Goal: Information Seeking & Learning: Find specific fact

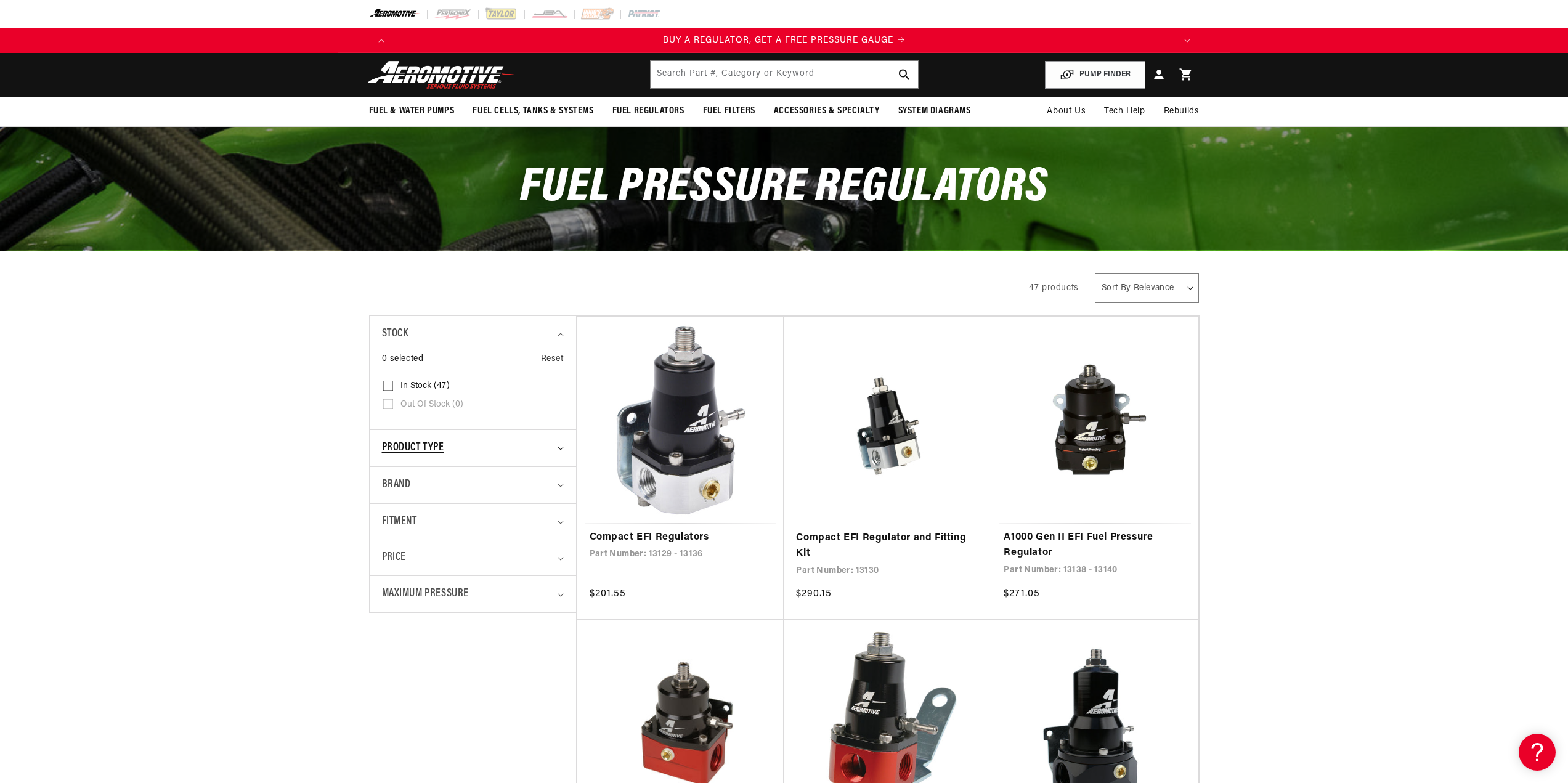
click at [534, 444] on div "Product type" at bounding box center [468, 449] width 171 height 18
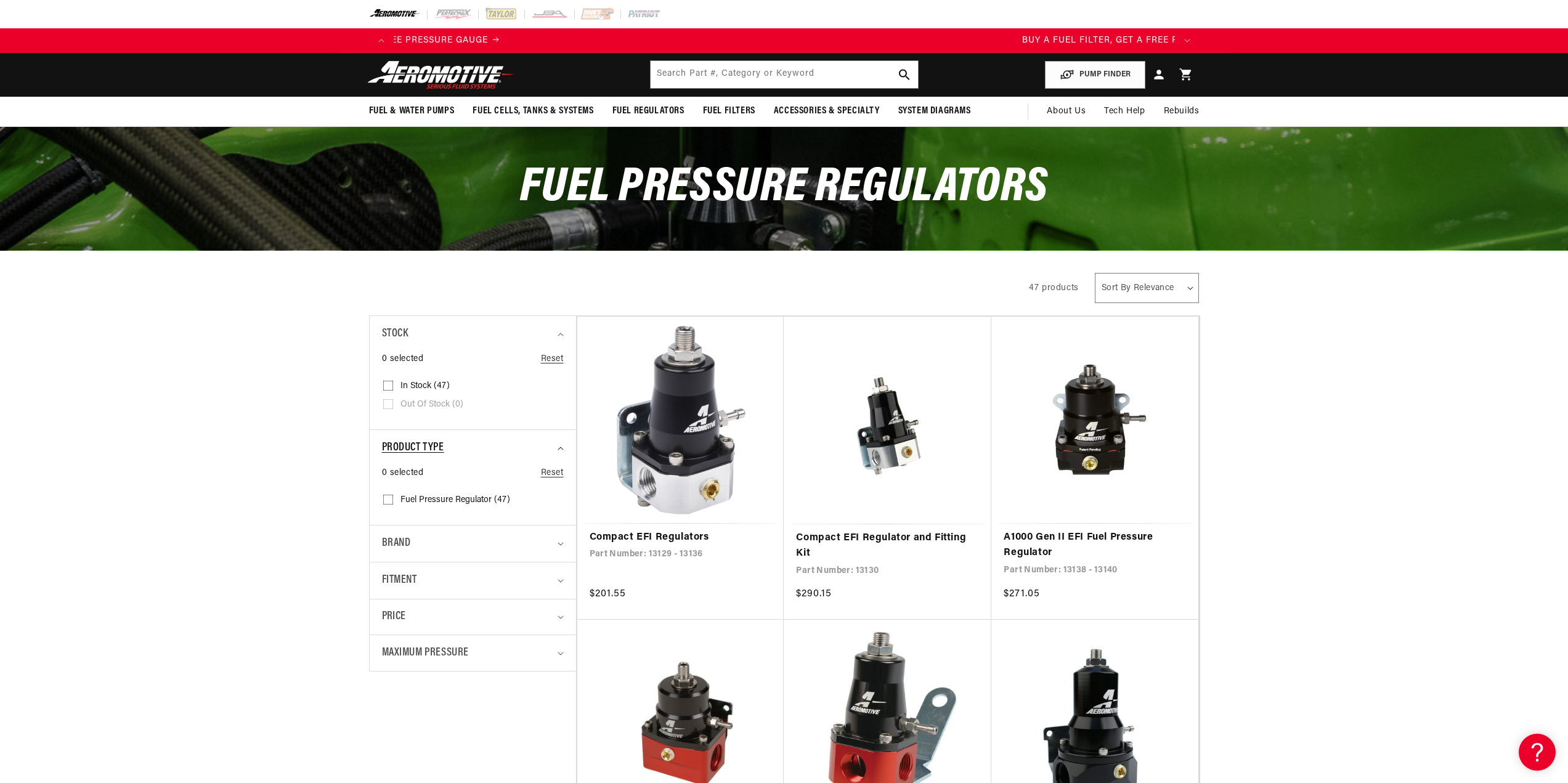
click at [534, 444] on div "Product type" at bounding box center [468, 449] width 171 height 18
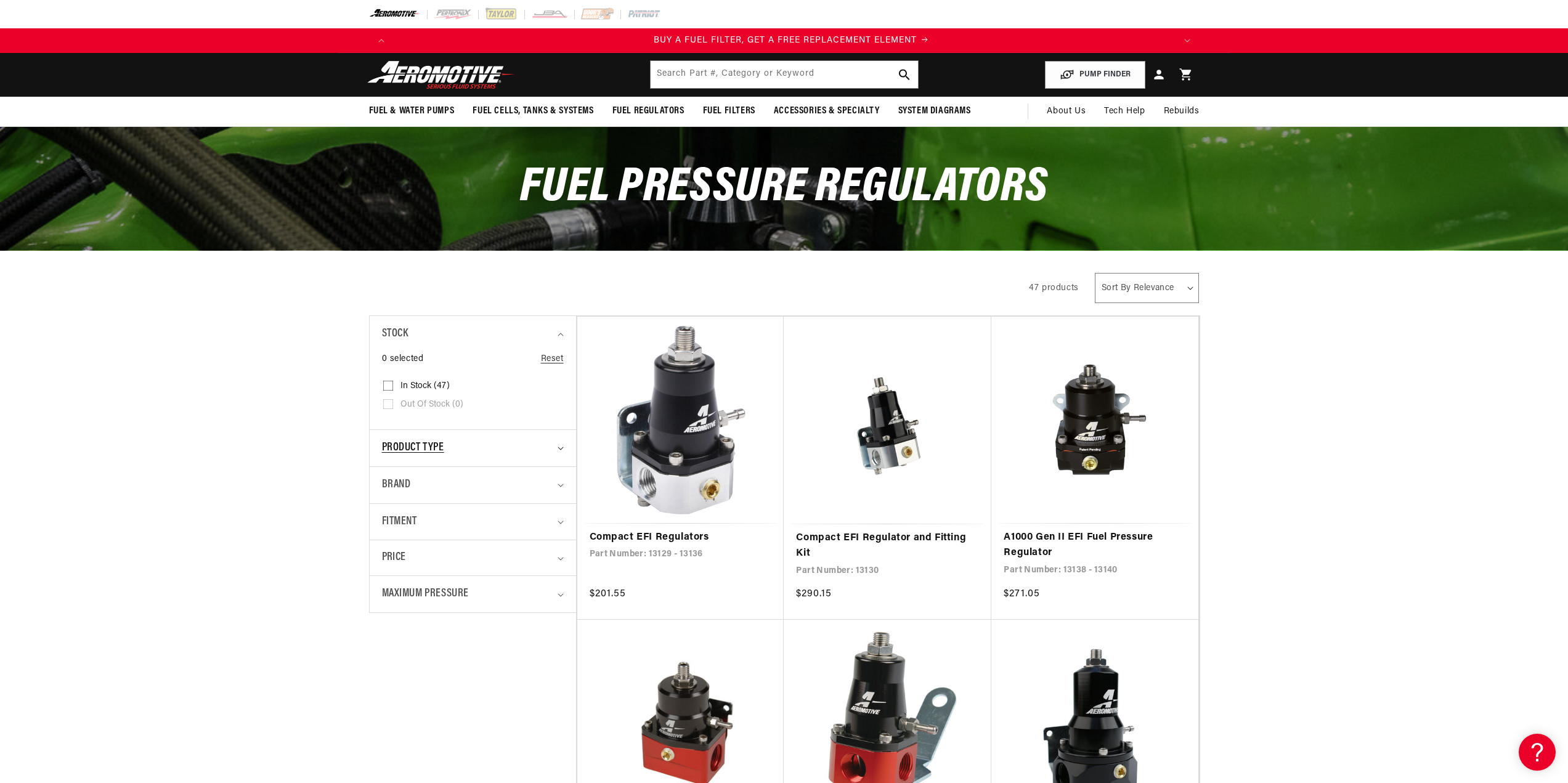
scroll to position [0, 782]
click at [424, 445] on span "Product type" at bounding box center [413, 449] width 62 height 18
click at [422, 441] on span "Product type" at bounding box center [413, 449] width 62 height 18
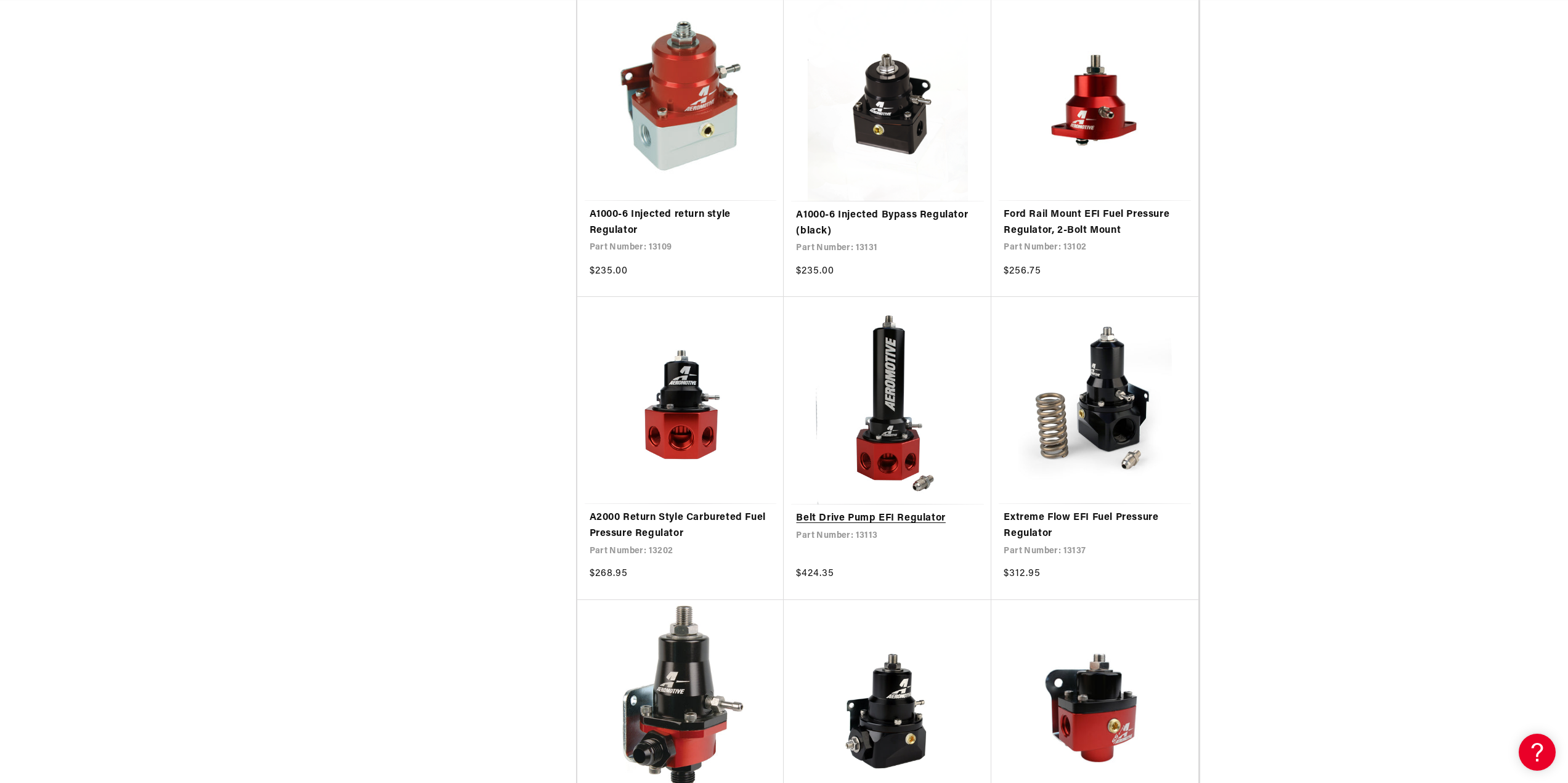
scroll to position [0, 0]
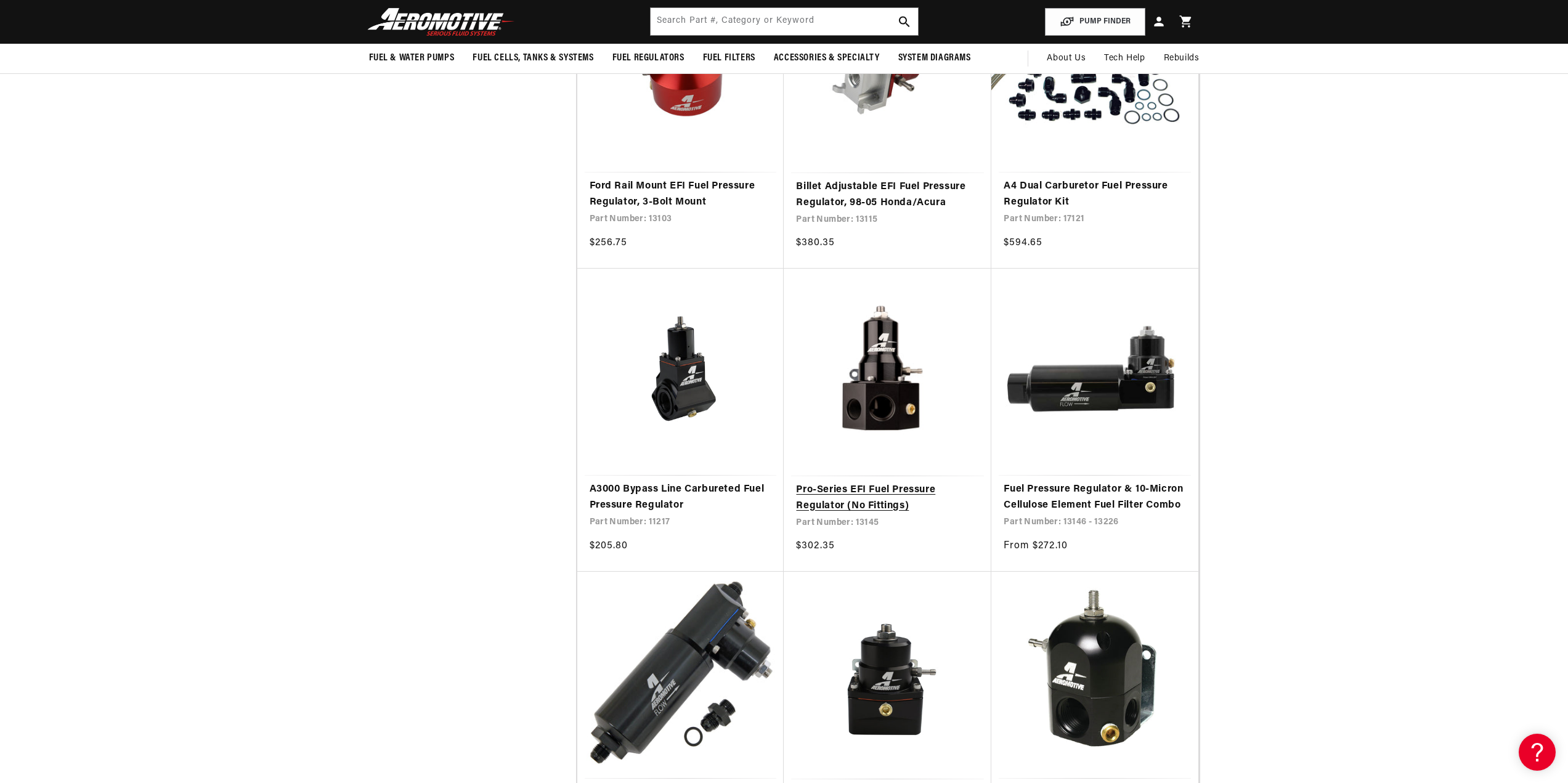
click at [854, 482] on link "Pro-Series EFI Fuel Pressure Regulator (No Fittings)" at bounding box center [888, 498] width 183 height 31
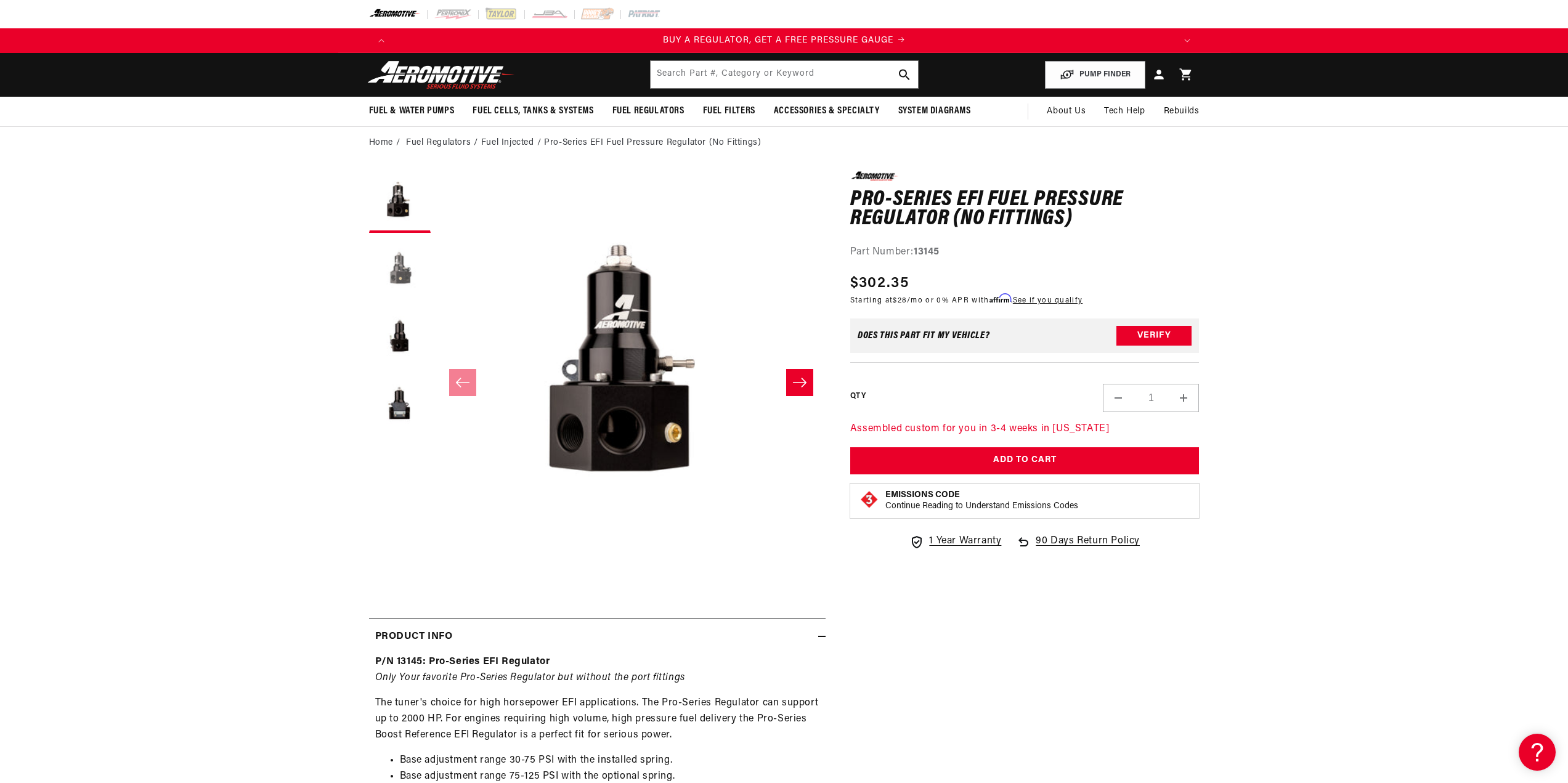
click at [399, 273] on button "Load image 2 in gallery view" at bounding box center [400, 270] width 62 height 62
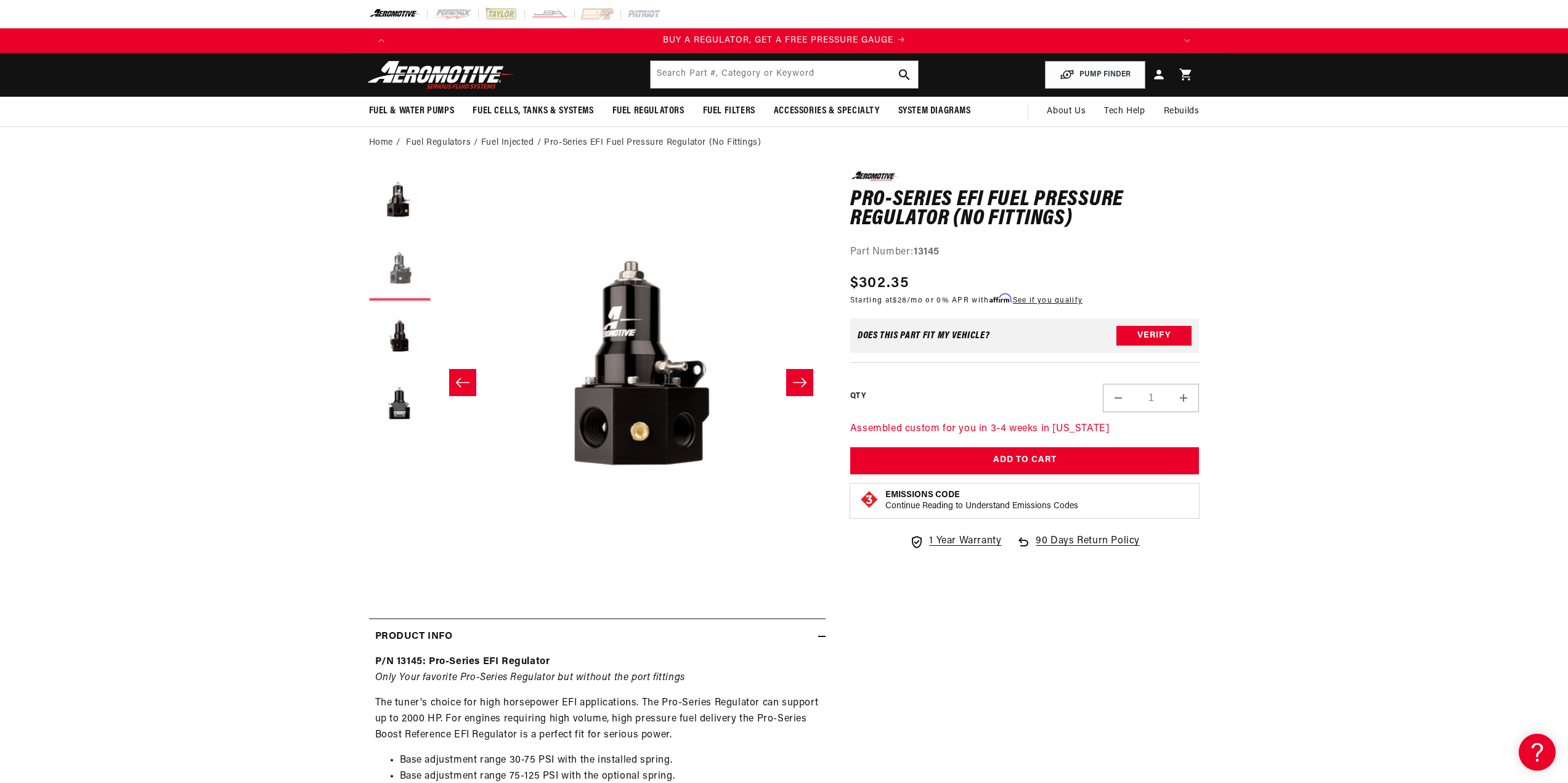
scroll to position [0, 389]
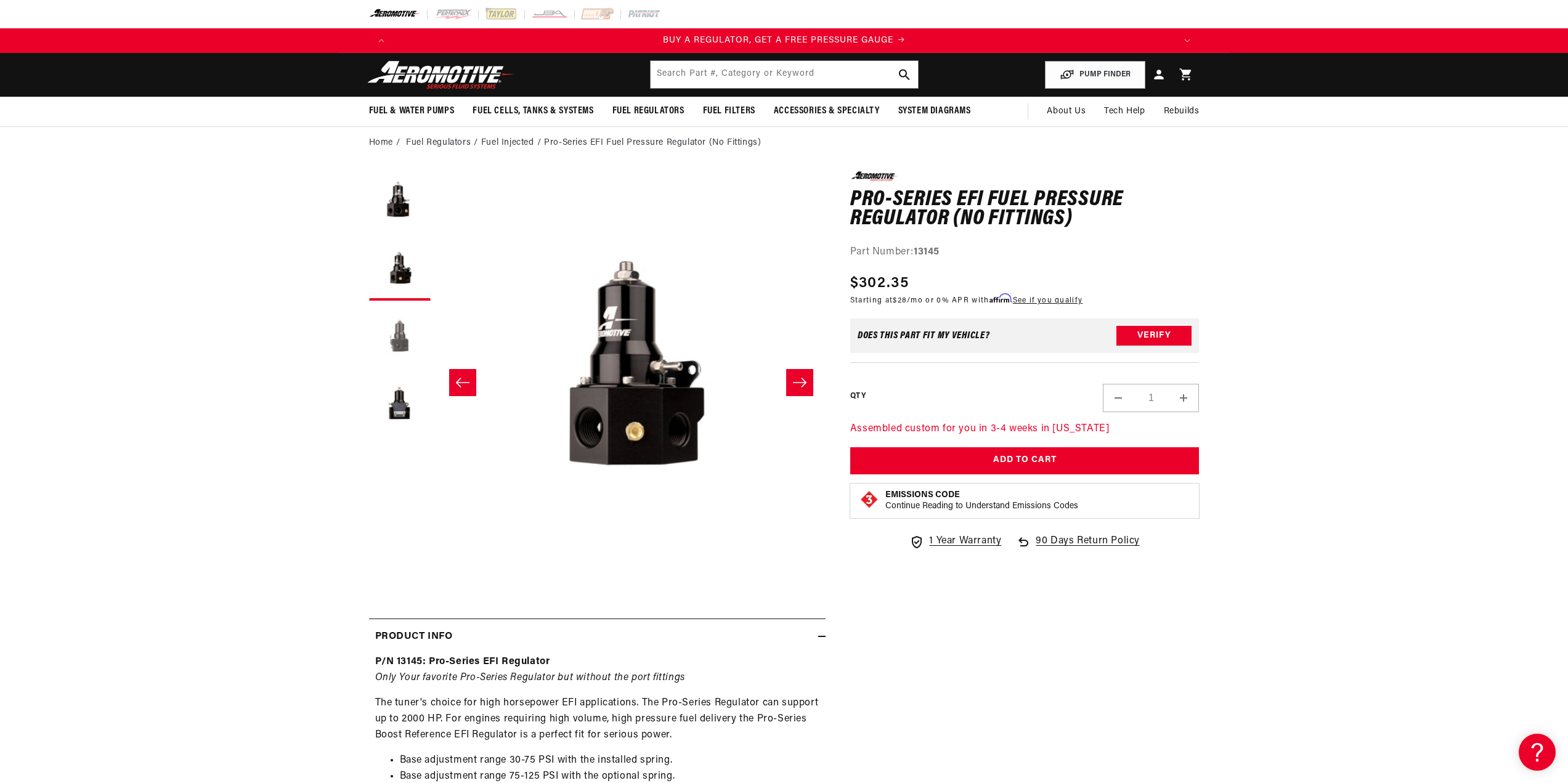
click at [400, 339] on button "Load image 3 in gallery view" at bounding box center [400, 338] width 62 height 62
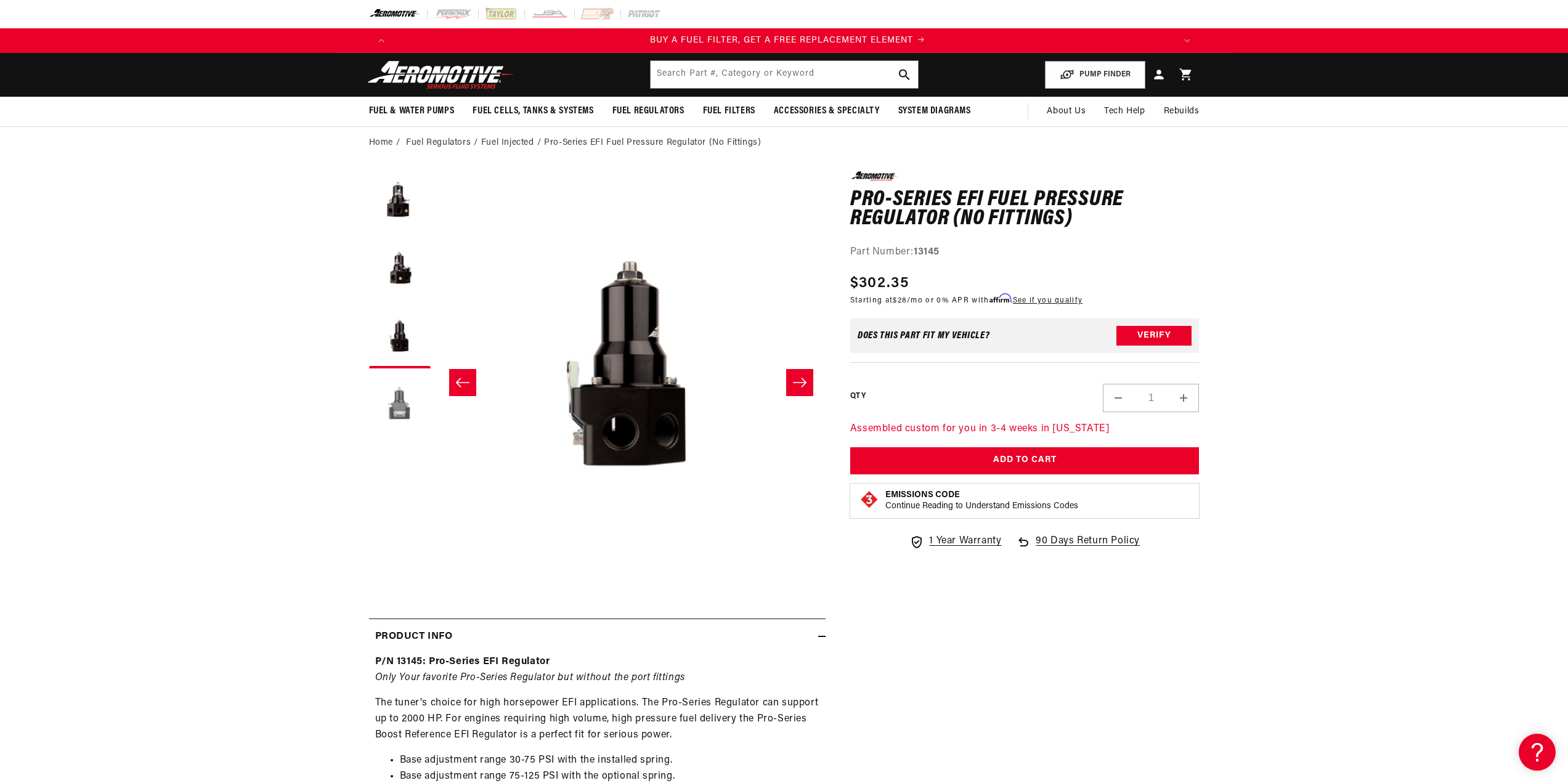
scroll to position [0, 782]
click at [401, 405] on button "Load image 4 in gallery view" at bounding box center [400, 405] width 62 height 62
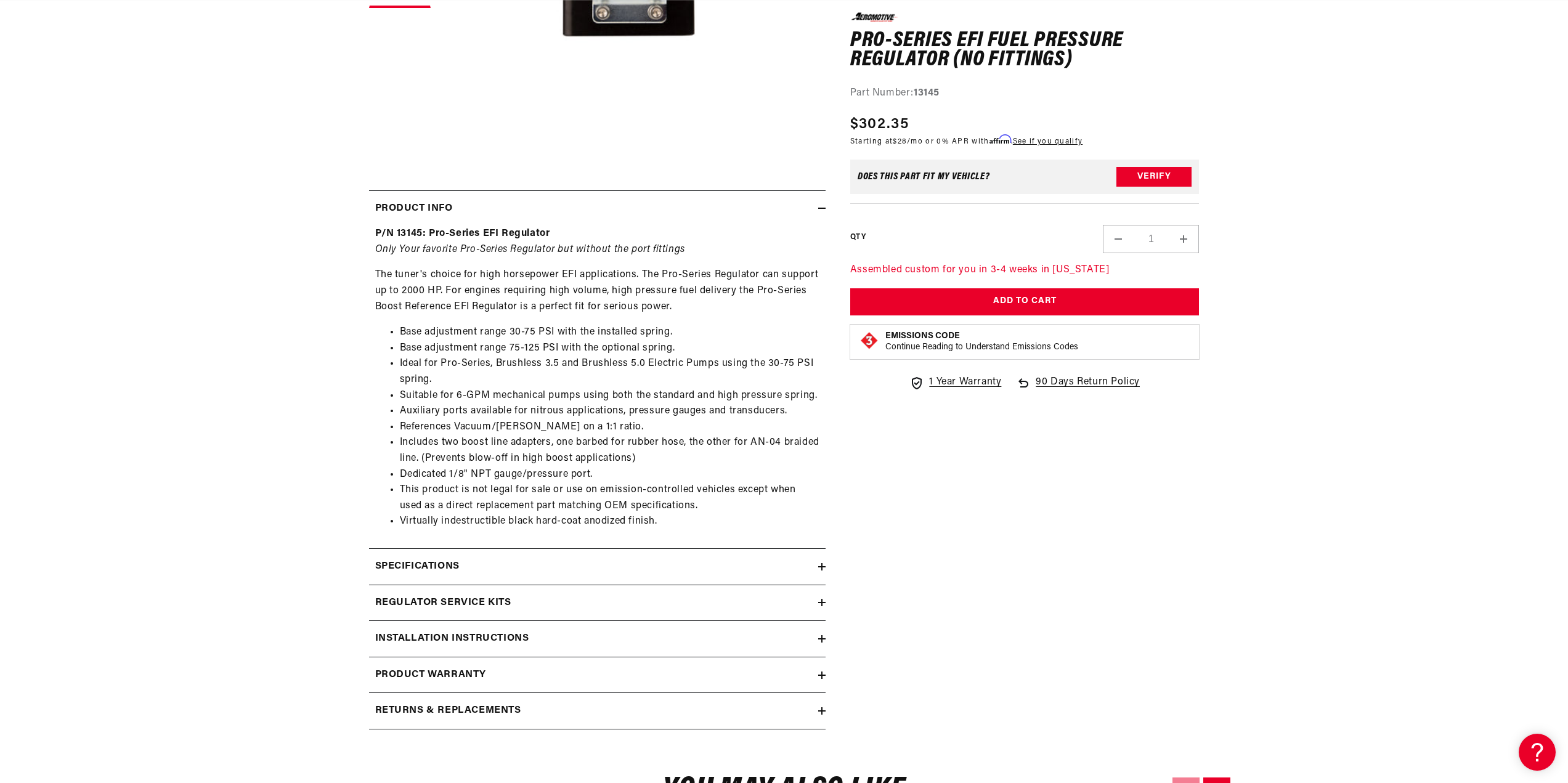
scroll to position [431, 0]
click at [498, 573] on summary "Specifications" at bounding box center [597, 563] width 456 height 36
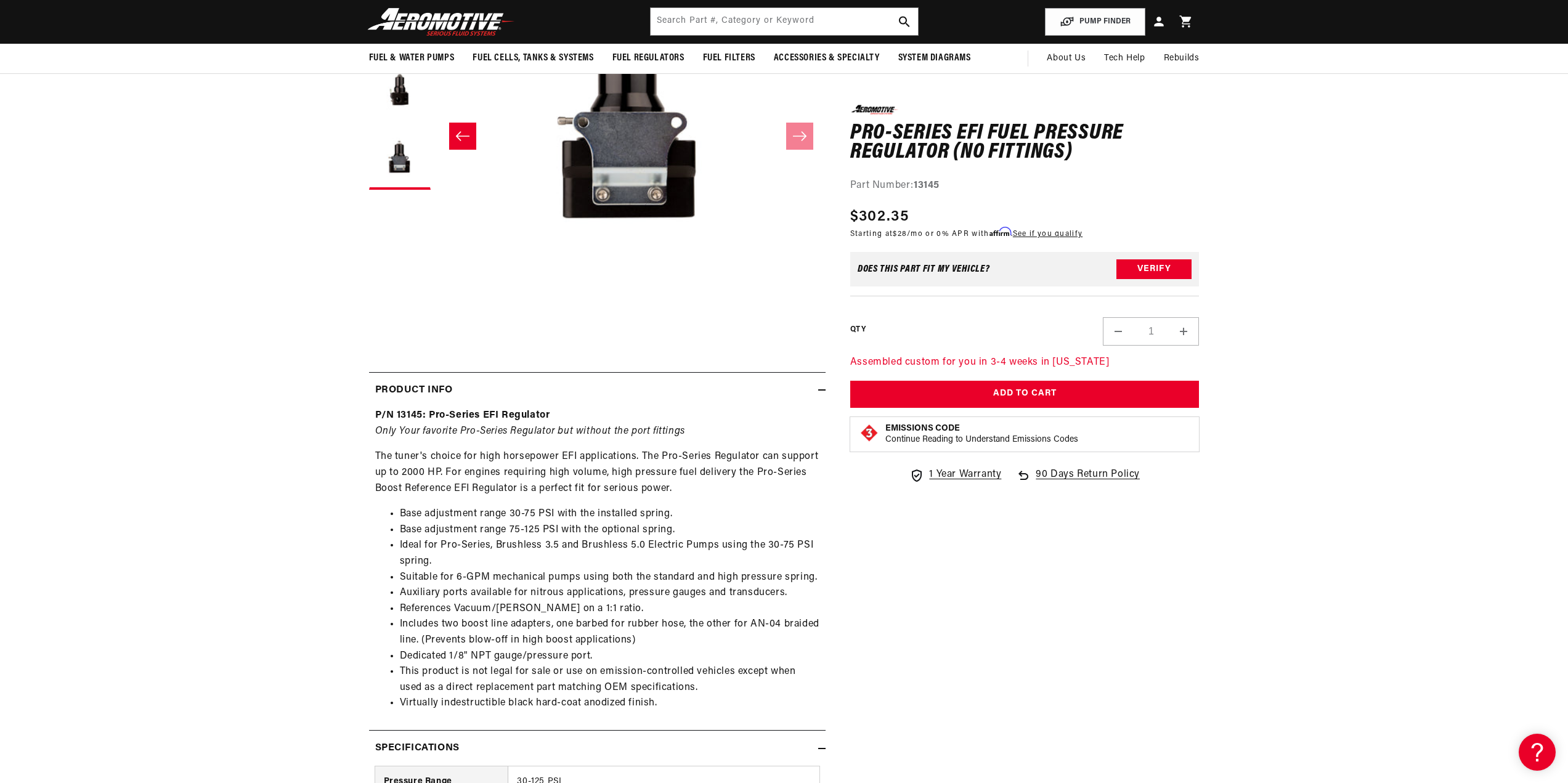
scroll to position [0, 0]
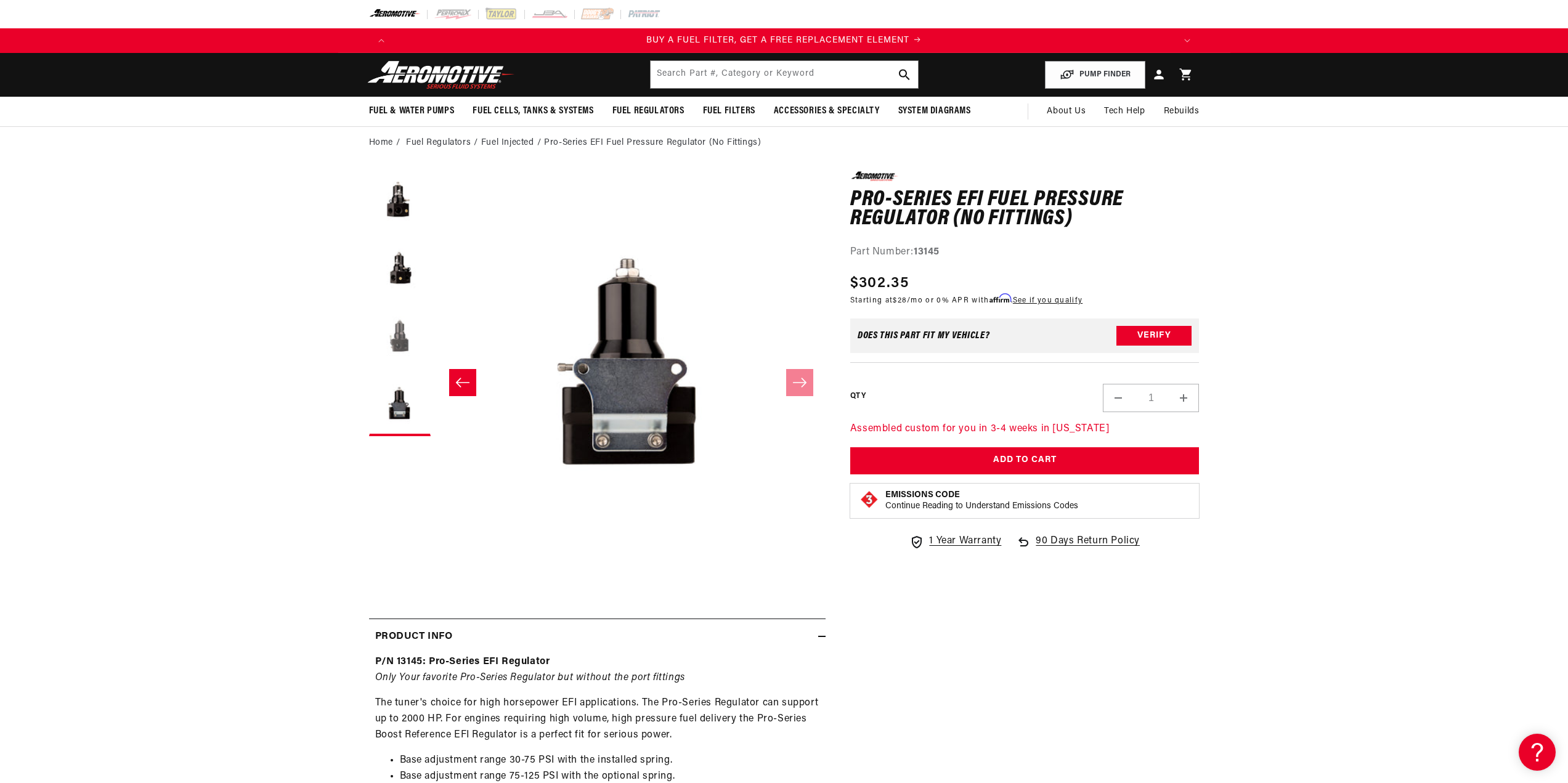
click at [409, 336] on button "Load image 3 in gallery view" at bounding box center [400, 338] width 62 height 62
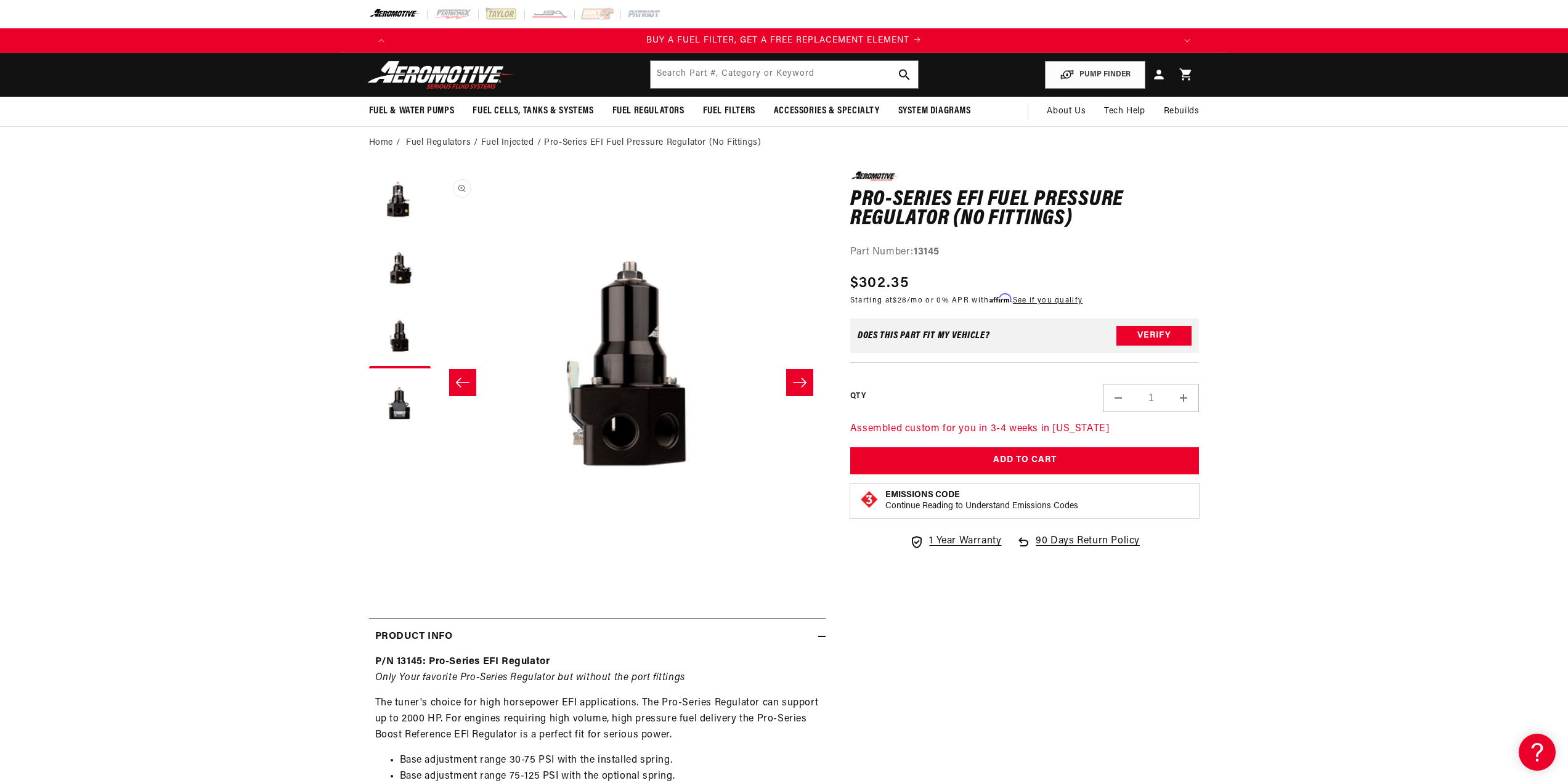
scroll to position [1, 778]
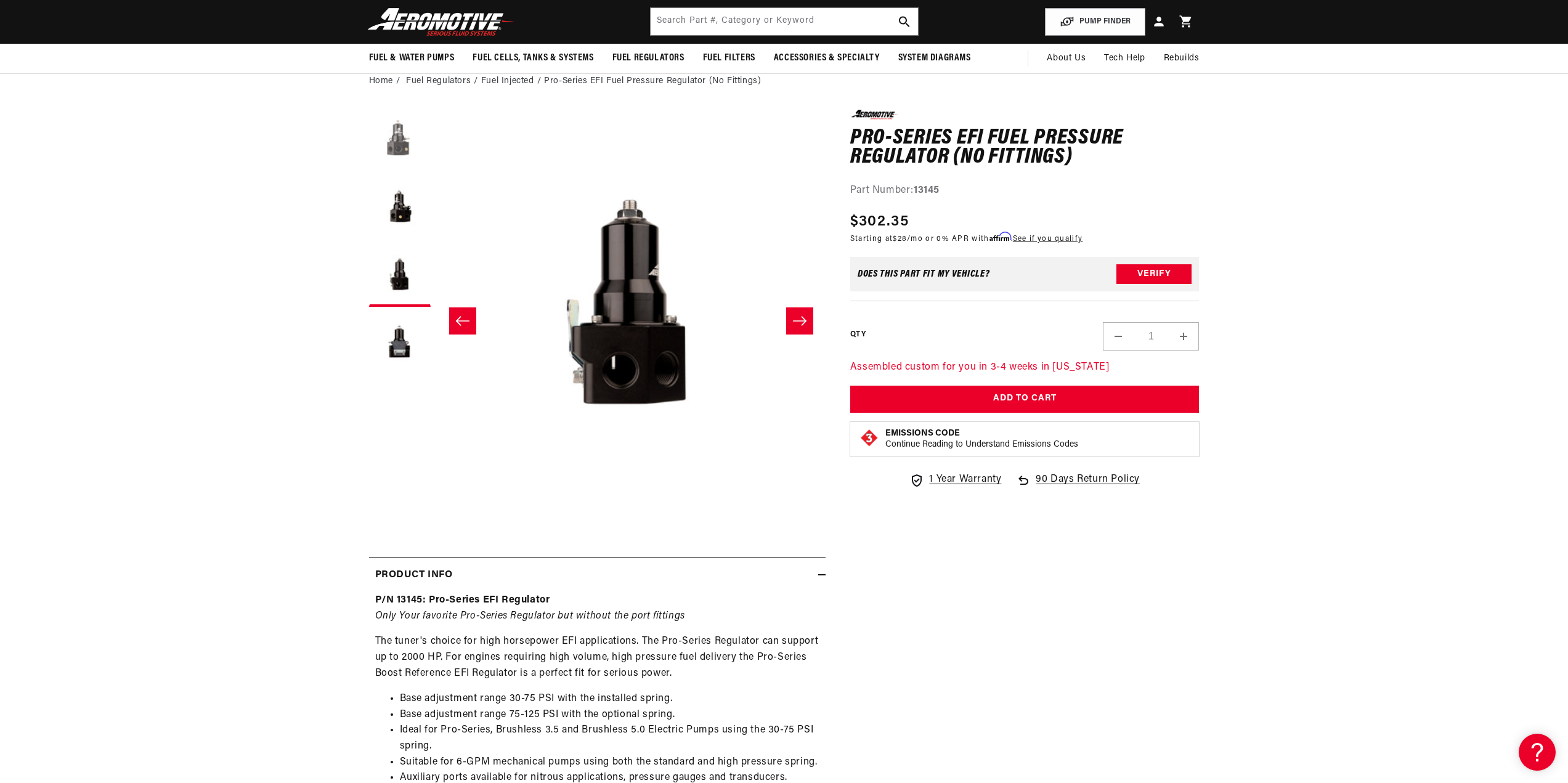
click at [401, 138] on button "Load image 1 in gallery view" at bounding box center [400, 141] width 62 height 62
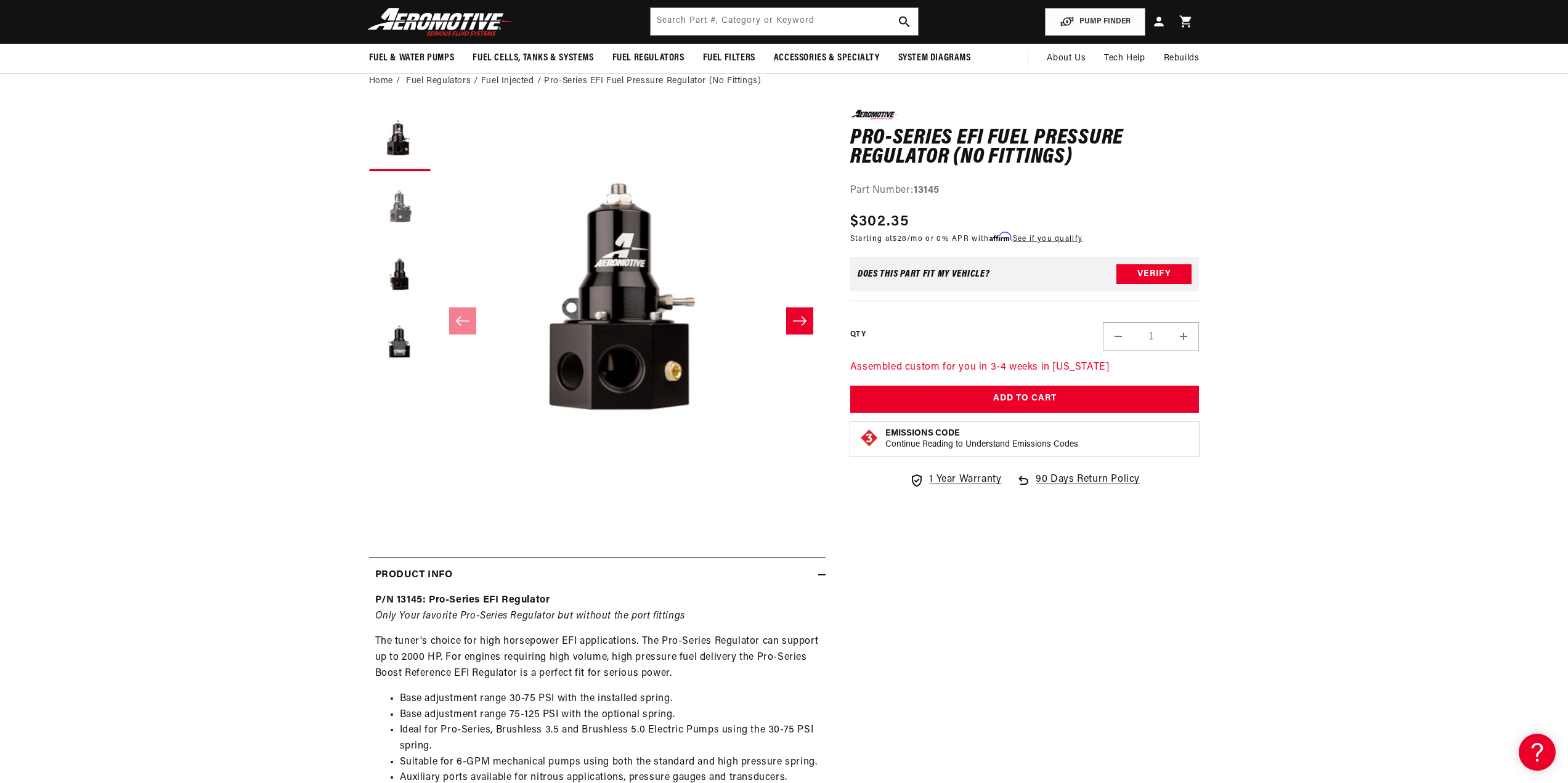
click at [411, 198] on button "Load image 2 in gallery view" at bounding box center [400, 208] width 62 height 62
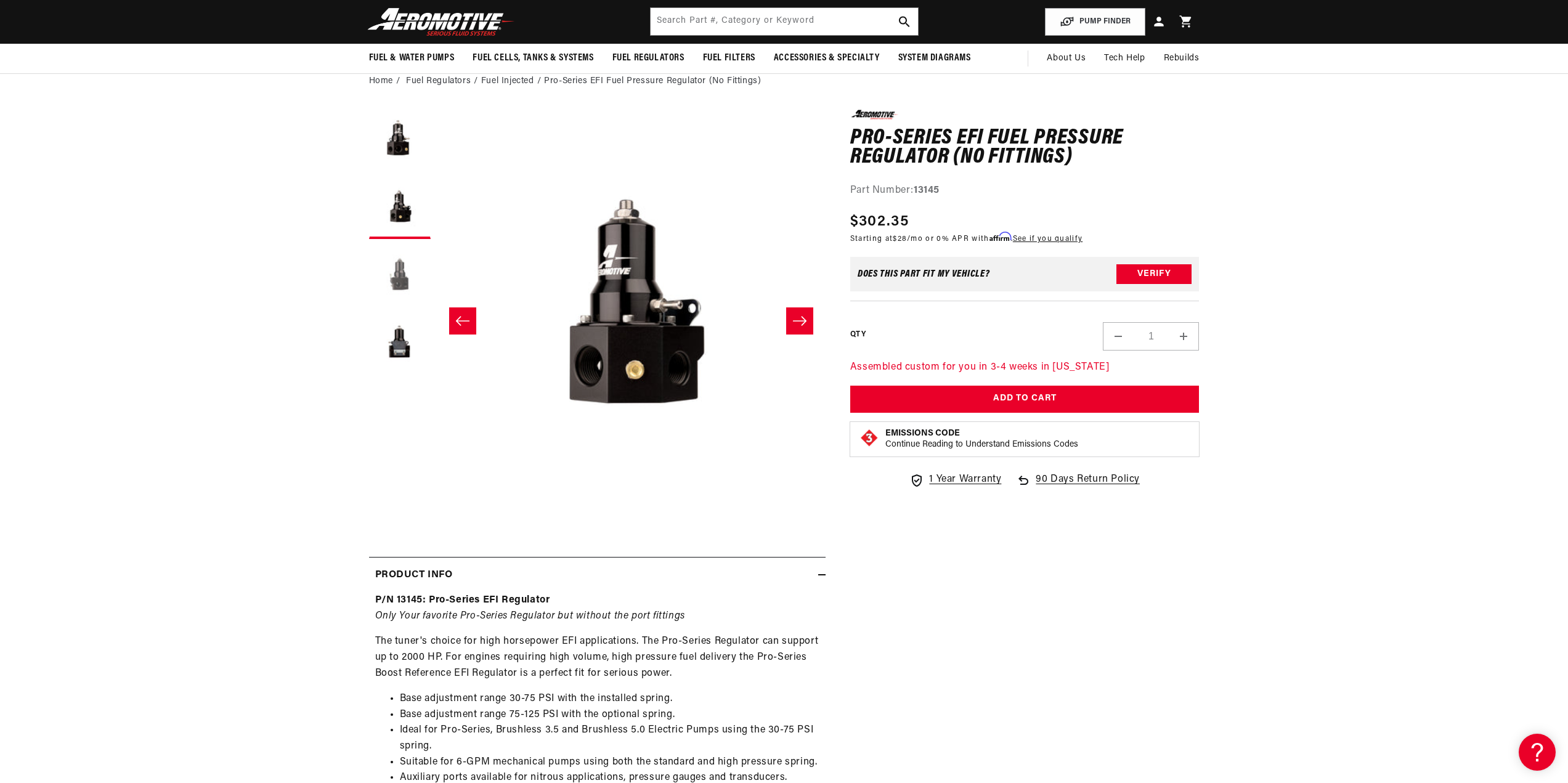
click at [408, 276] on button "Load image 3 in gallery view" at bounding box center [400, 276] width 62 height 62
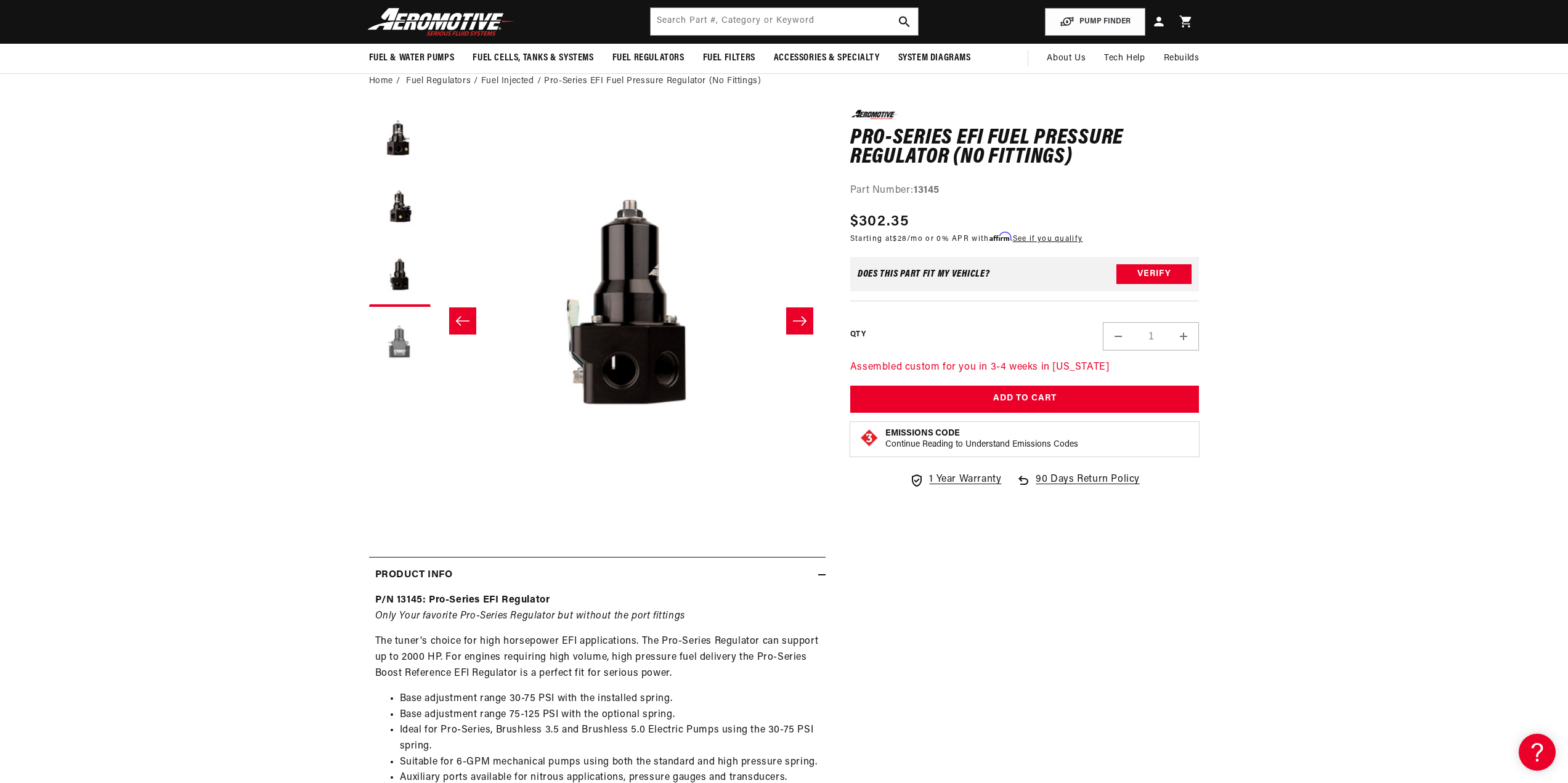
click at [405, 351] on button "Load image 4 in gallery view" at bounding box center [400, 344] width 62 height 62
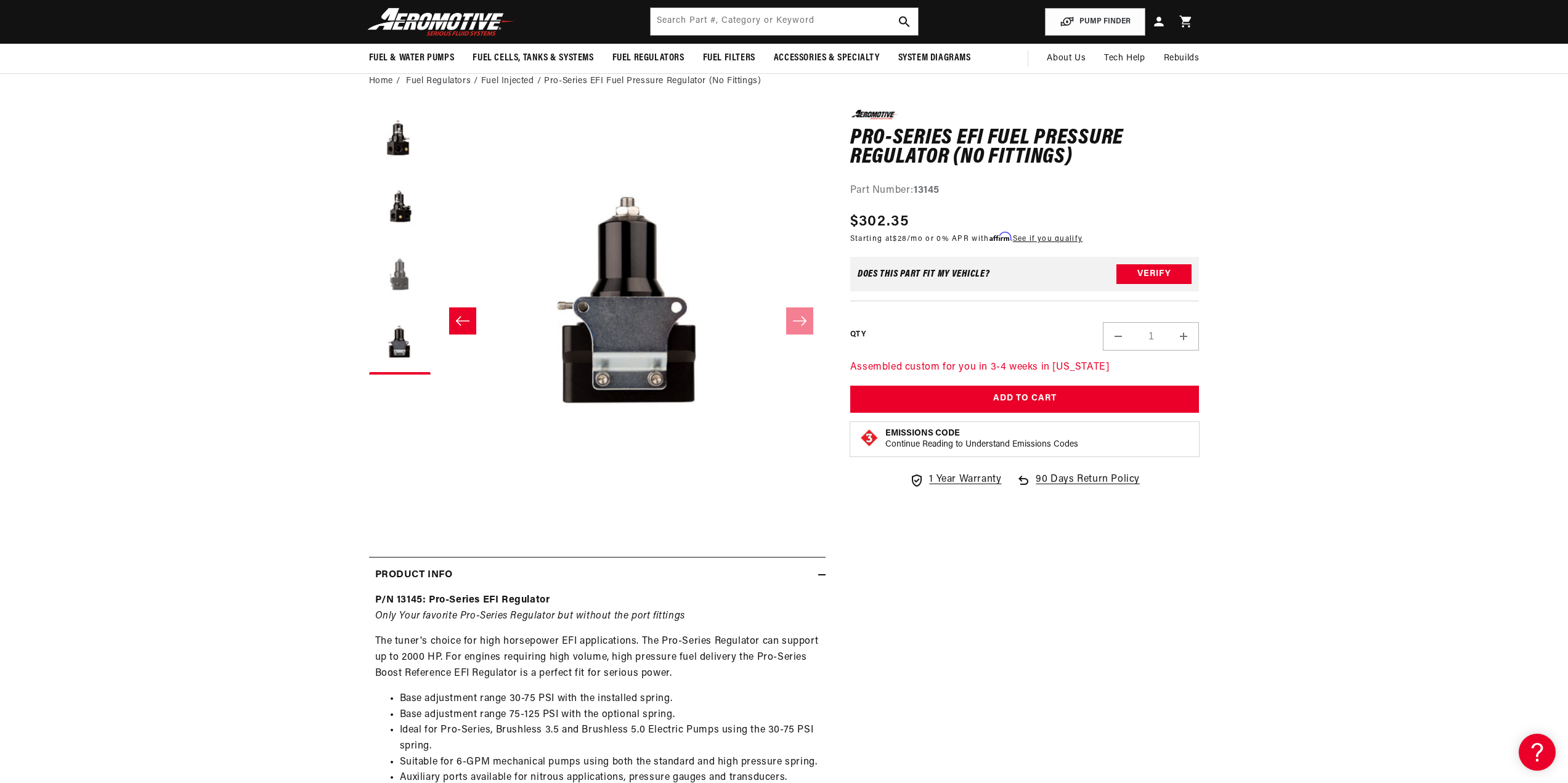
click at [403, 265] on button "Load image 3 in gallery view" at bounding box center [400, 276] width 62 height 62
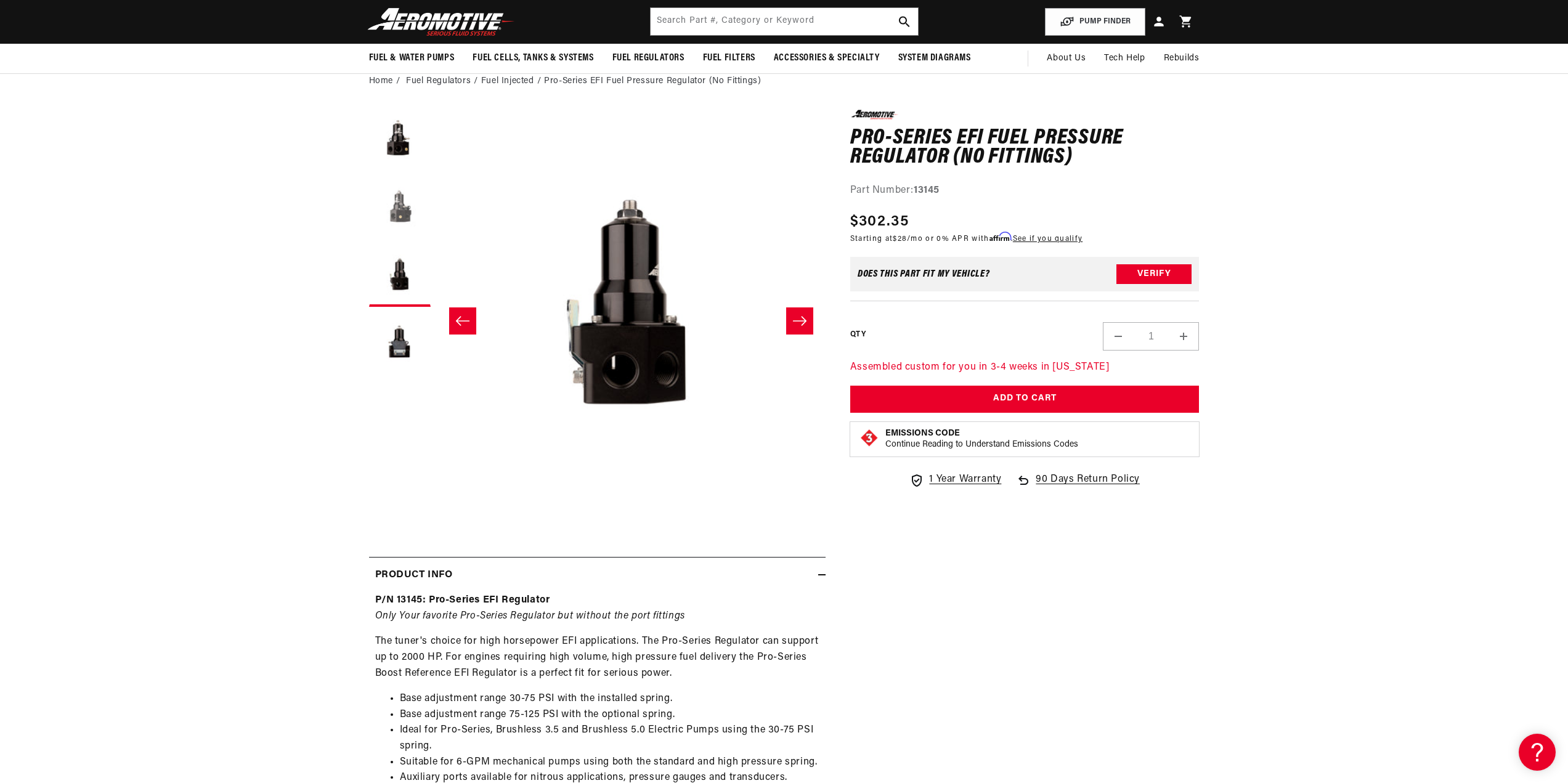
click at [398, 210] on button "Load image 2 in gallery view" at bounding box center [400, 208] width 62 height 62
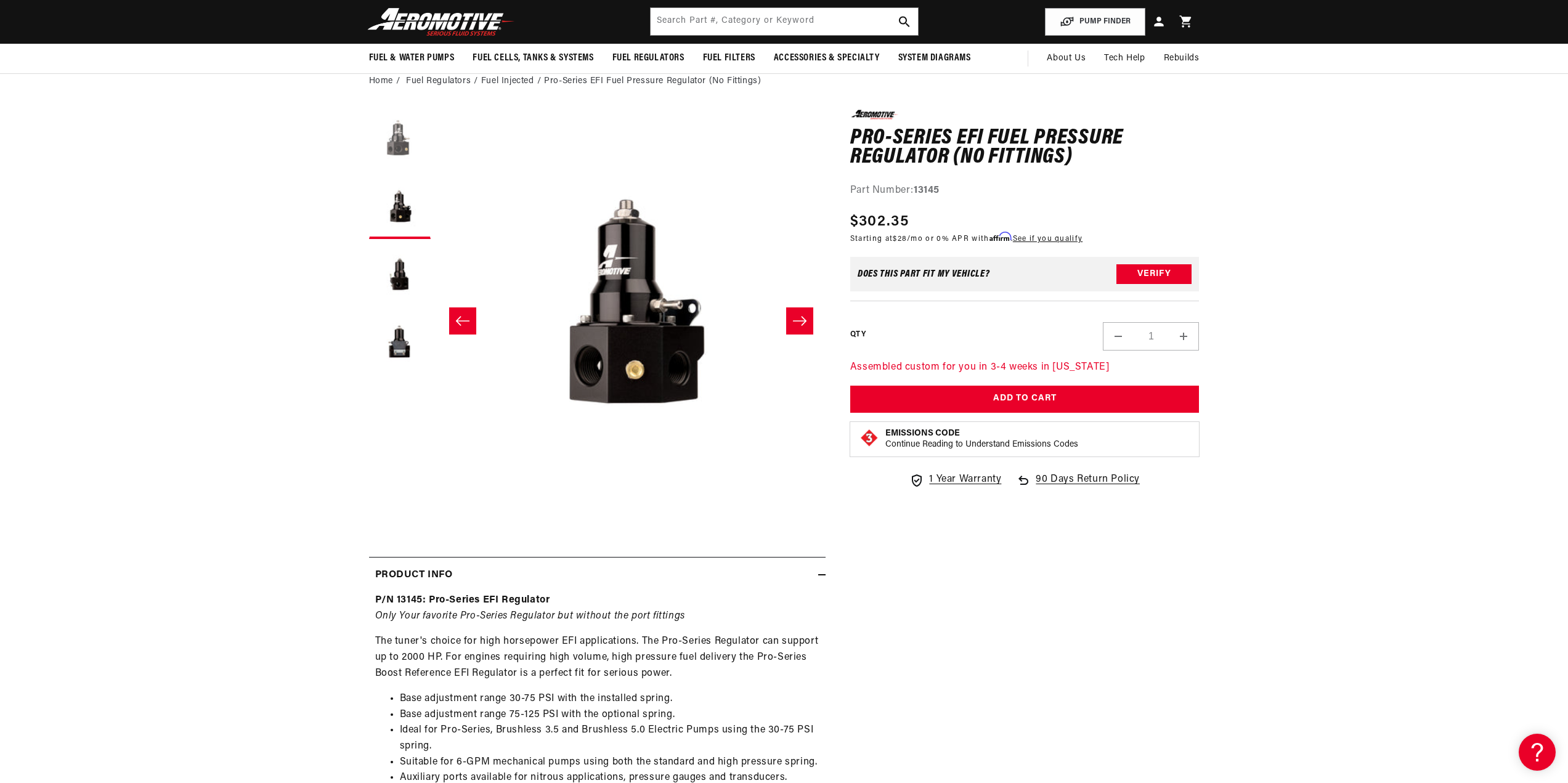
click at [393, 141] on button "Load image 1 in gallery view" at bounding box center [400, 141] width 62 height 62
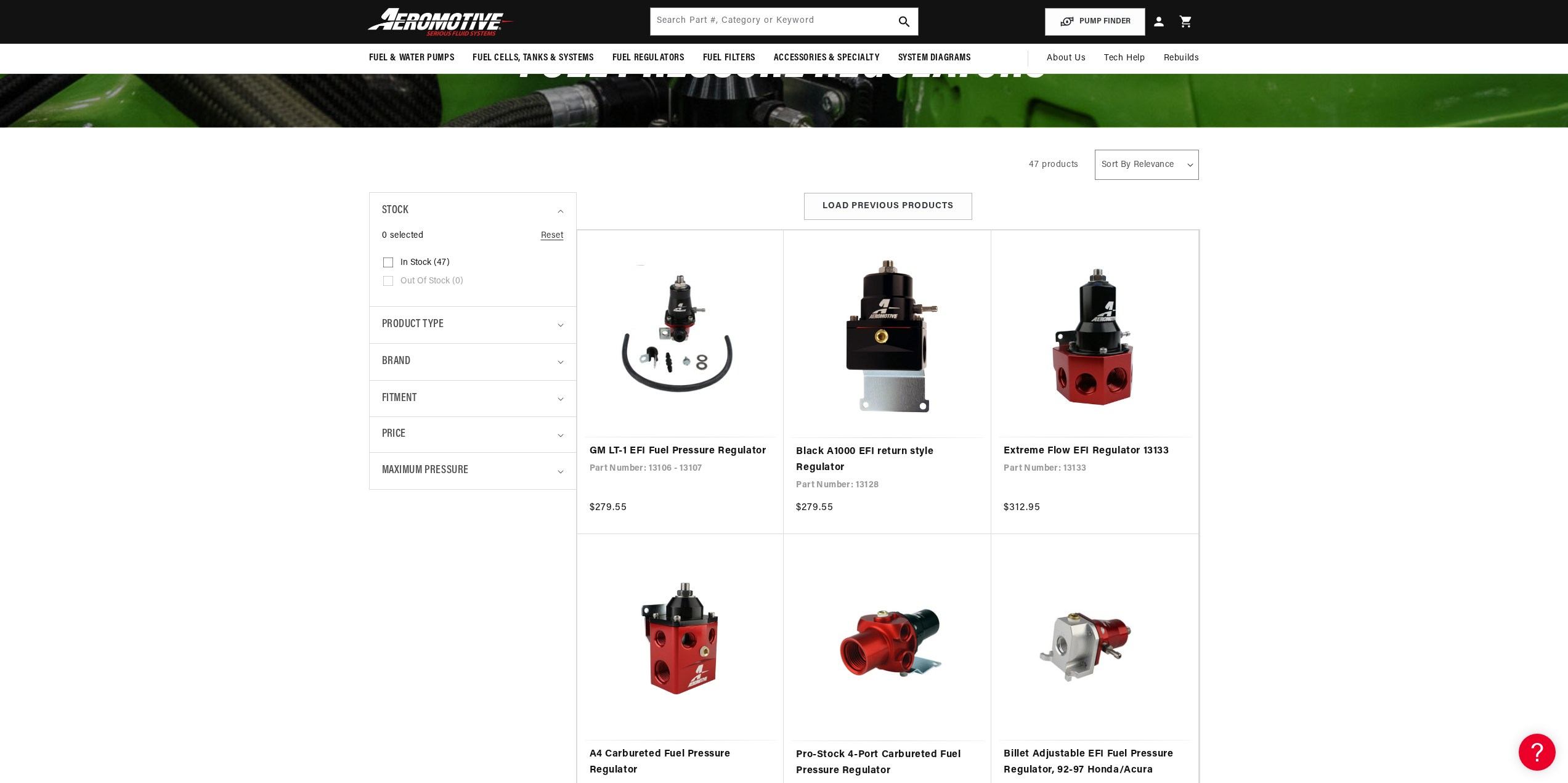
scroll to position [0, 2344]
click at [1085, 452] on link "Extreme Flow EFI Regulator 13133" at bounding box center [1095, 452] width 182 height 16
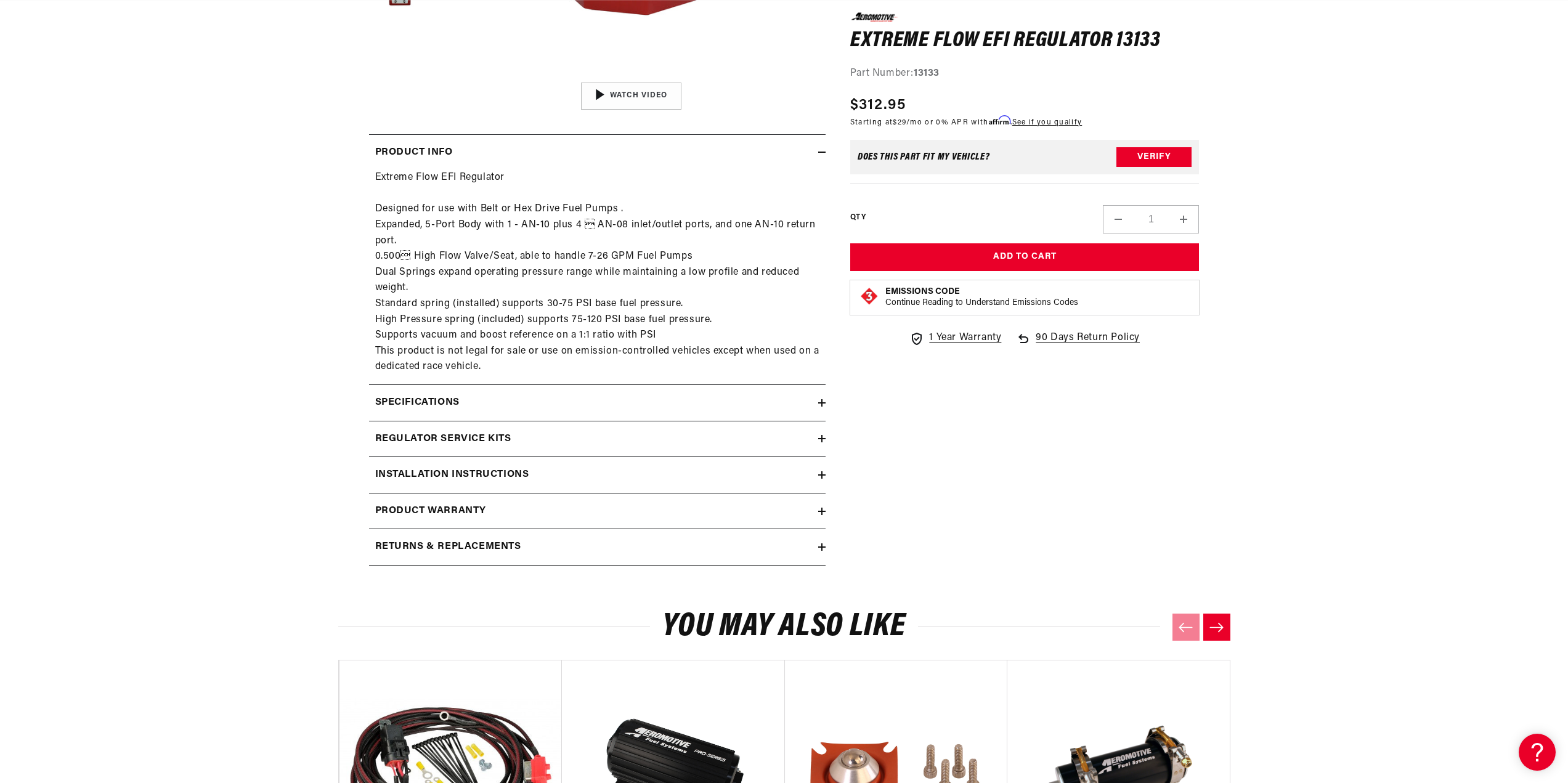
scroll to position [493, 0]
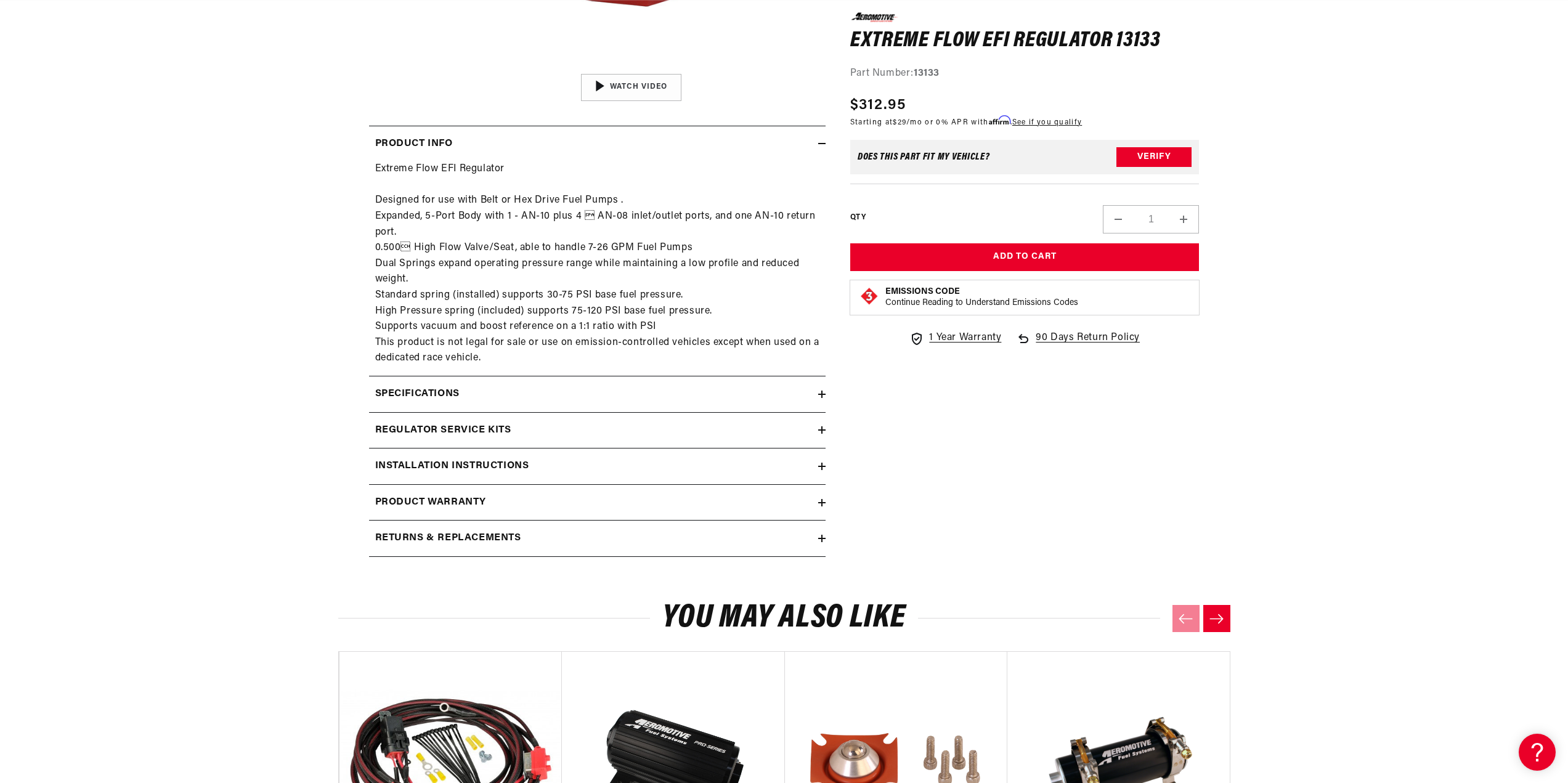
click at [440, 398] on h2 "Specifications" at bounding box center [417, 394] width 85 height 16
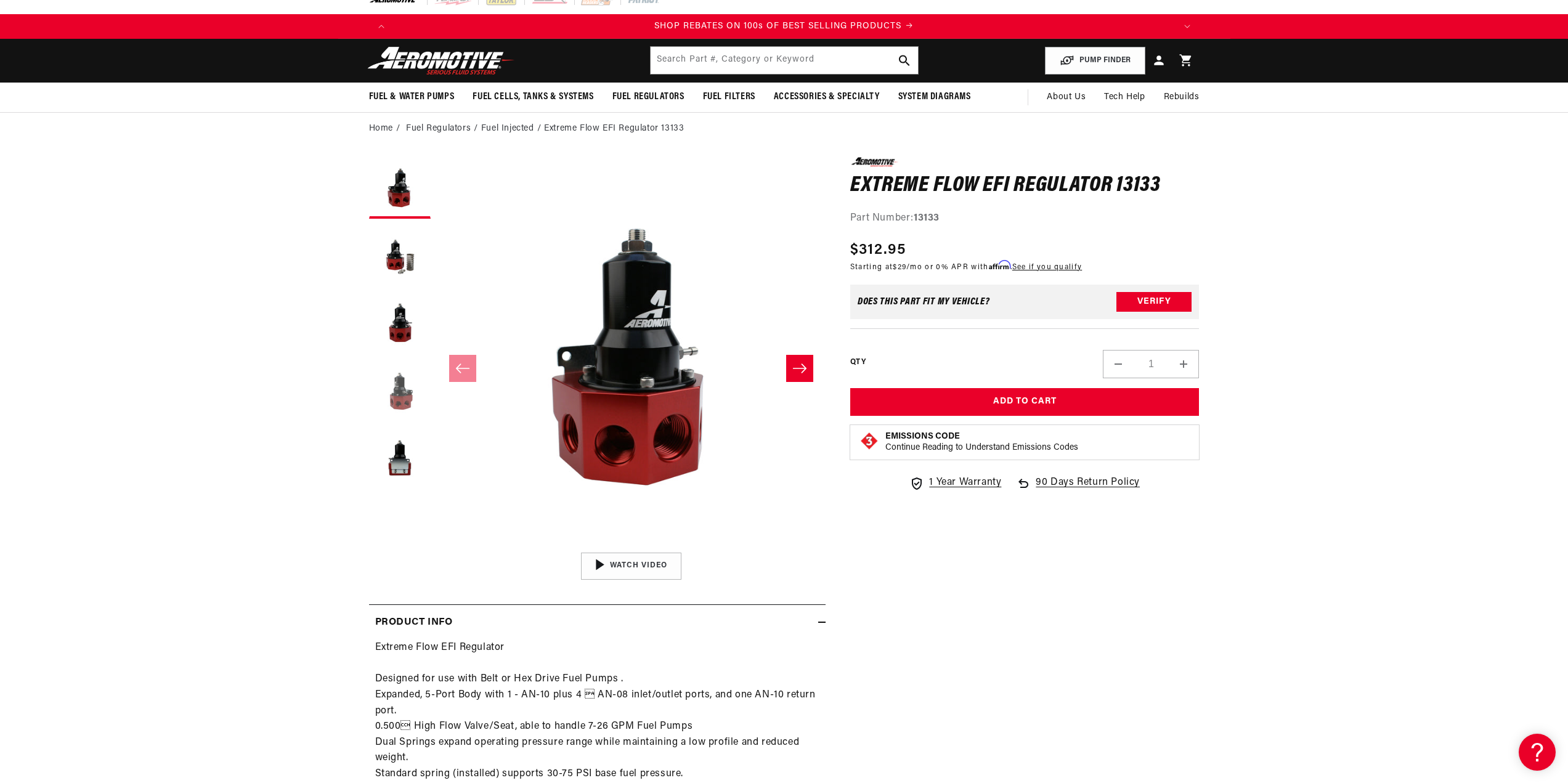
scroll to position [0, 0]
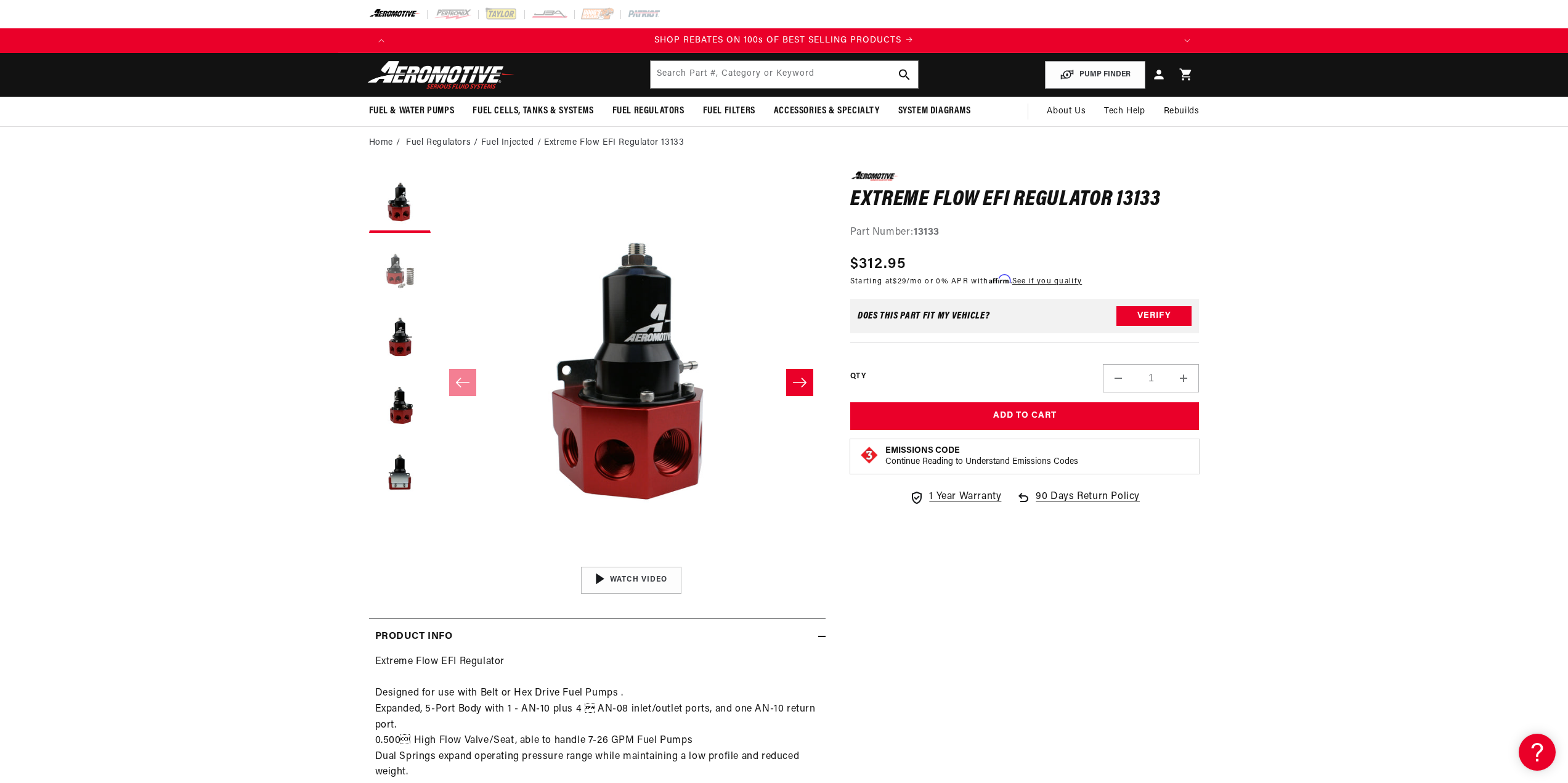
click at [393, 273] on button "Load image 2 in gallery view" at bounding box center [400, 270] width 62 height 62
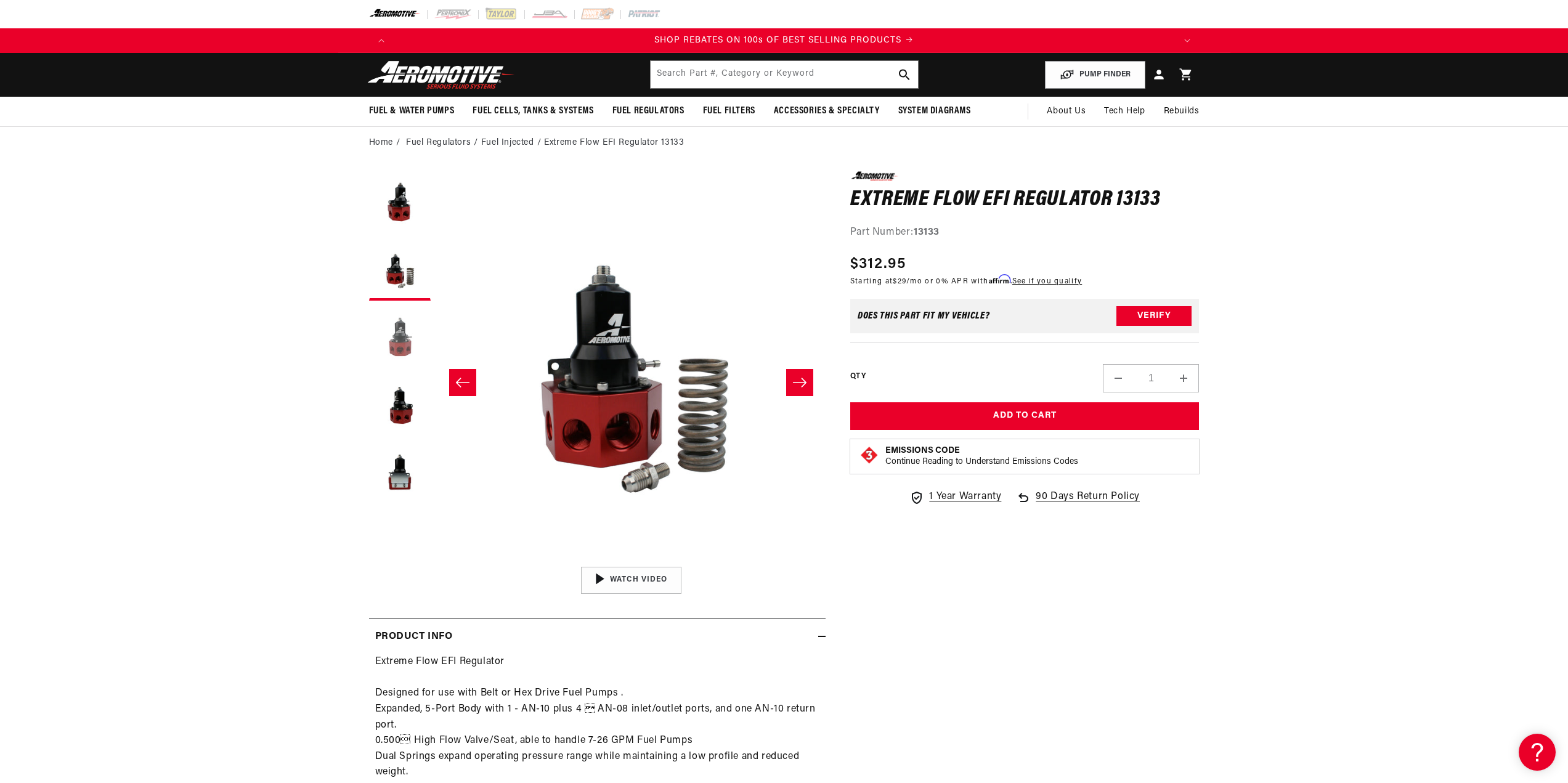
click at [403, 336] on button "Load image 3 in gallery view" at bounding box center [400, 338] width 62 height 62
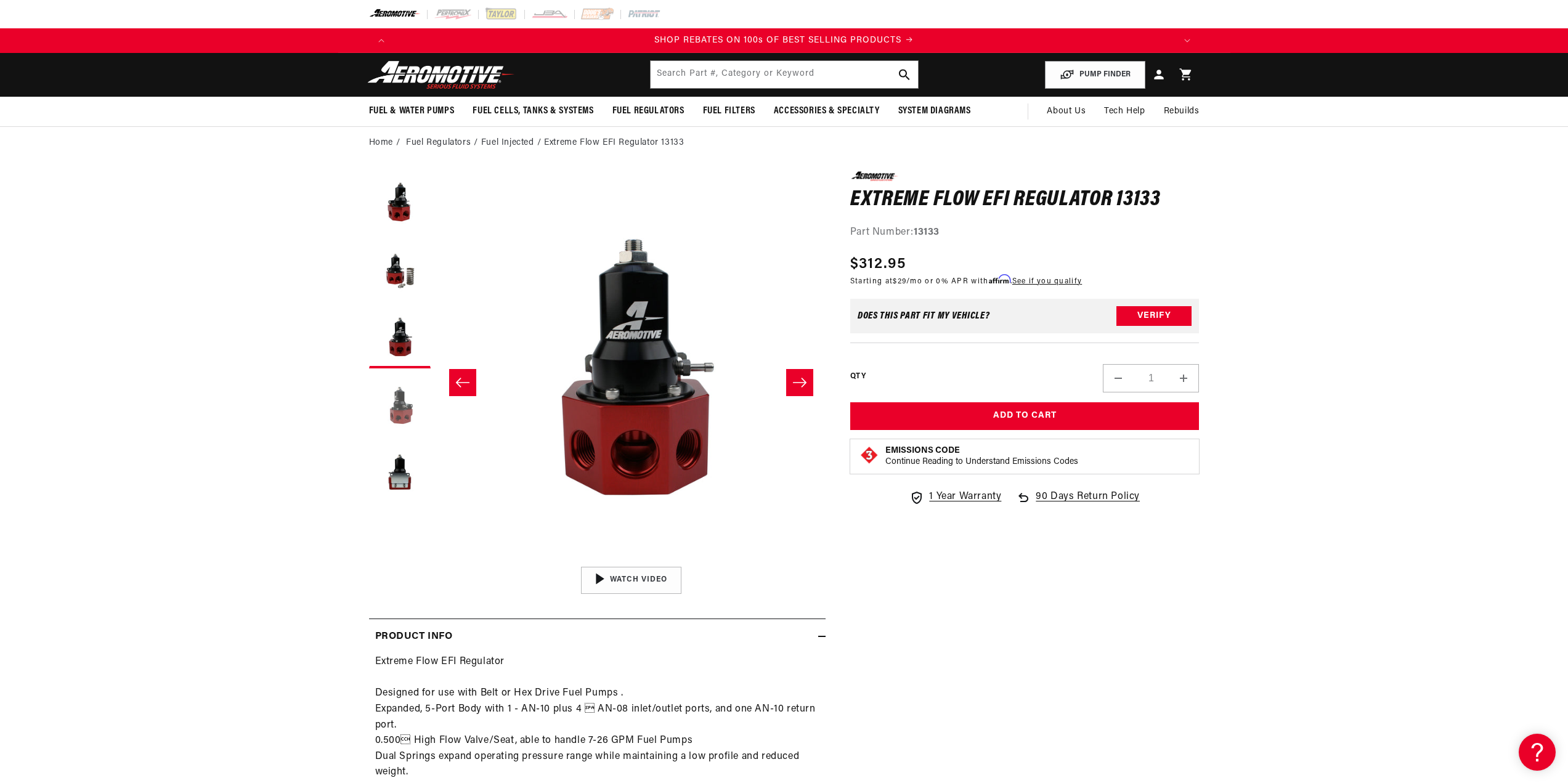
click at [397, 392] on button "Load image 4 in gallery view" at bounding box center [400, 405] width 62 height 62
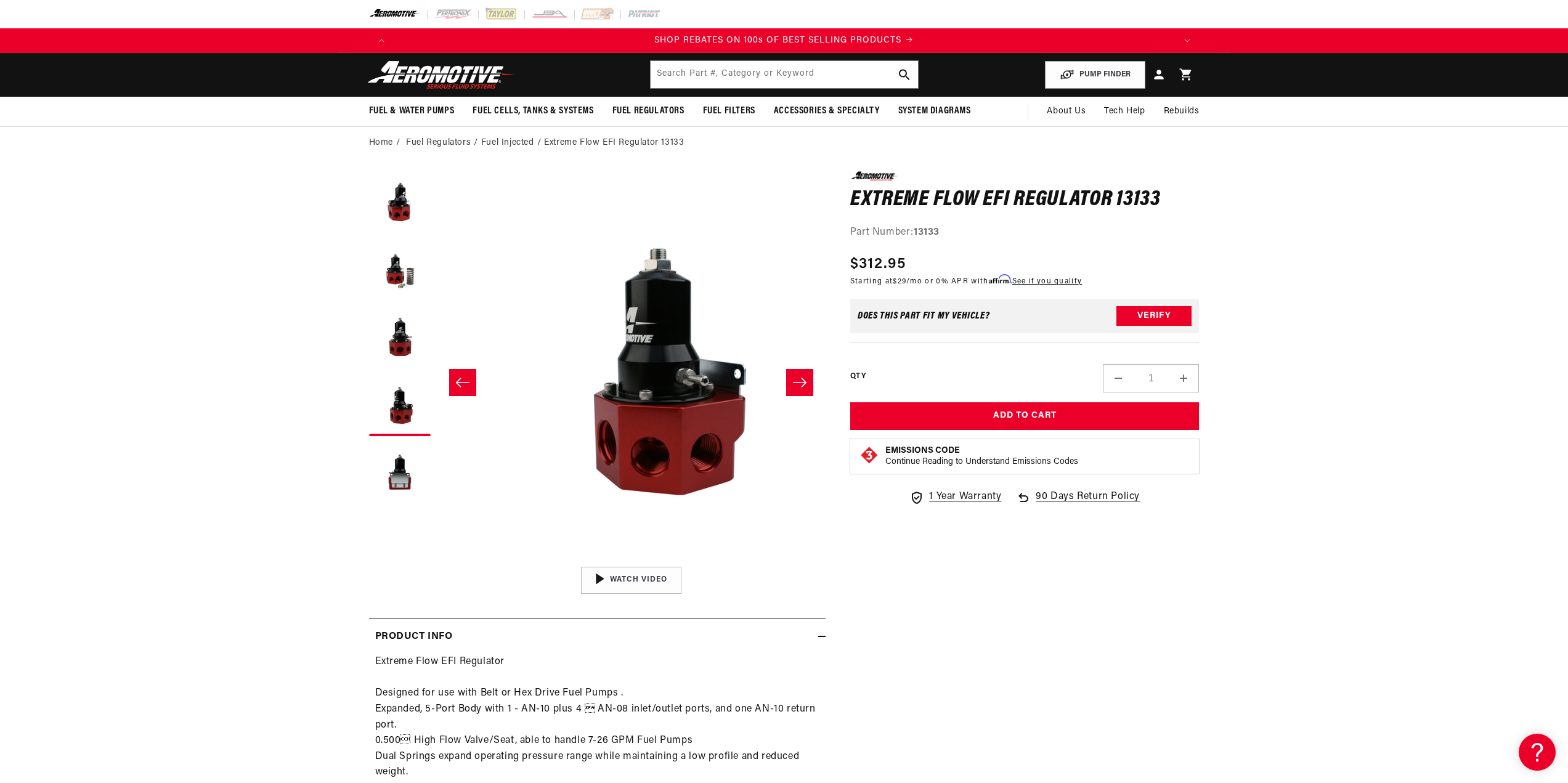
scroll to position [1, 1167]
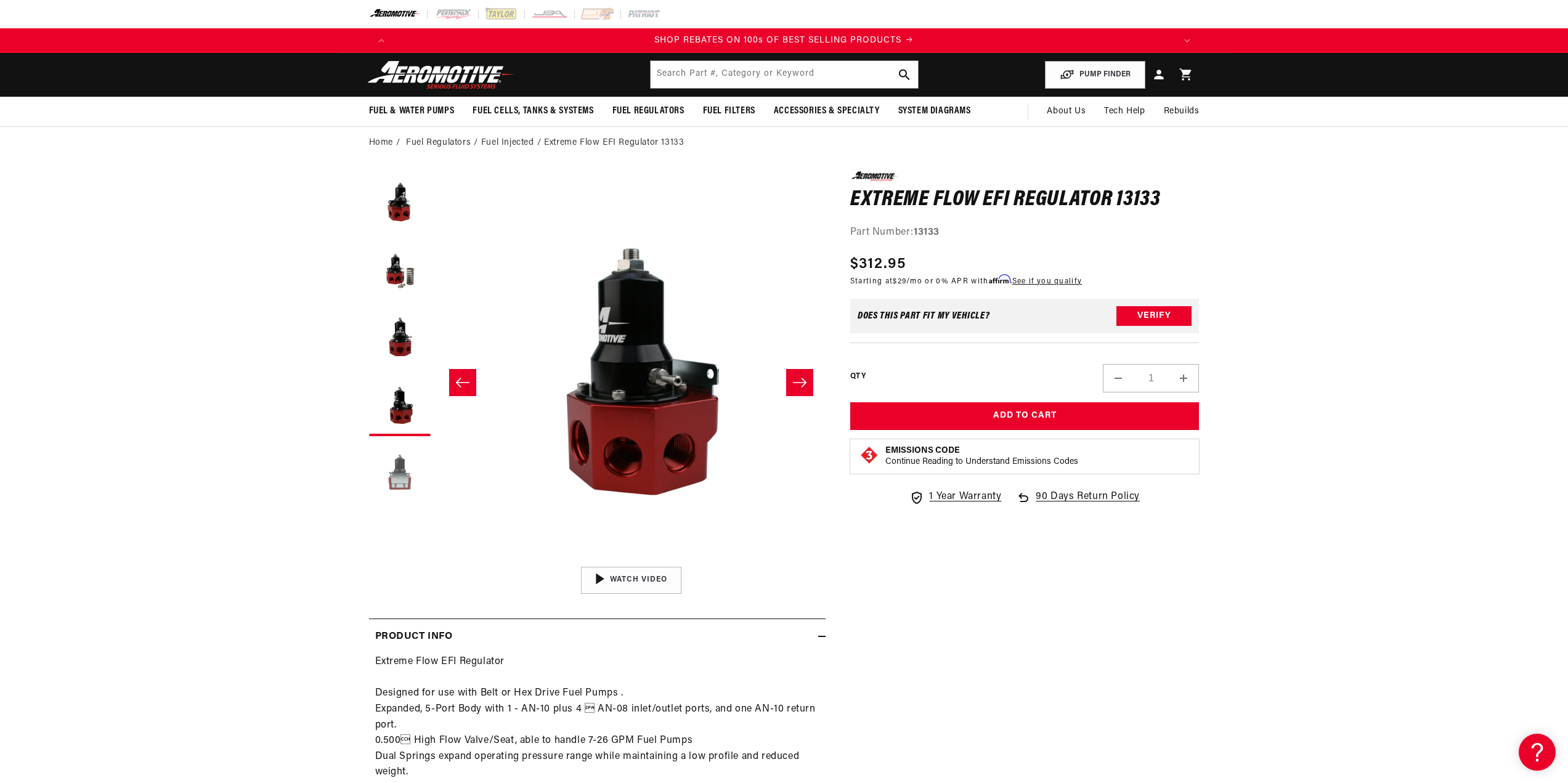
click at [396, 472] on button "Load image 5 in gallery view" at bounding box center [400, 473] width 62 height 62
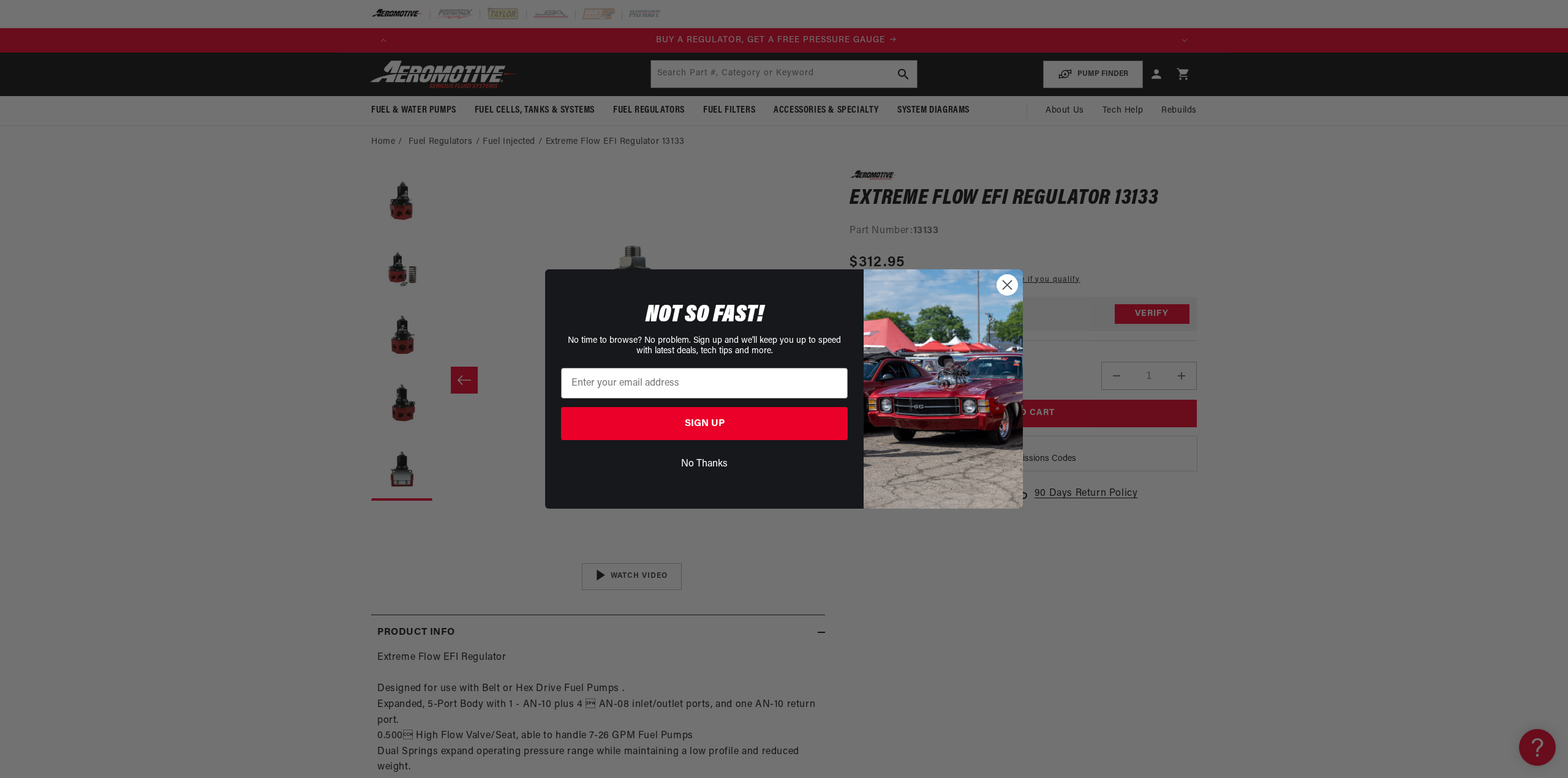
scroll to position [0, 0]
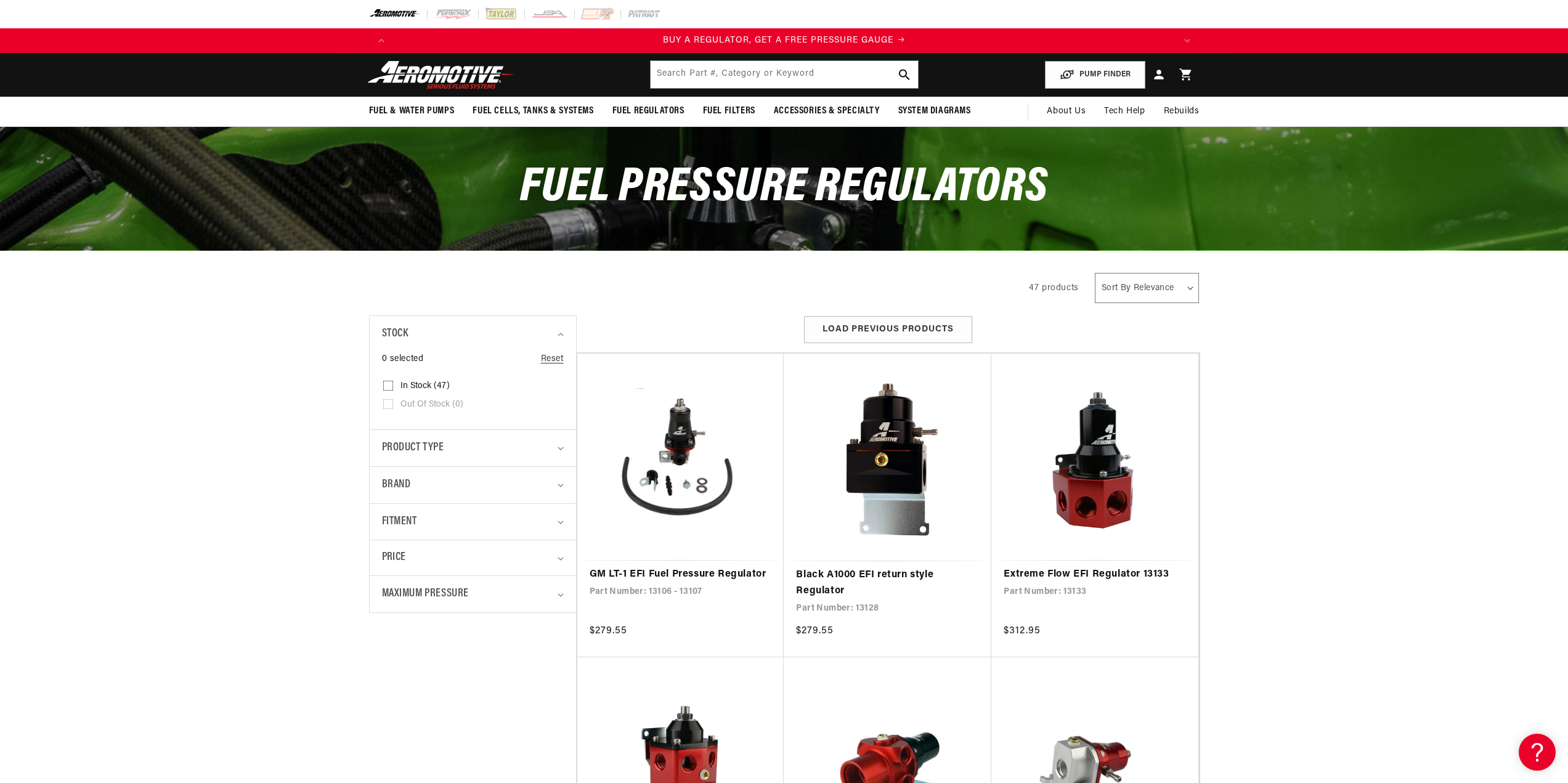
click at [426, 384] on span "In stock (47)" at bounding box center [425, 387] width 50 height 11
click at [393, 384] on input "In stock (47) In stock (47 products)" at bounding box center [388, 388] width 10 height 10
checkbox input "true"
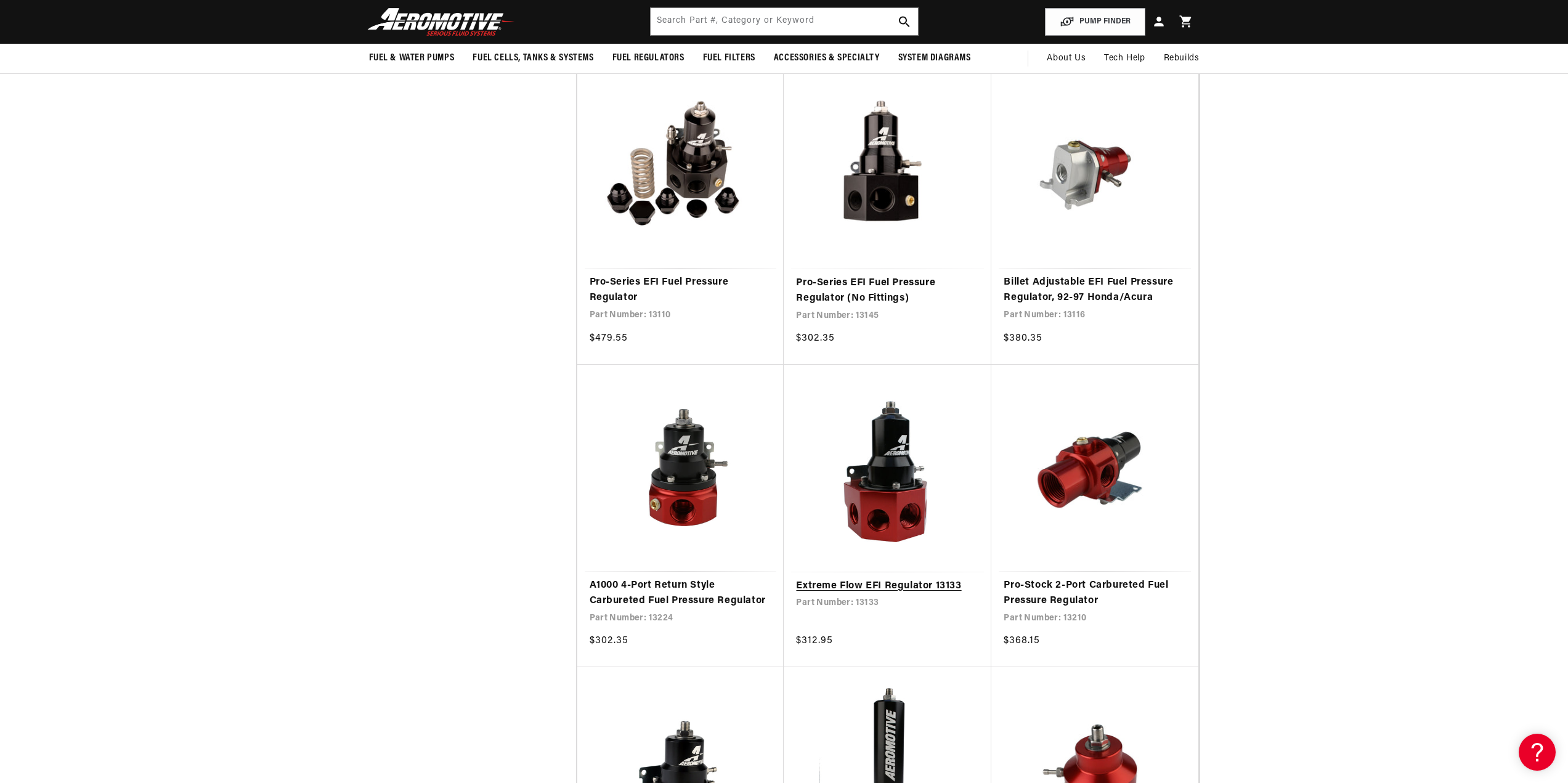
scroll to position [2958, 0]
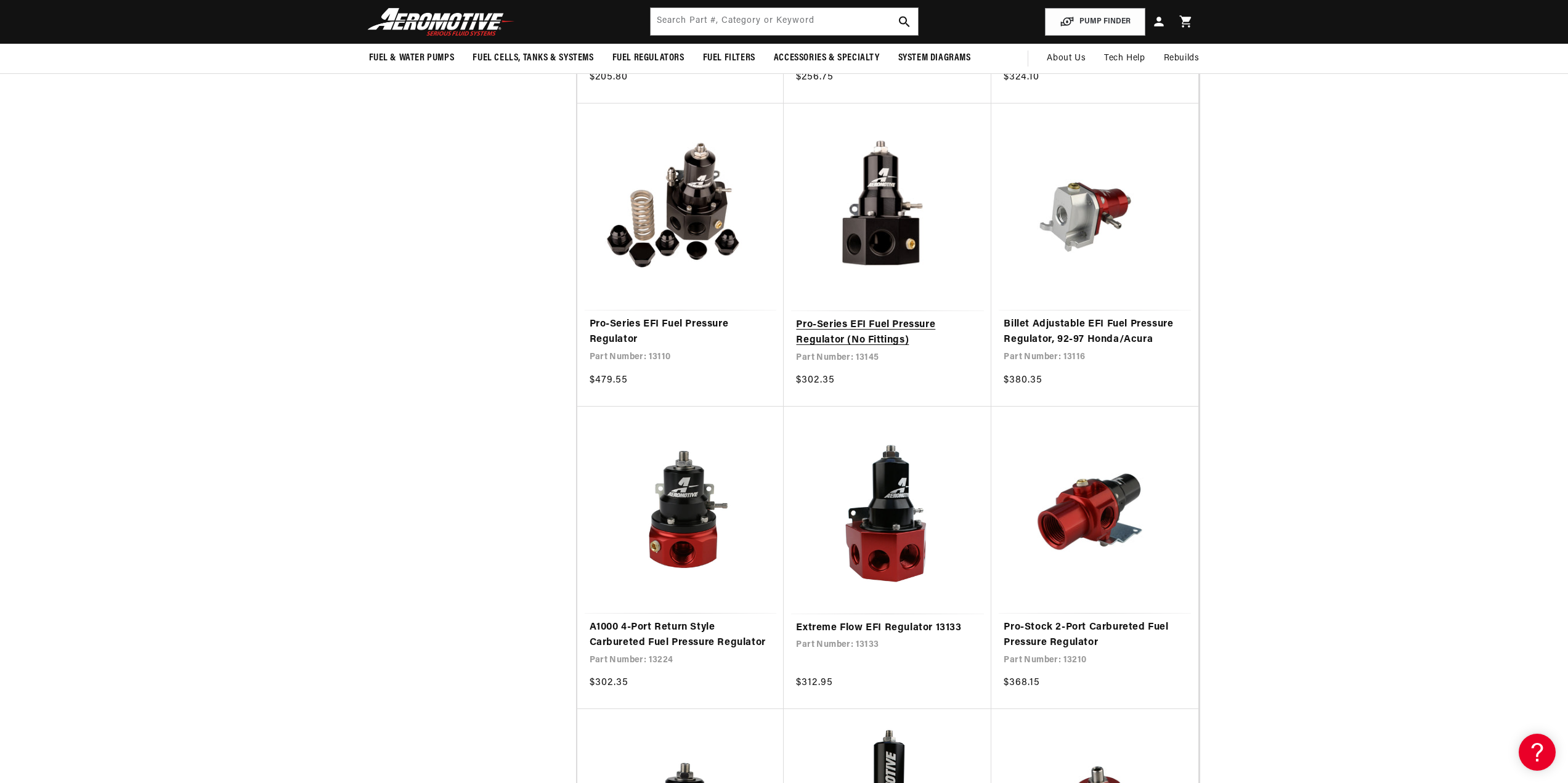
click at [861, 320] on link "Pro-Series EFI Fuel Pressure Regulator (No Fittings)" at bounding box center [888, 333] width 183 height 31
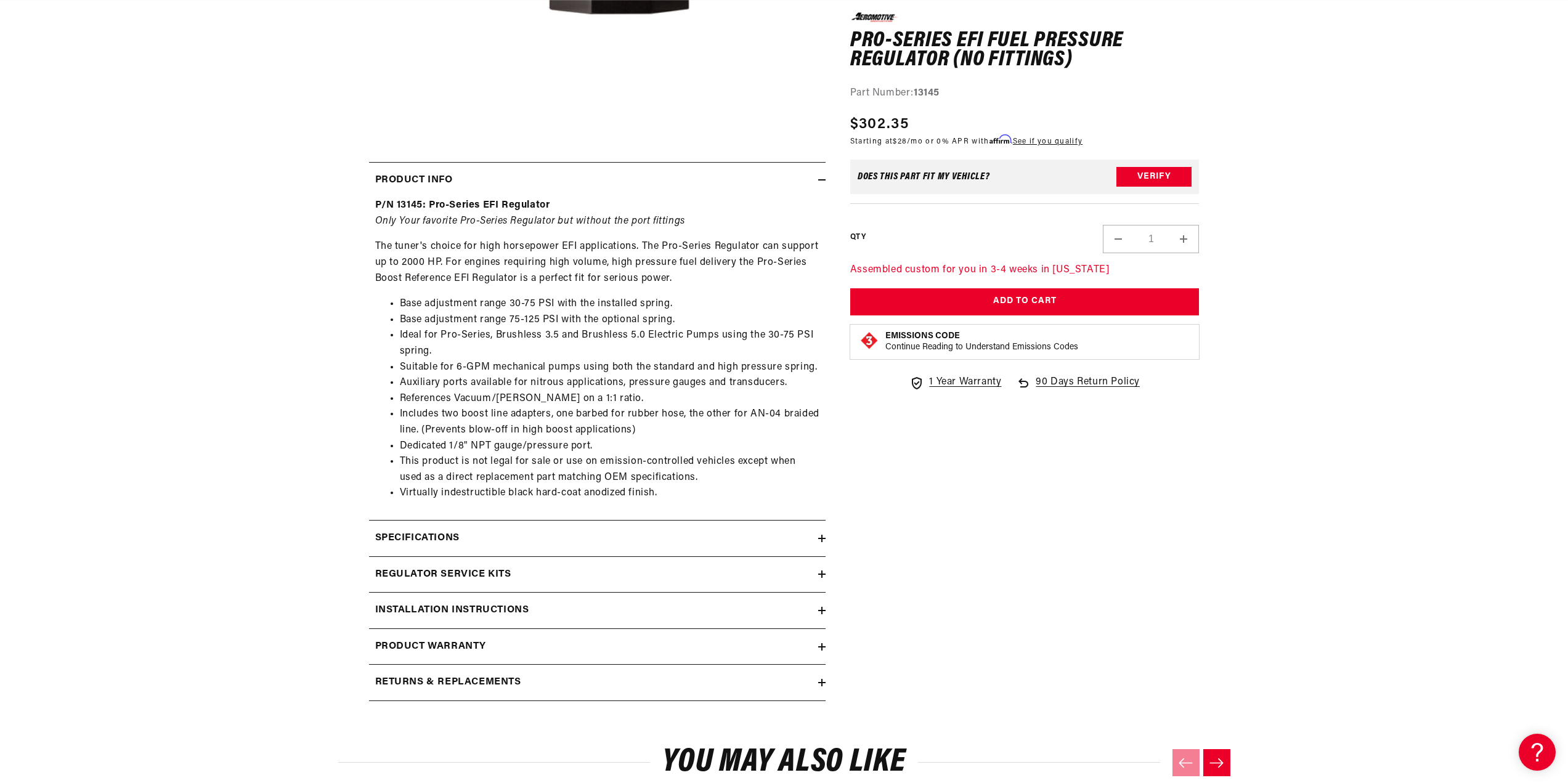
scroll to position [617, 0]
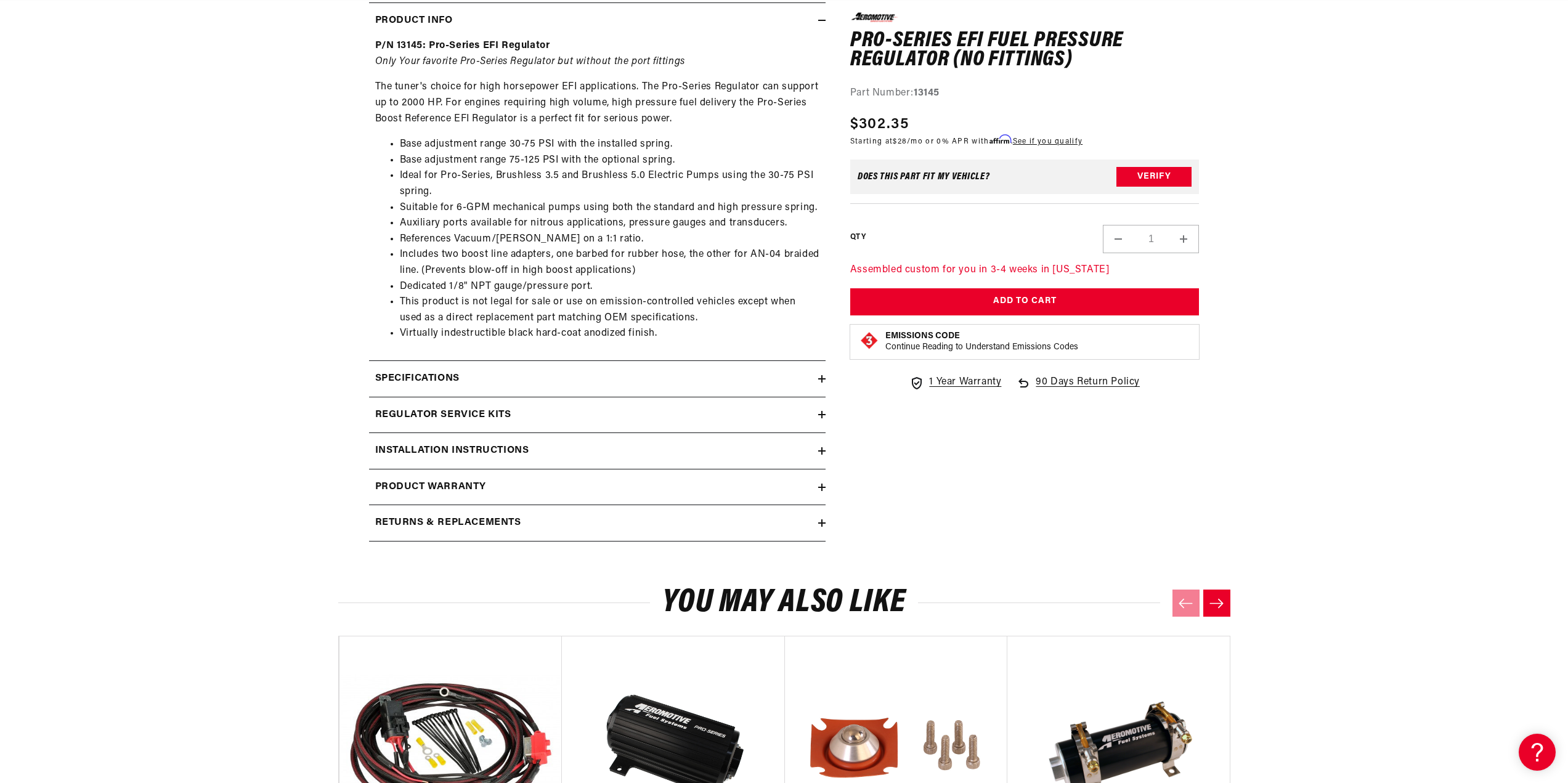
click at [429, 379] on h2 "Specifications" at bounding box center [417, 379] width 85 height 16
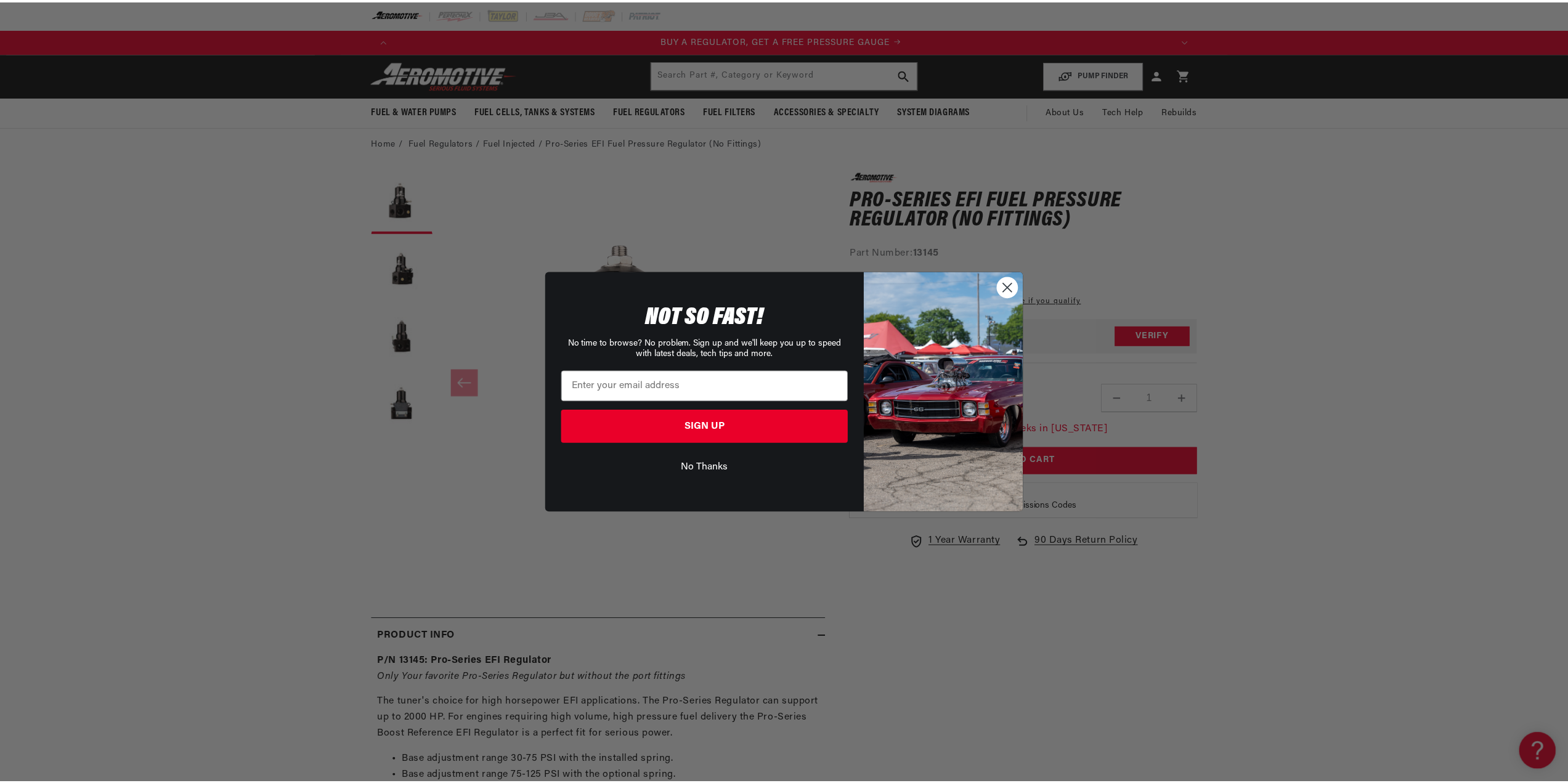
scroll to position [0, 0]
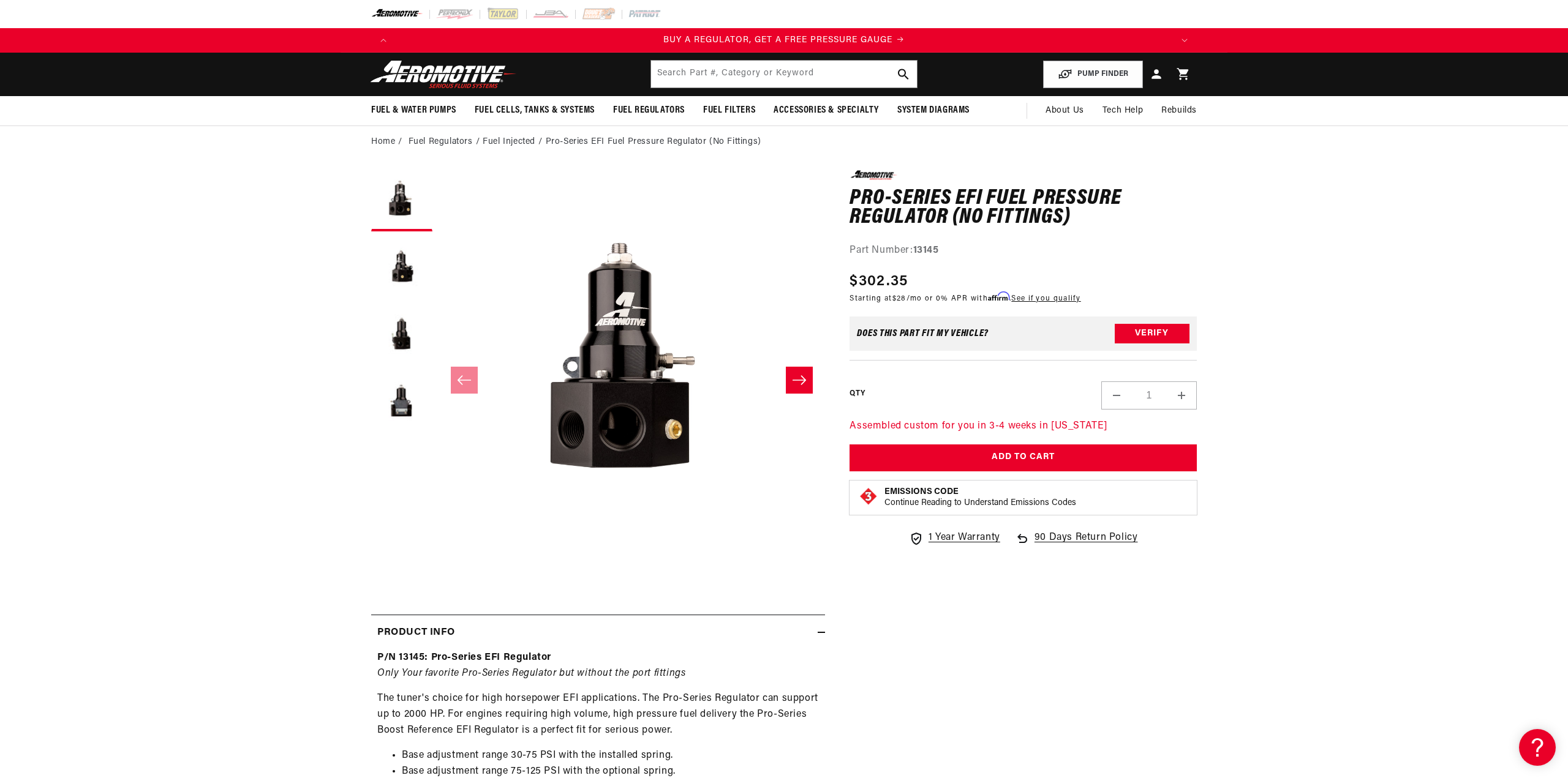
click at [604, 177] on div "Close dialog NOT SO FAST! No time to browse? No problem. Sign up and we'll keep…" at bounding box center [784, 389] width 1568 height 778
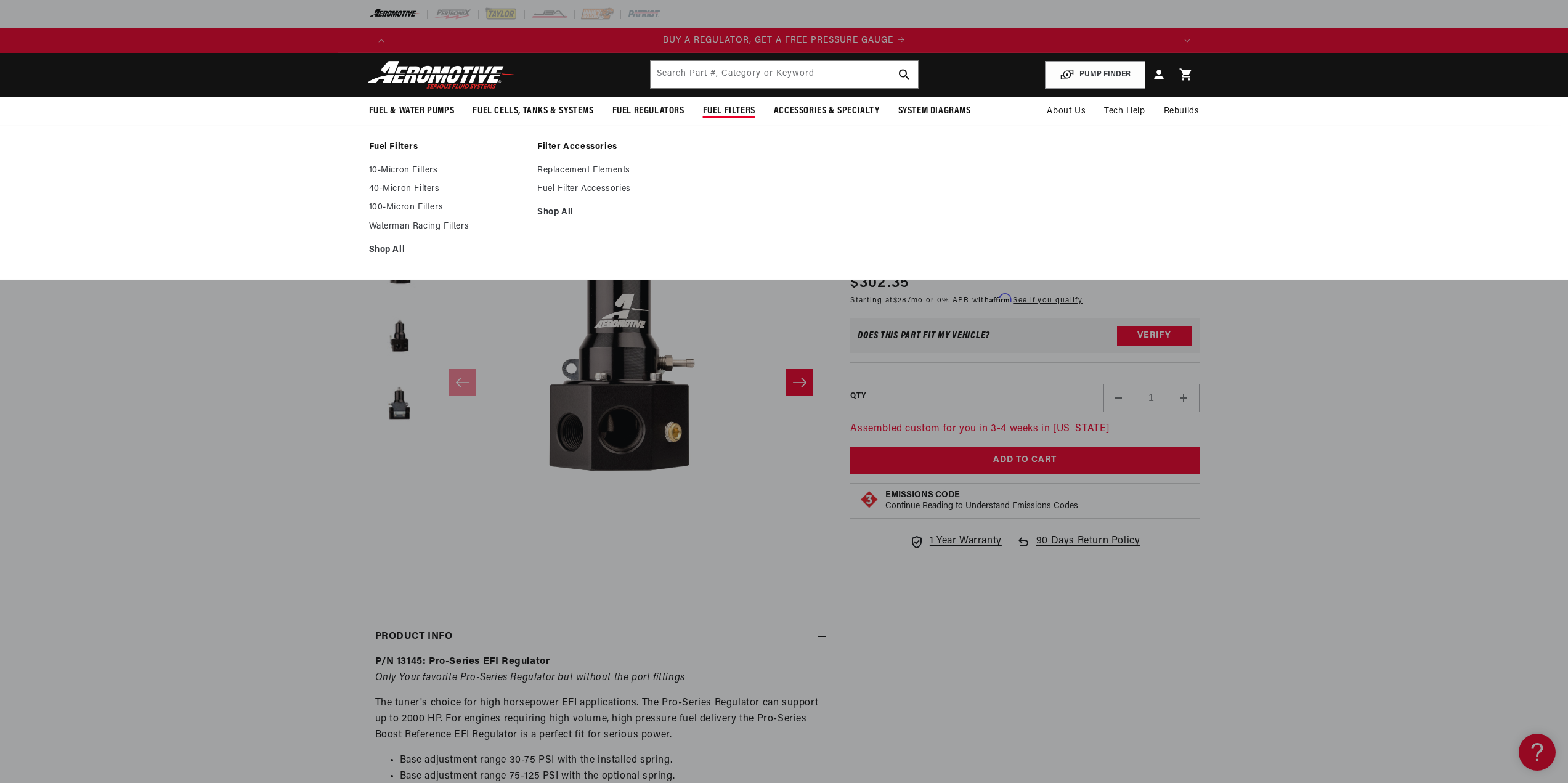
click at [736, 112] on span "Fuel Filters" at bounding box center [729, 111] width 52 height 13
click at [378, 173] on link "10-Micron Filters" at bounding box center [447, 171] width 157 height 11
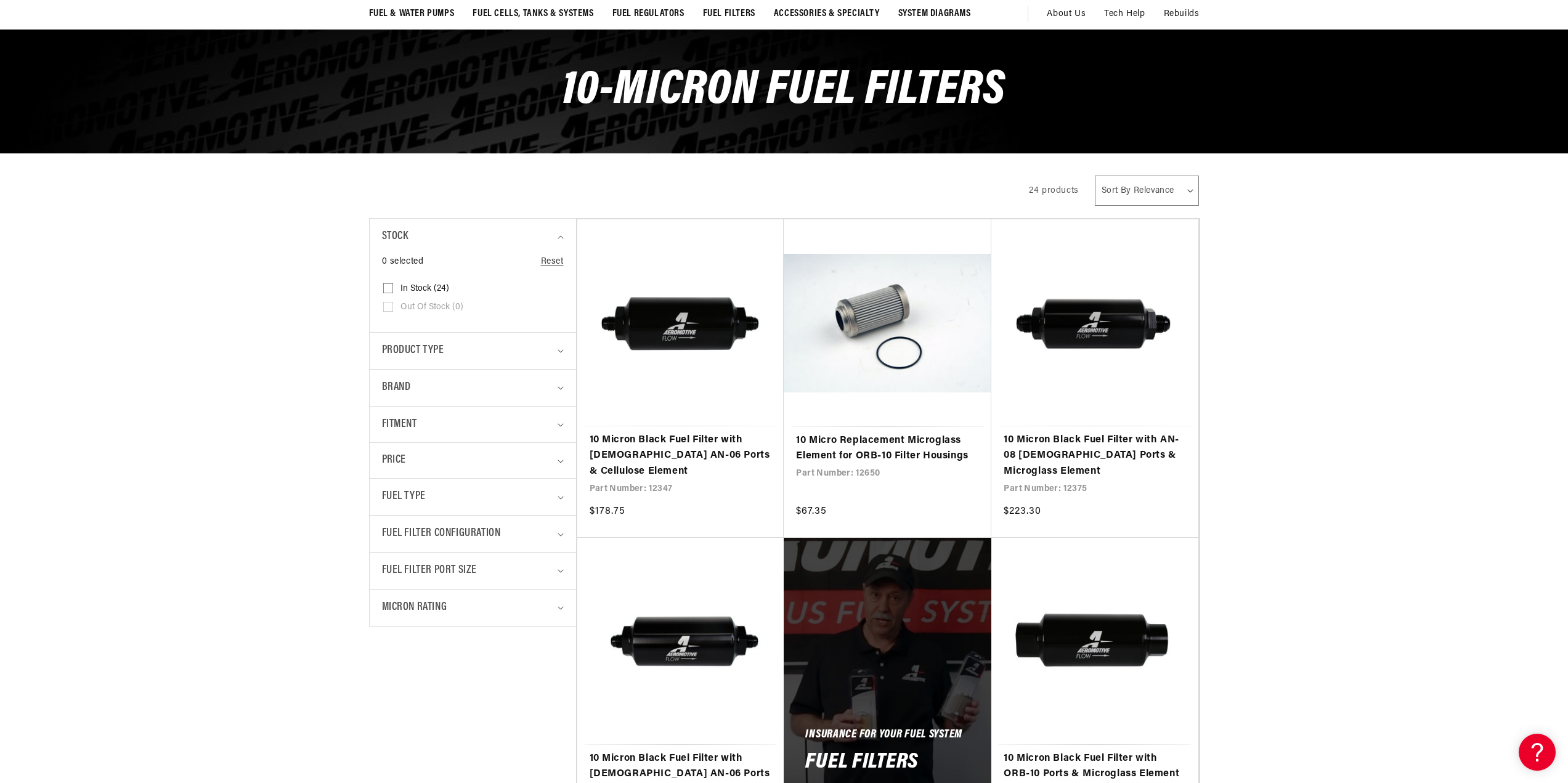
scroll to position [123, 0]
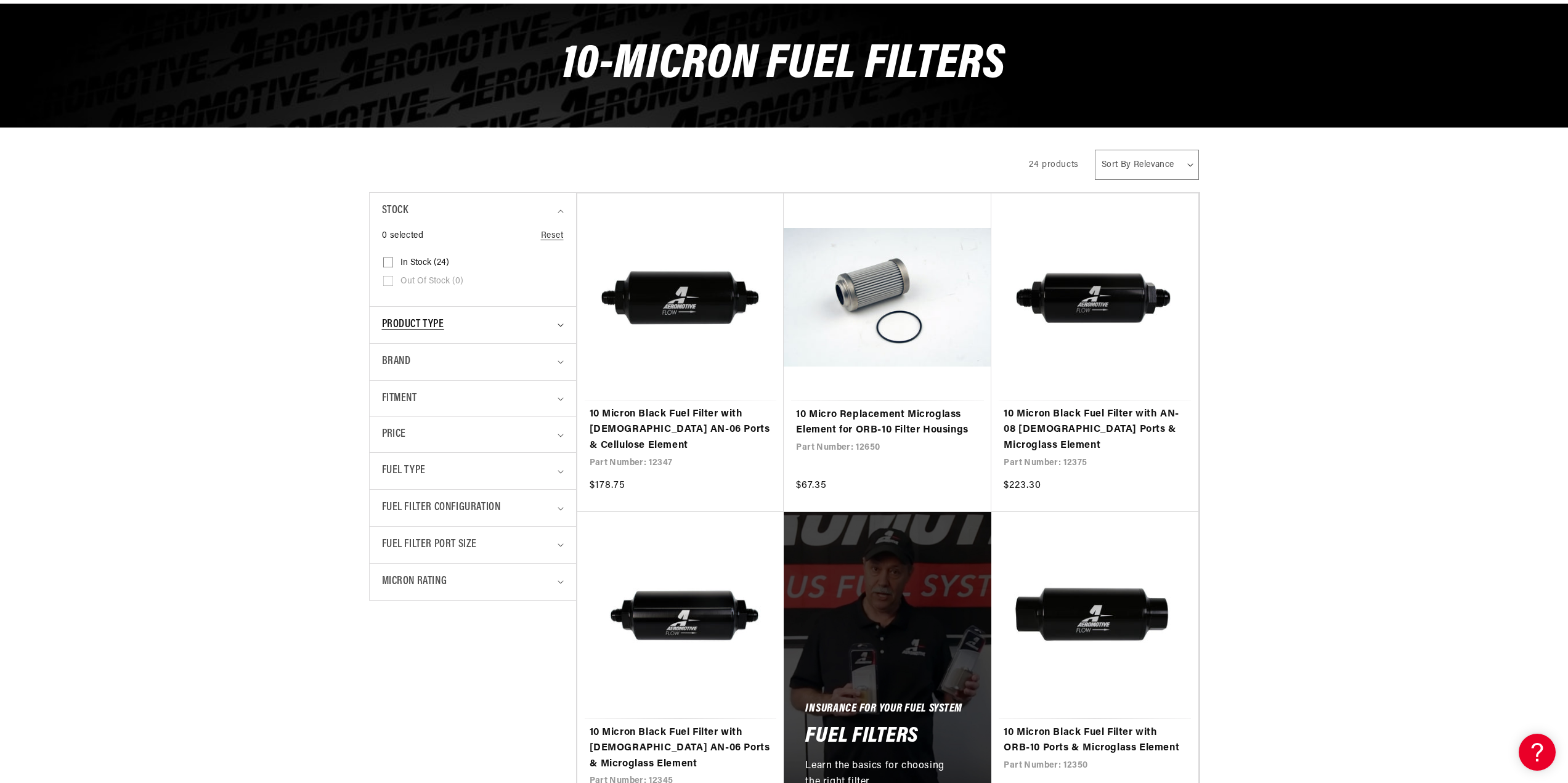
click at [560, 324] on icon "Product type (0 selected)" at bounding box center [561, 325] width 6 height 3
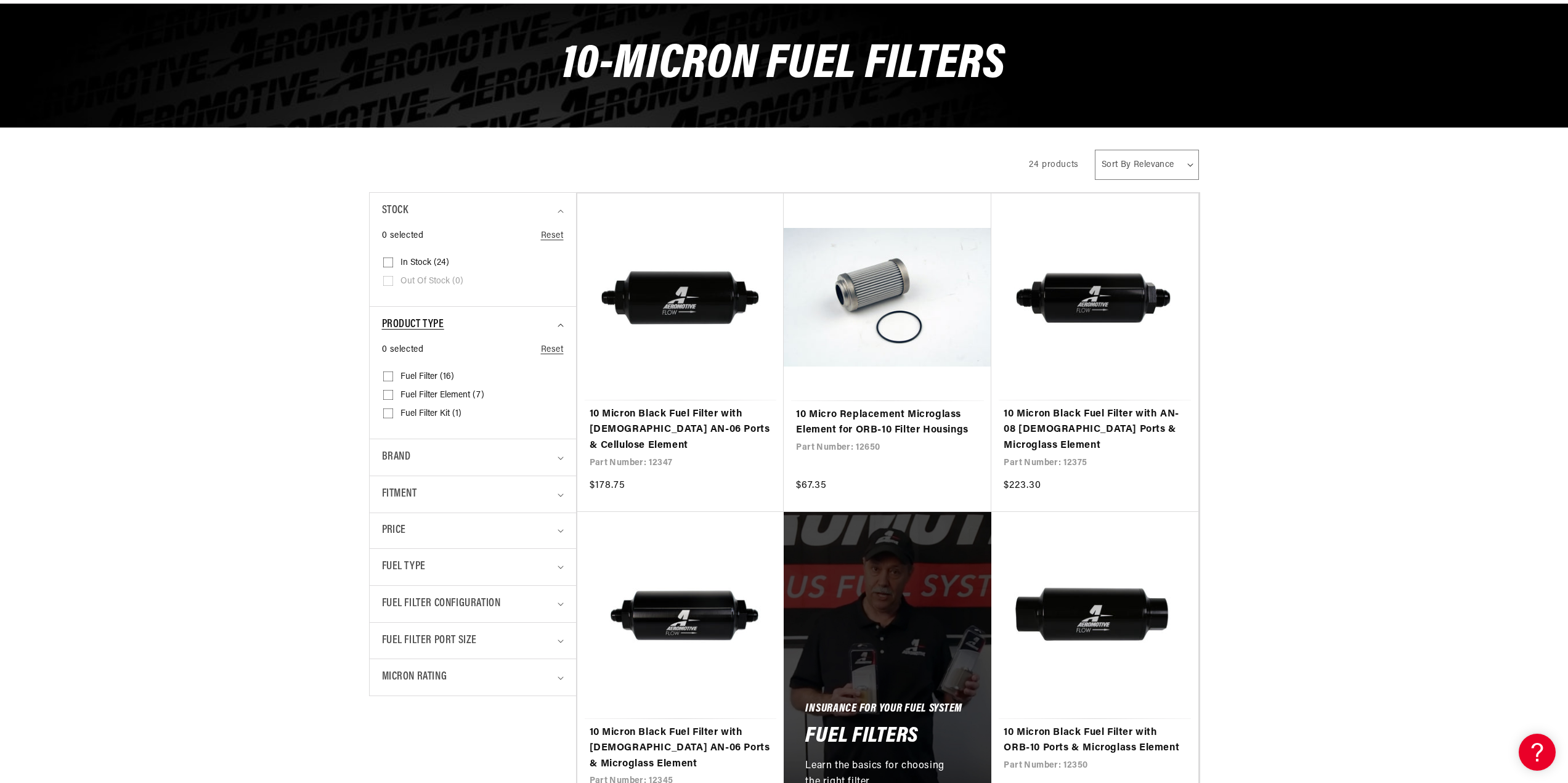
click at [560, 324] on icon "Product type (0 selected)" at bounding box center [561, 325] width 6 height 3
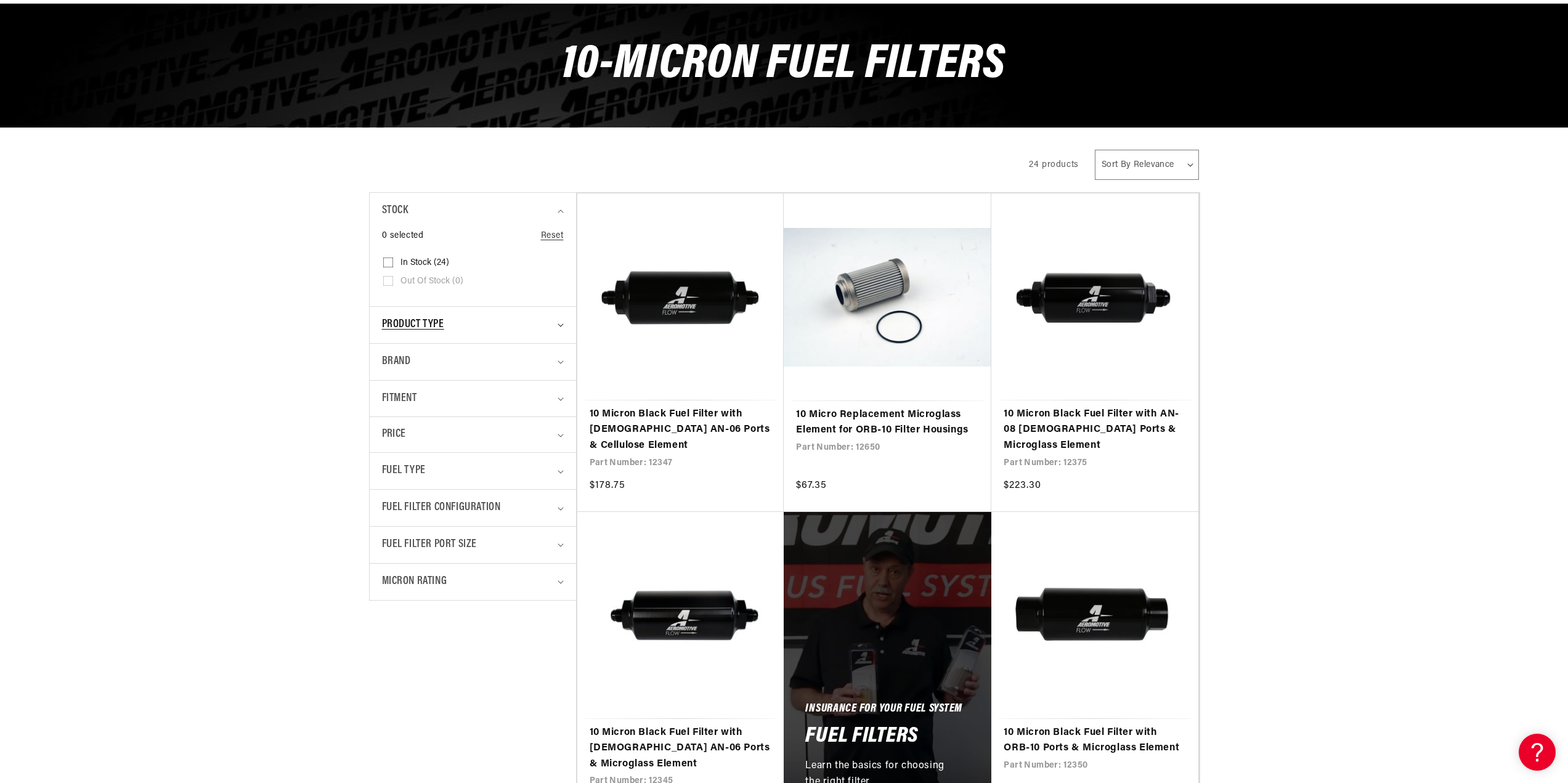
scroll to position [0, 782]
click at [569, 468] on details "Fuel Type 0 selected Reset Fuel Type Alcohol (7) Alcohol (7 products) Diesel (1…" at bounding box center [473, 470] width 206 height 37
click at [560, 473] on icon "Fuel Type (0 selected)" at bounding box center [561, 472] width 6 height 3
click at [402, 559] on span "E85 (7)" at bounding box center [415, 561] width 29 height 11
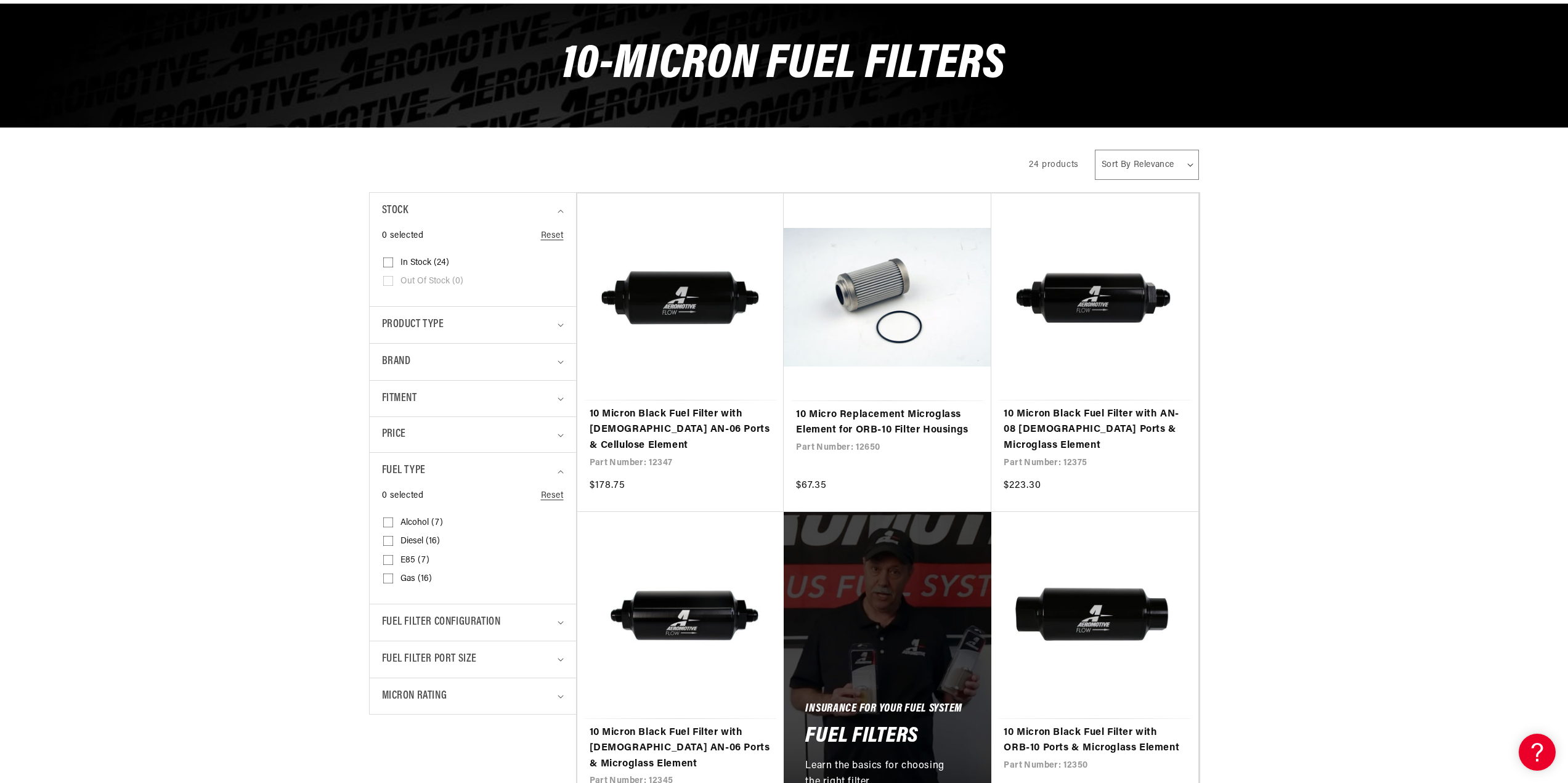
click at [393, 559] on input "E85 (7) E85 (7 products)" at bounding box center [388, 563] width 10 height 10
checkbox input "true"
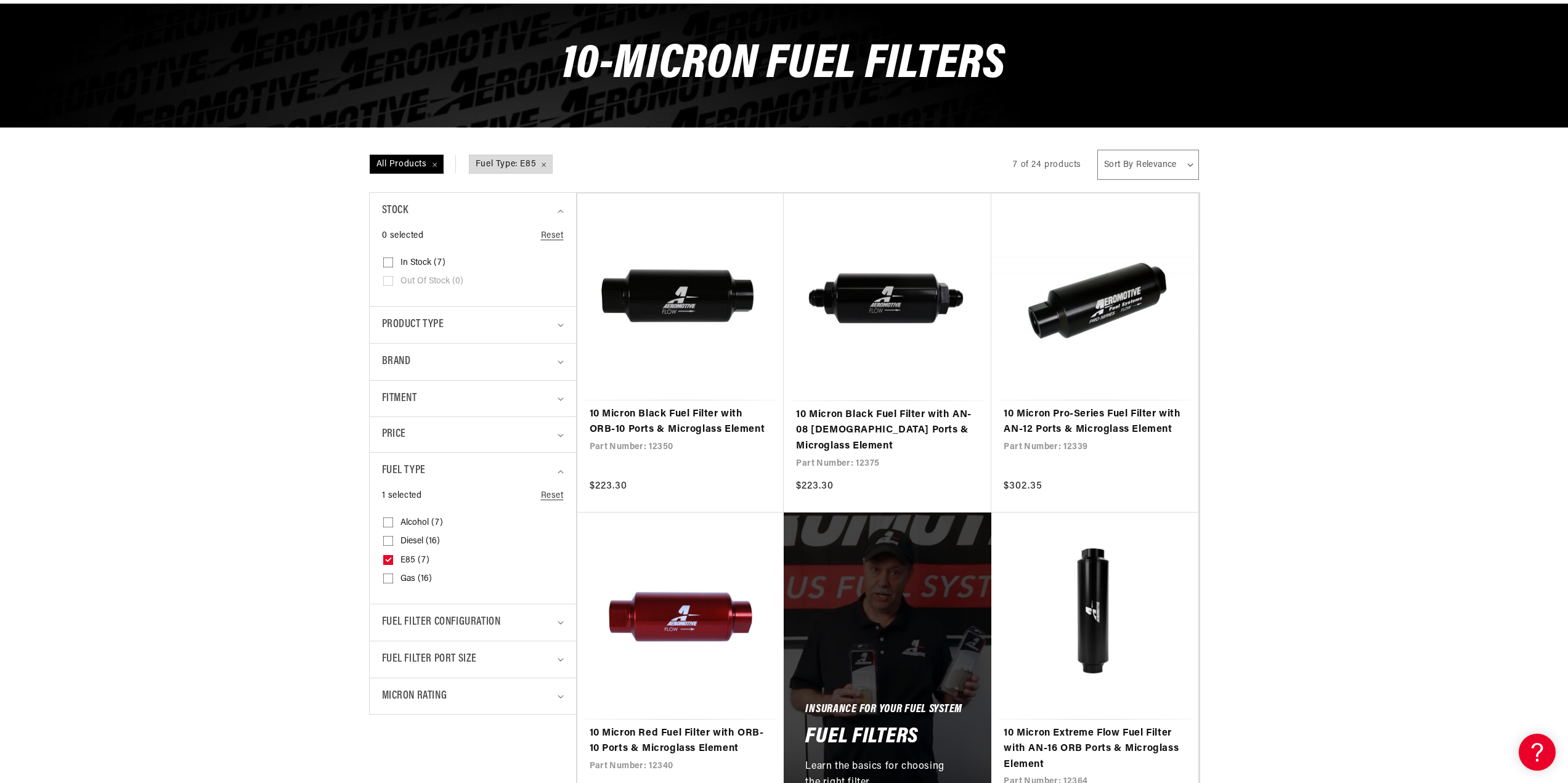
scroll to position [0, 782]
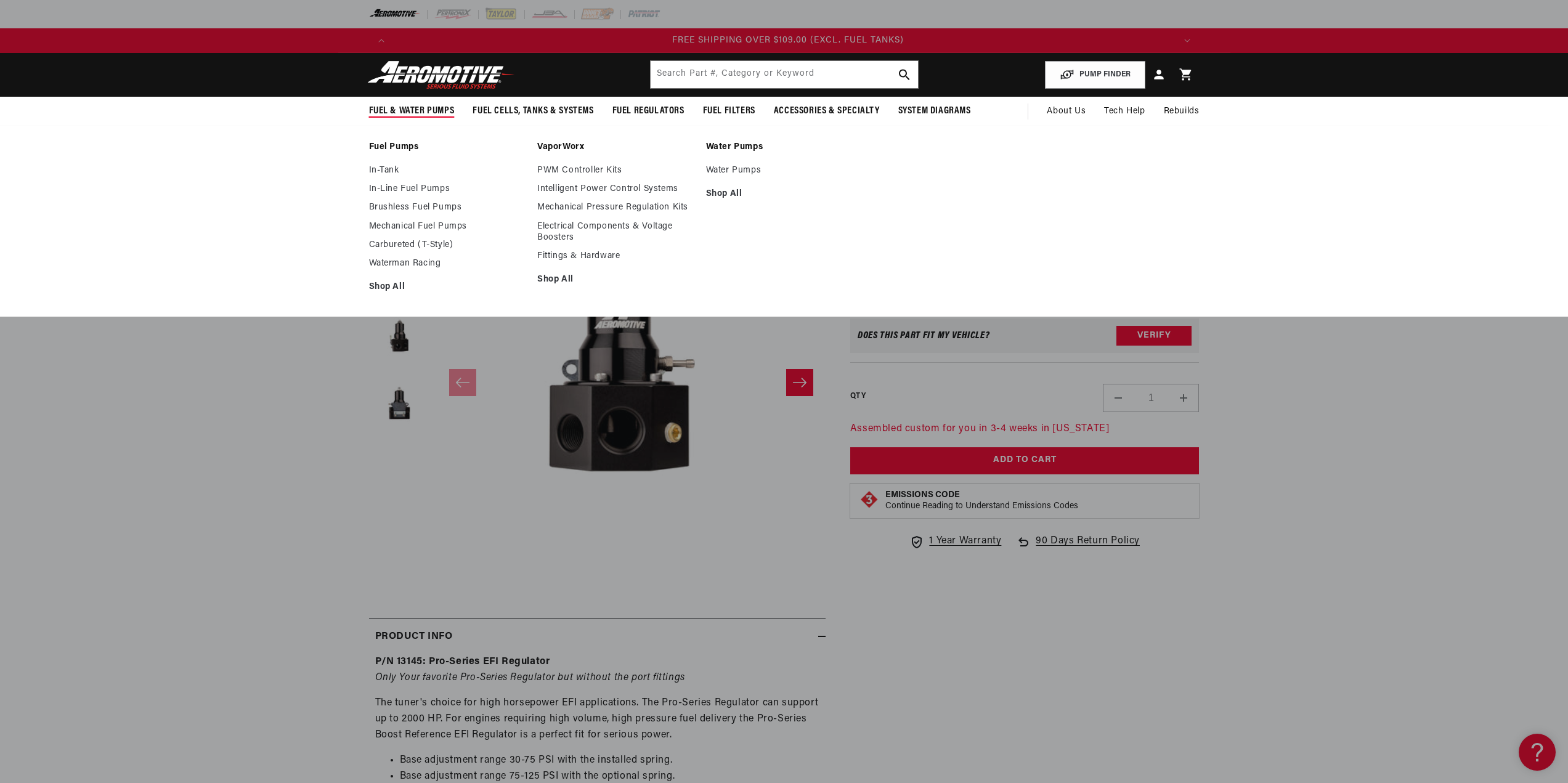
scroll to position [0, 2344]
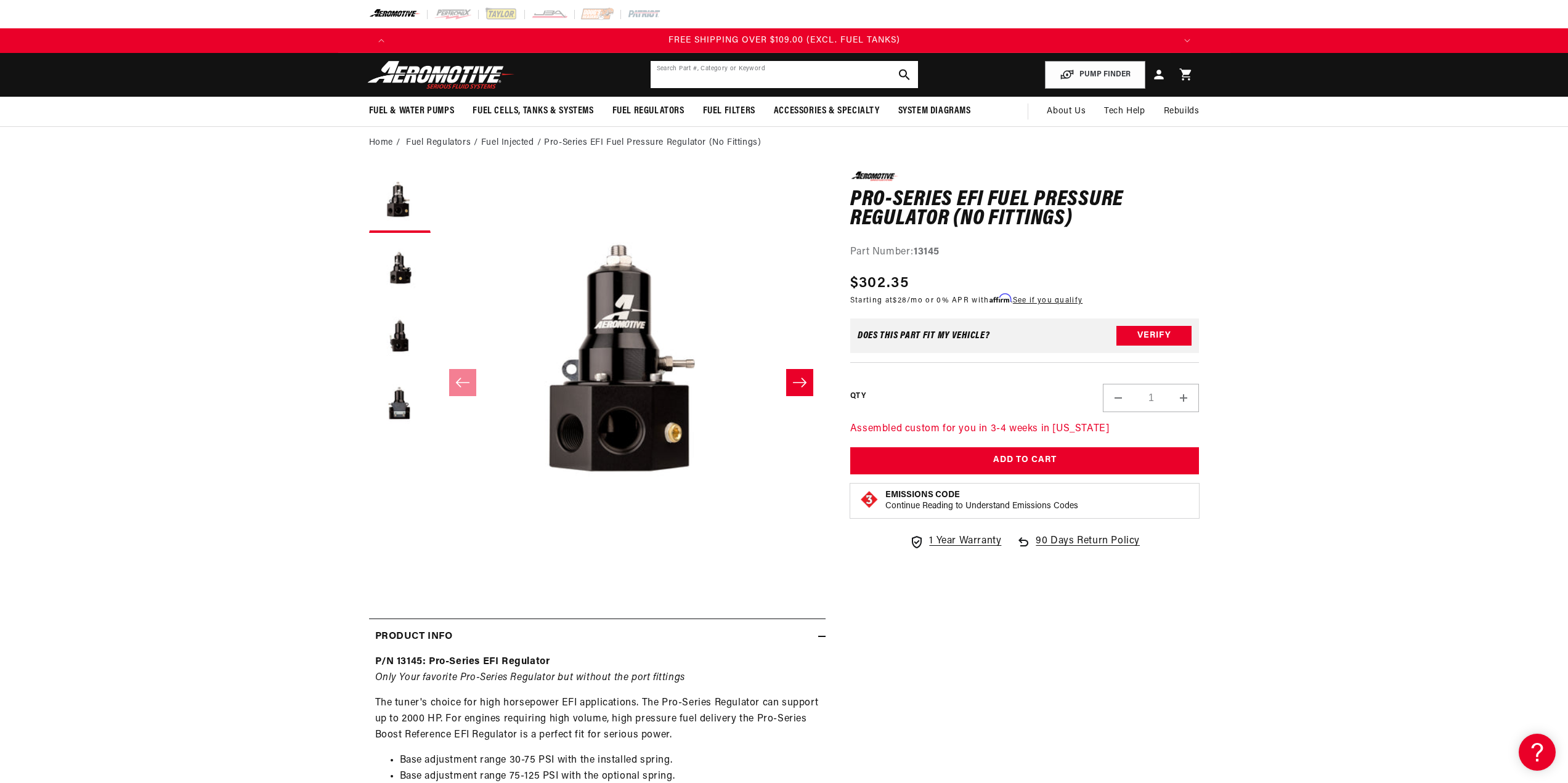
click at [720, 76] on input "text" at bounding box center [784, 74] width 268 height 27
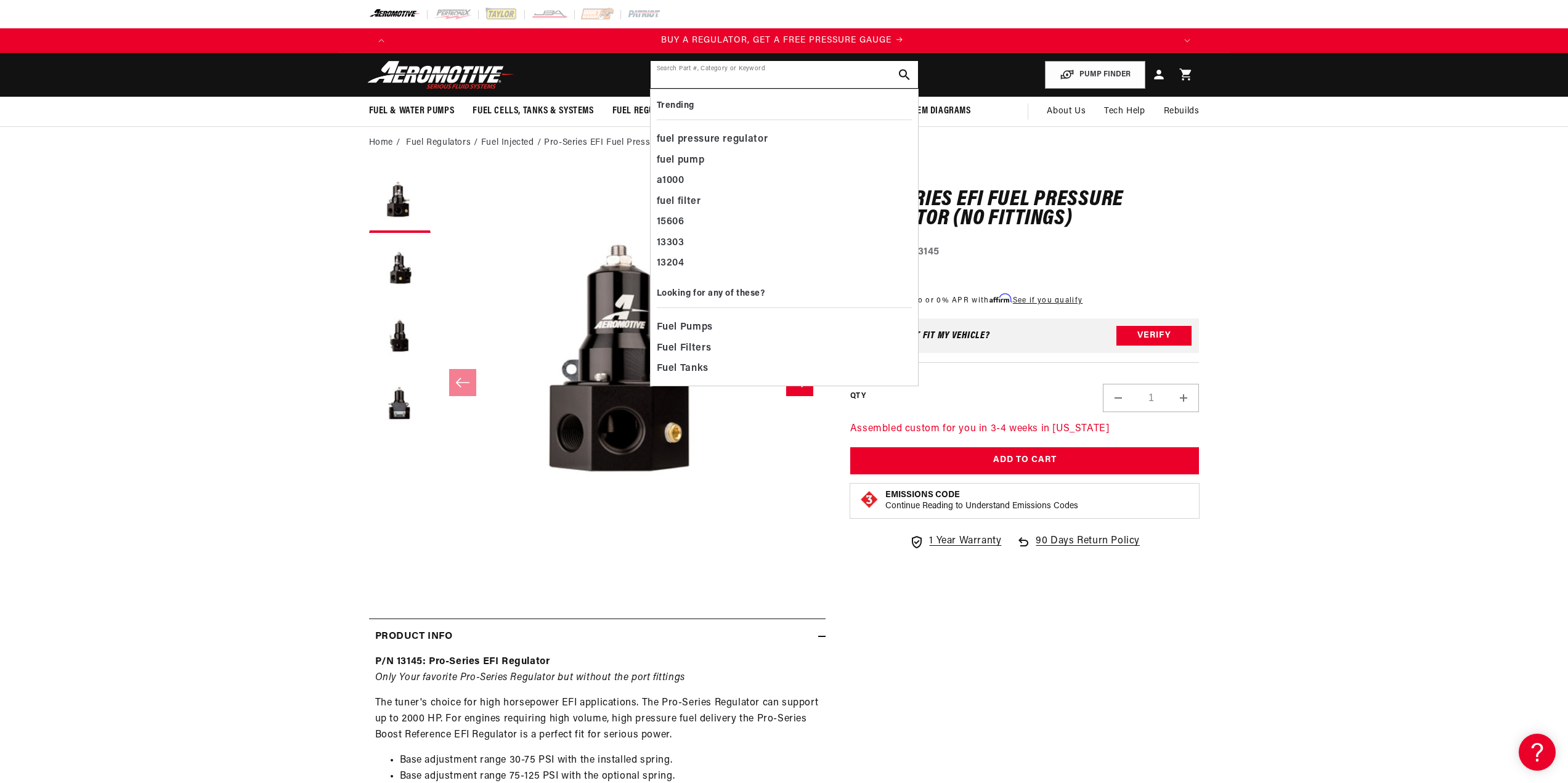
scroll to position [0, 0]
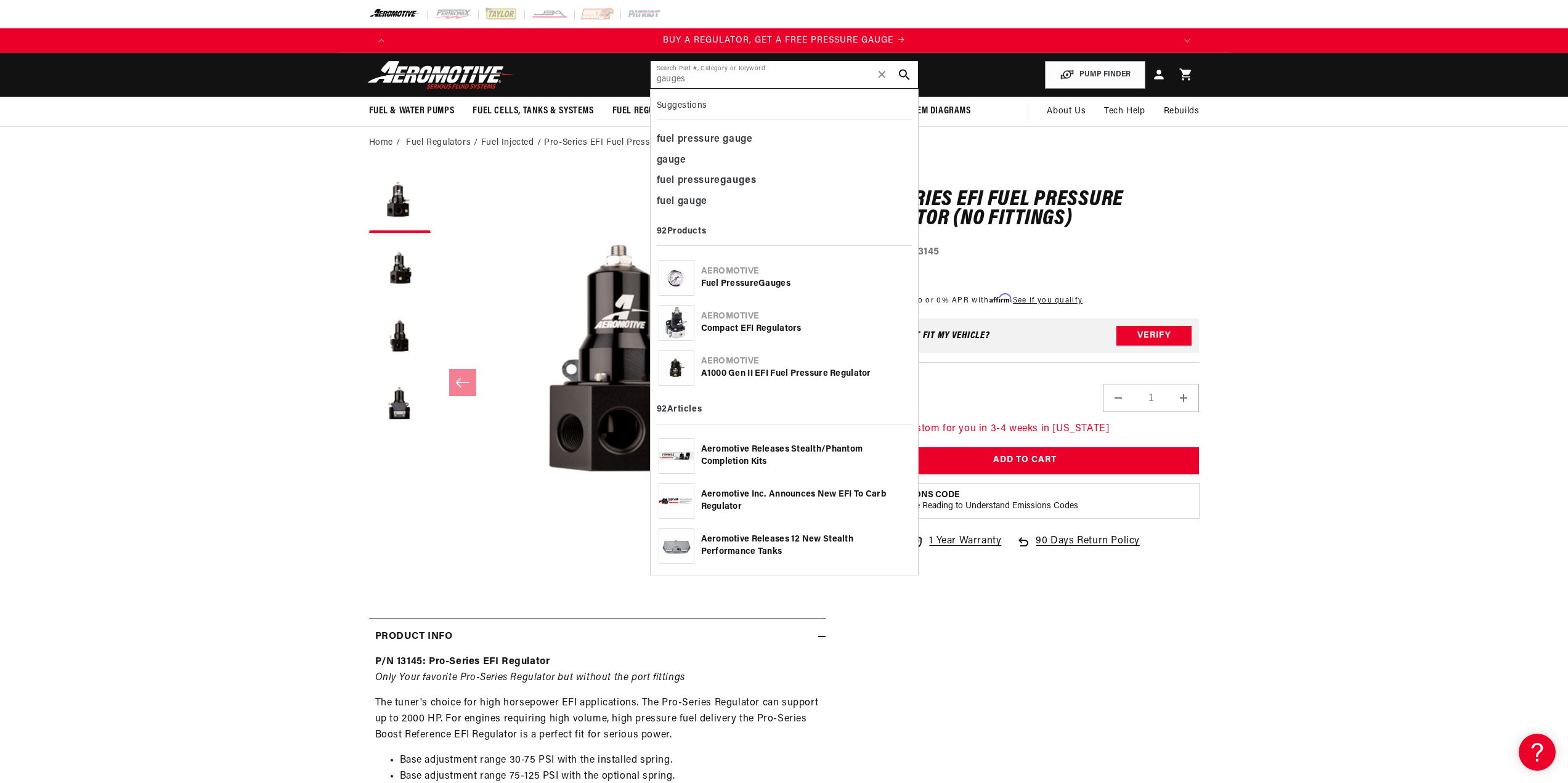
type input "gauges"
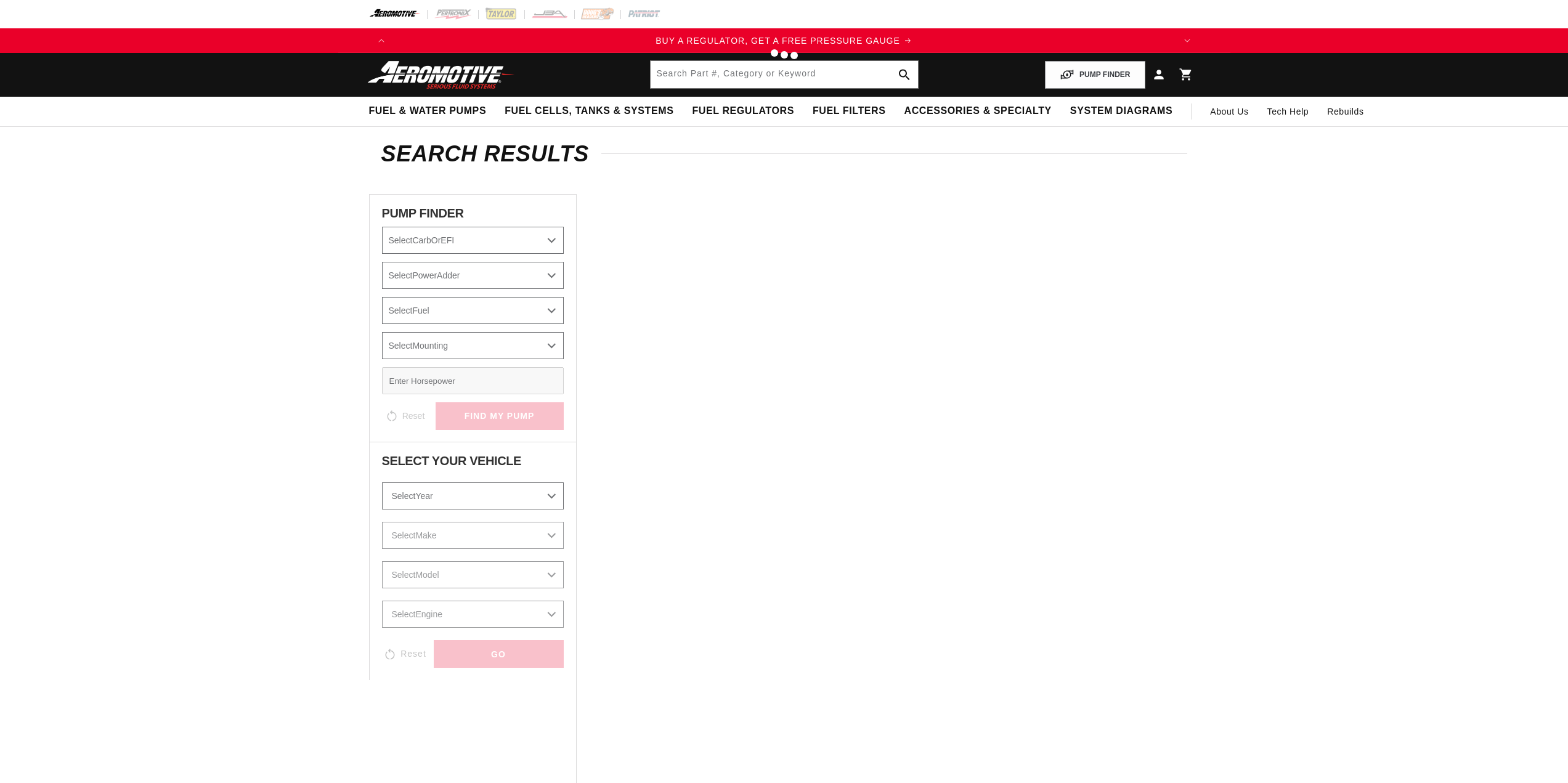
type input "gauges"
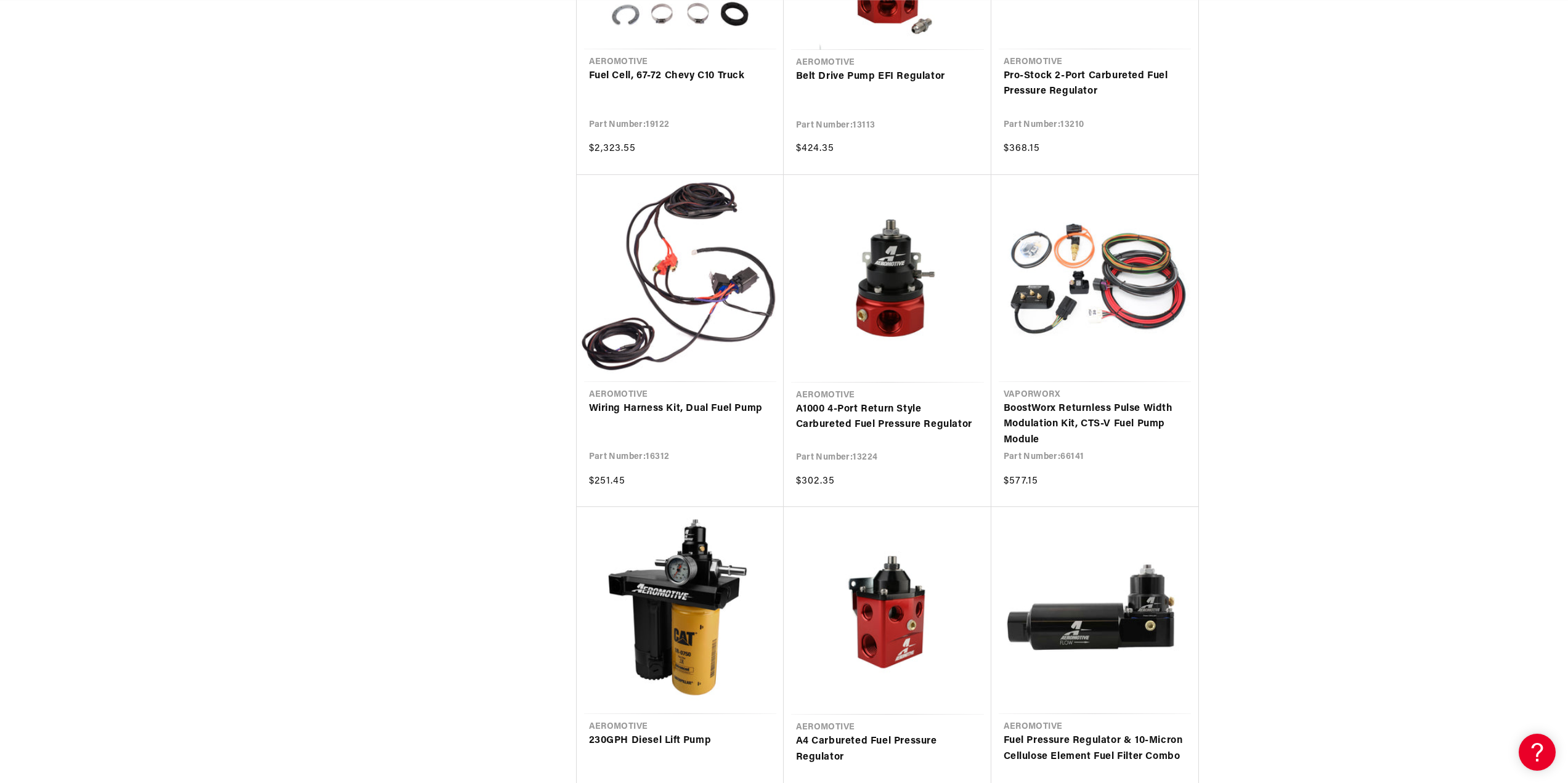
scroll to position [0, 1563]
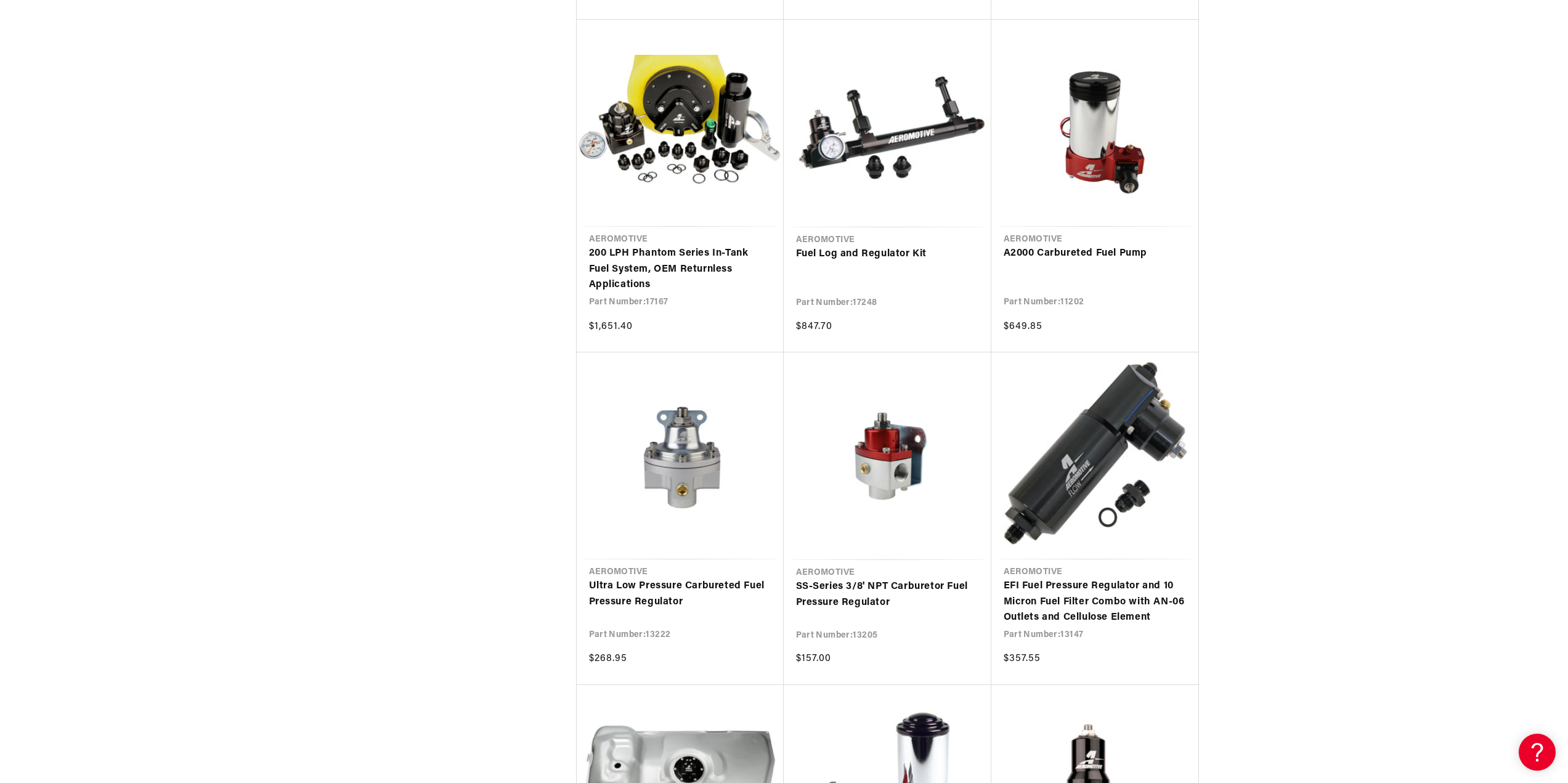
scroll to position [0, 2344]
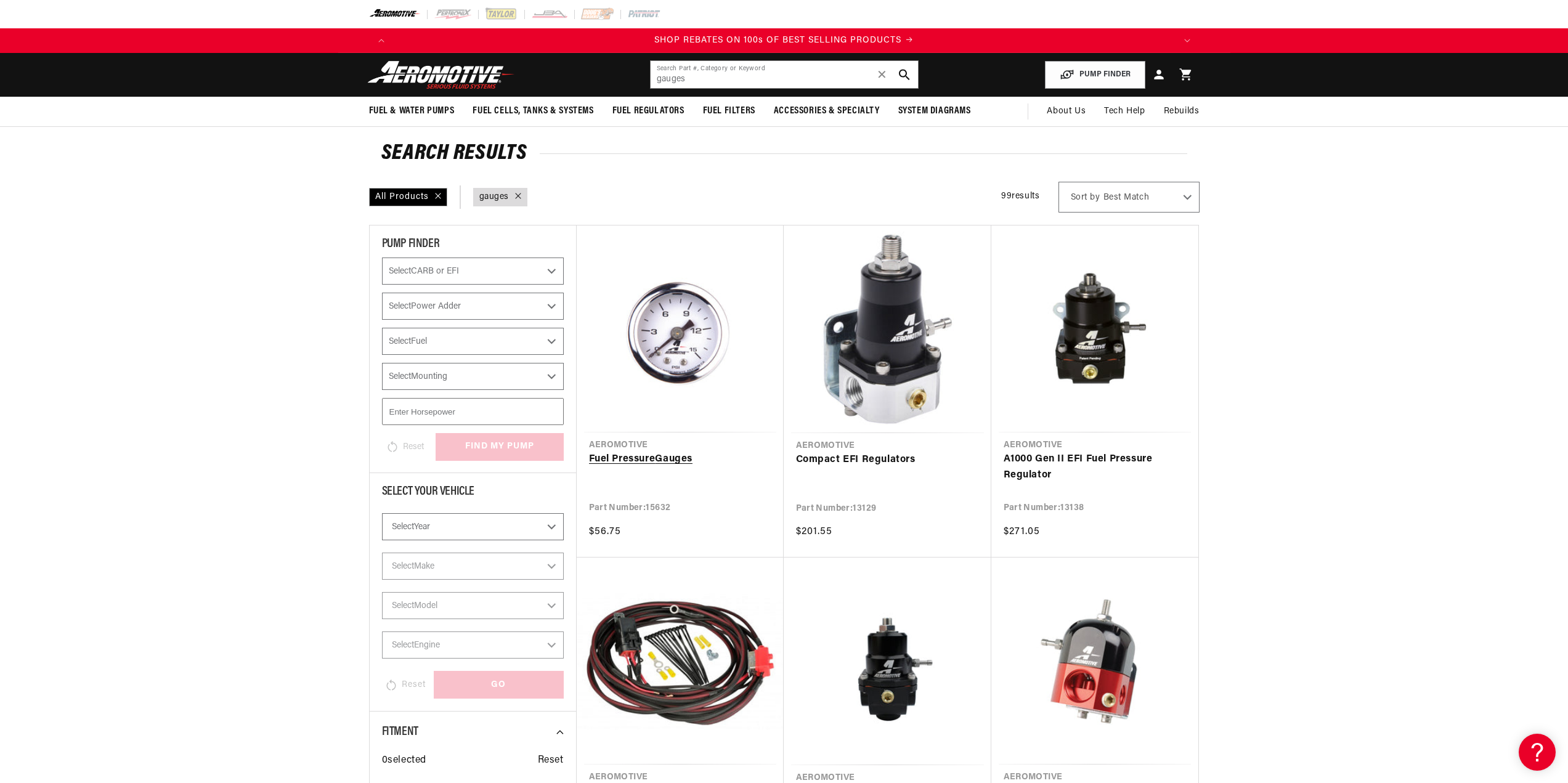
click at [647, 460] on link "Fuel Pressure Gauges" at bounding box center [680, 459] width 182 height 16
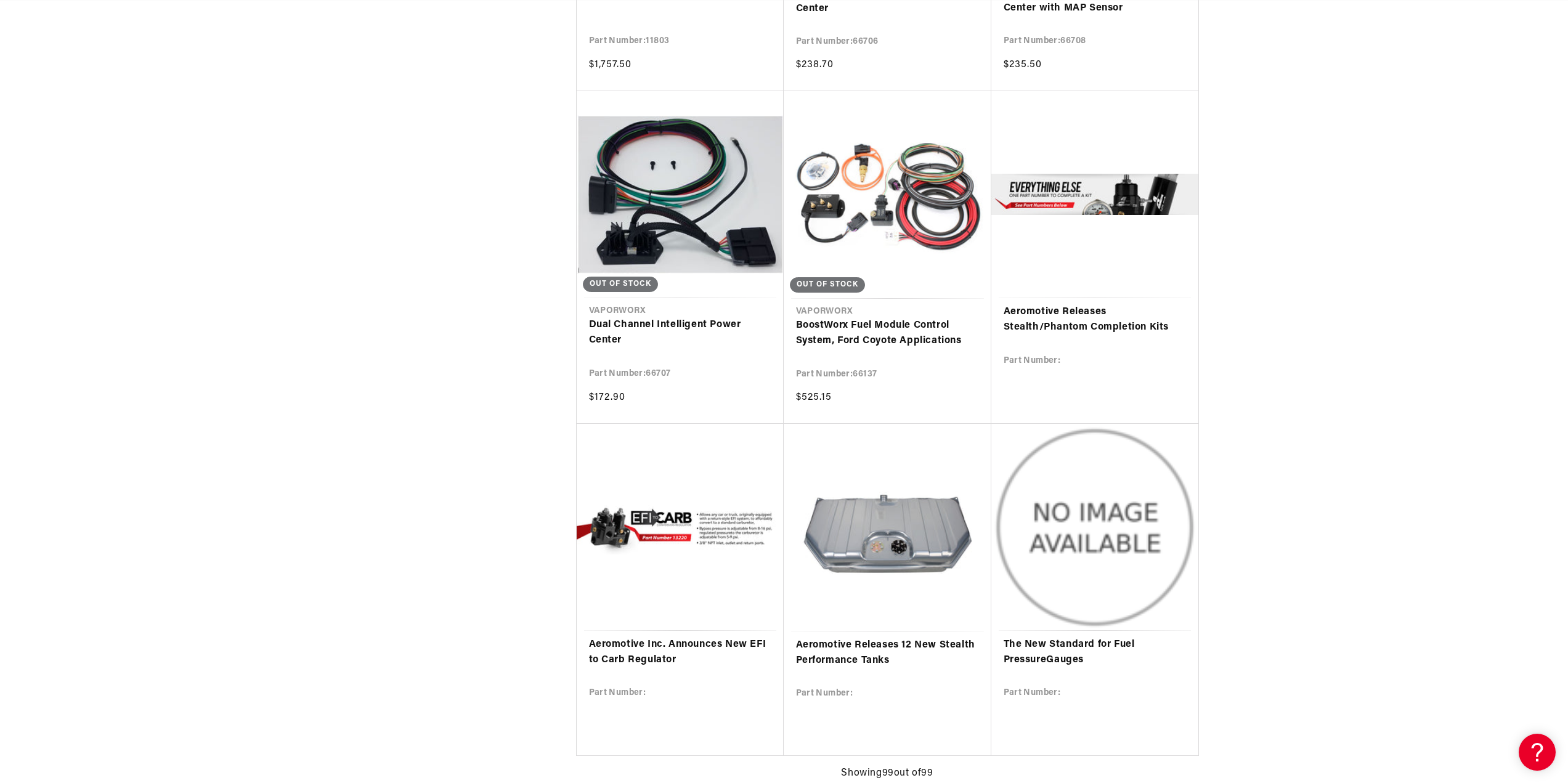
scroll to position [10120, 0]
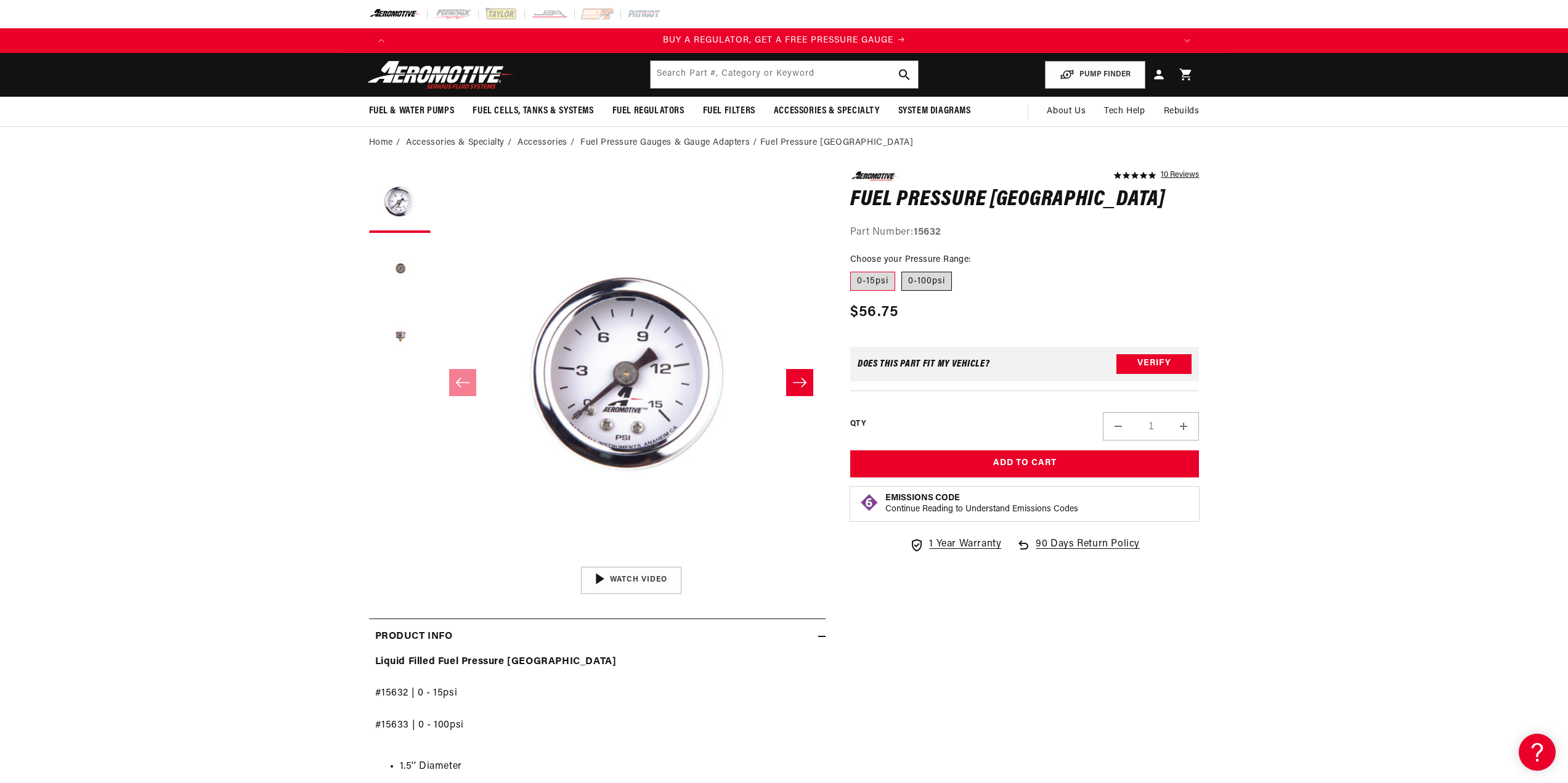
click at [922, 282] on label "0-100psi" at bounding box center [927, 282] width 50 height 20
click at [902, 270] on input "0-100psi" at bounding box center [902, 269] width 1 height 1
radio input "true"
click at [877, 285] on label "0-15psi" at bounding box center [872, 282] width 45 height 20
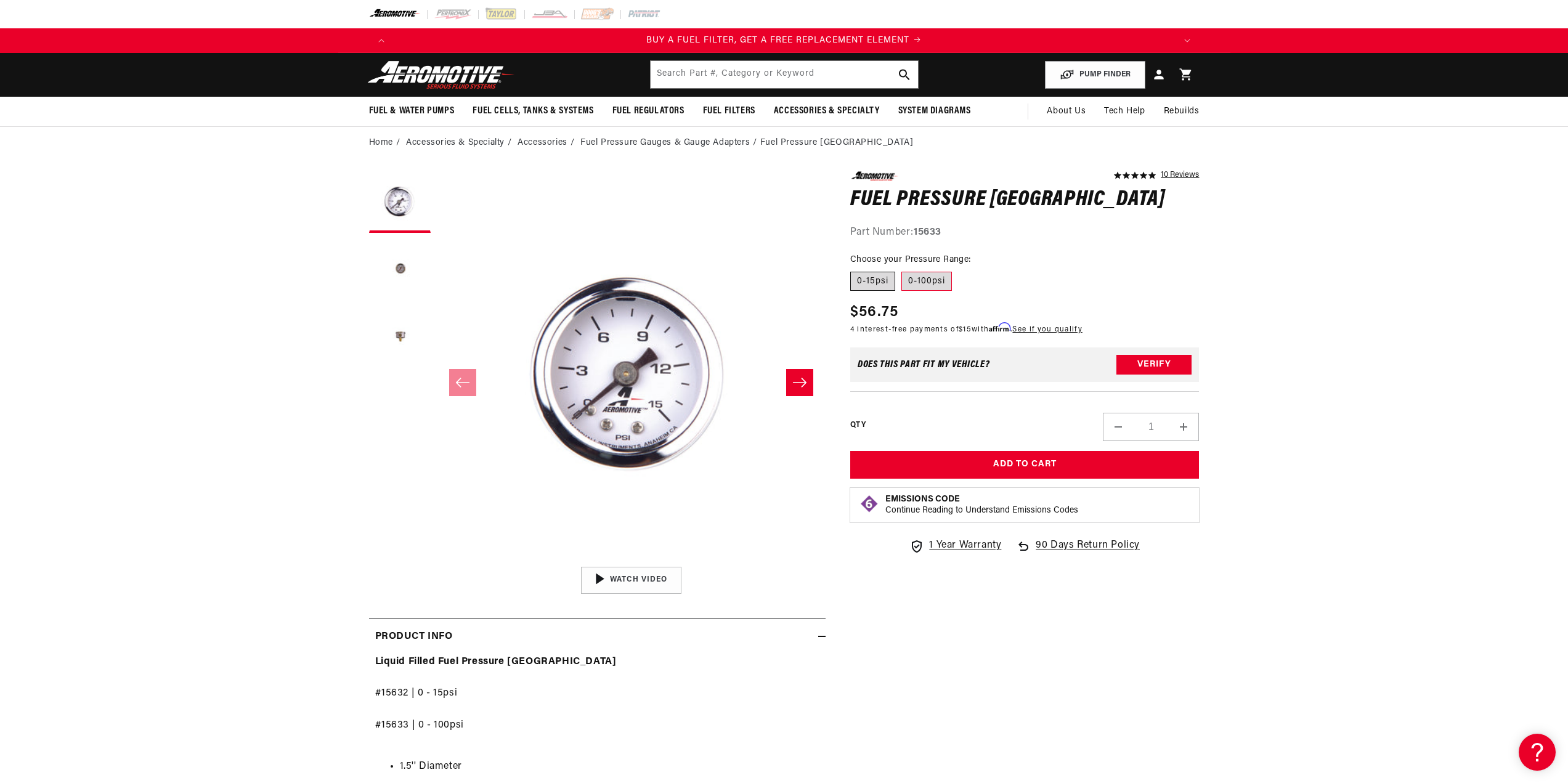
click at [854, 270] on input "0-15psi" at bounding box center [854, 269] width 1 height 1
radio input "true"
click at [877, 285] on label "0-15psi" at bounding box center [872, 282] width 45 height 20
click at [854, 270] on input "0-15psi" at bounding box center [854, 269] width 1 height 1
click at [923, 280] on label "0-100psi" at bounding box center [927, 282] width 50 height 20
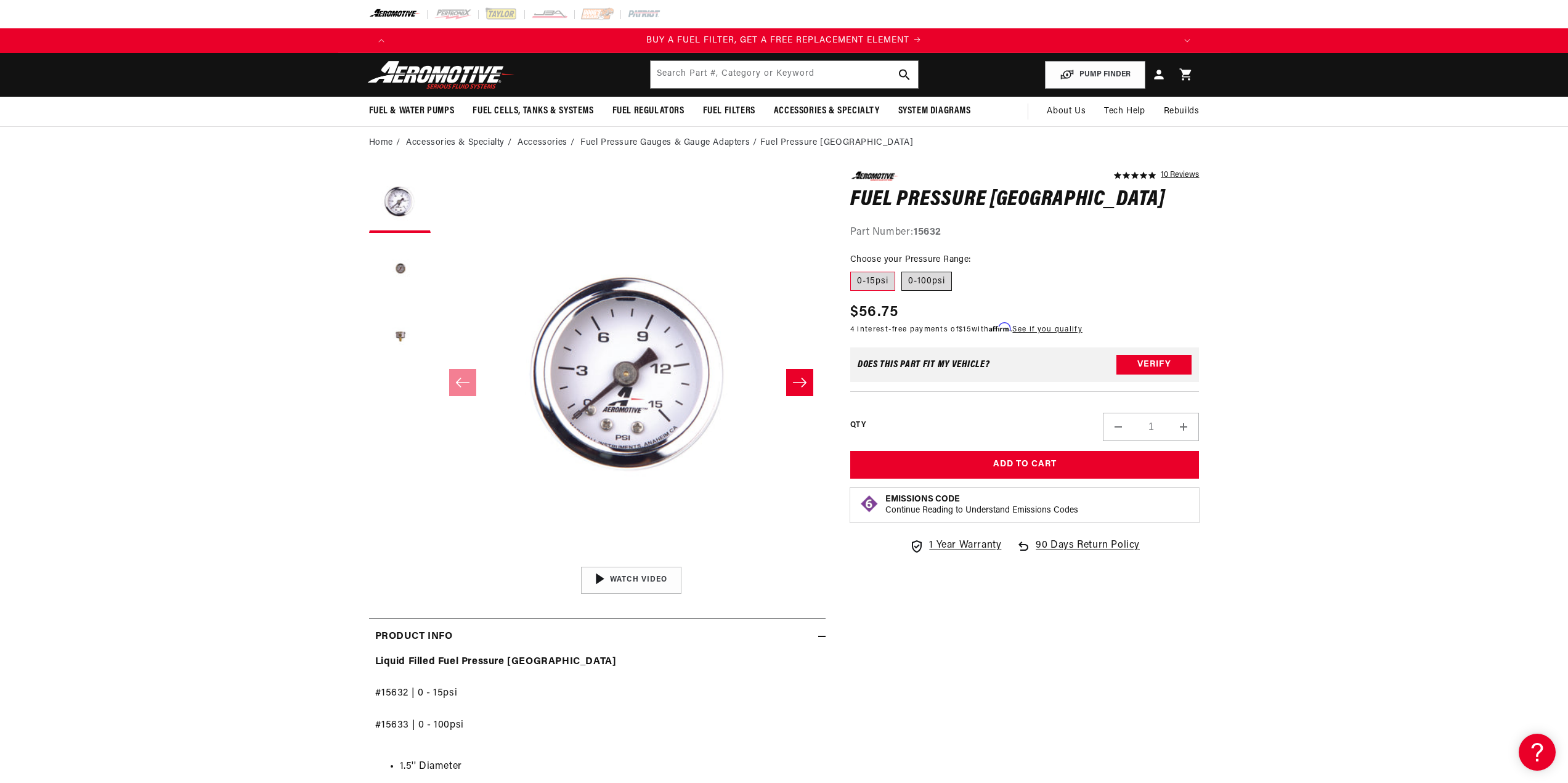
click at [902, 270] on input "0-100psi" at bounding box center [902, 269] width 1 height 1
radio input "true"
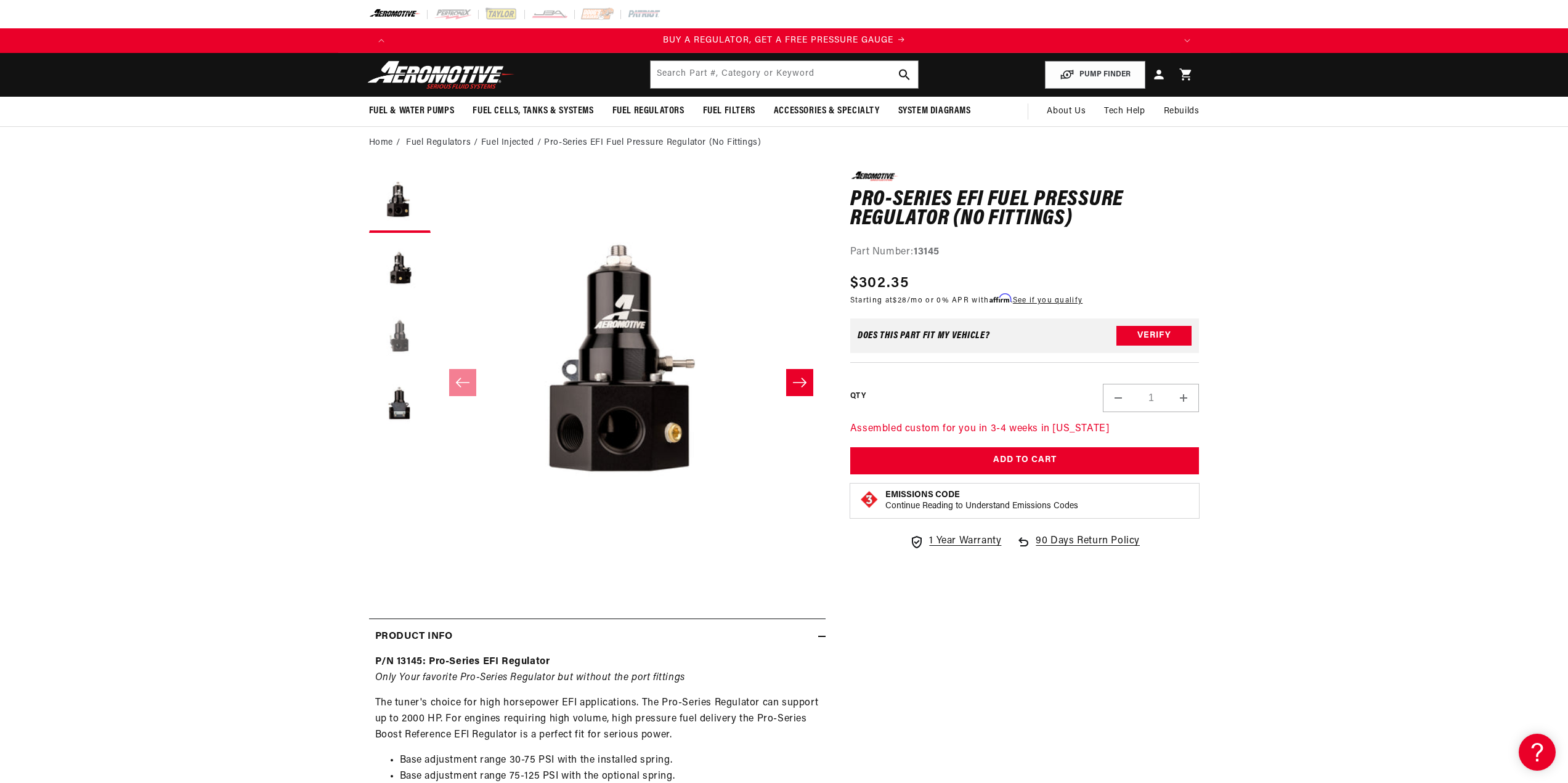
click at [402, 335] on button "Load image 3 in gallery view" at bounding box center [400, 338] width 62 height 62
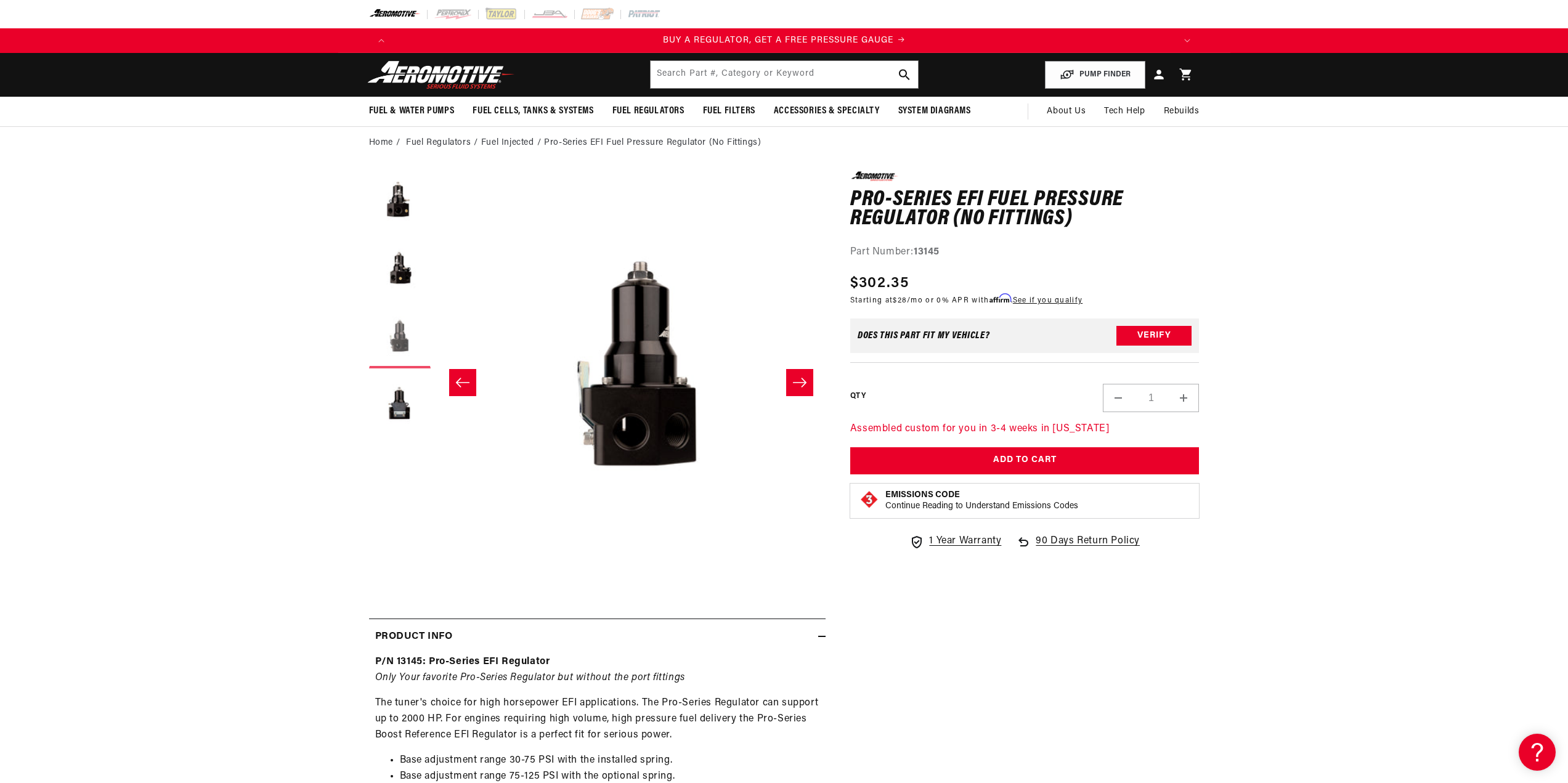
scroll to position [0, 778]
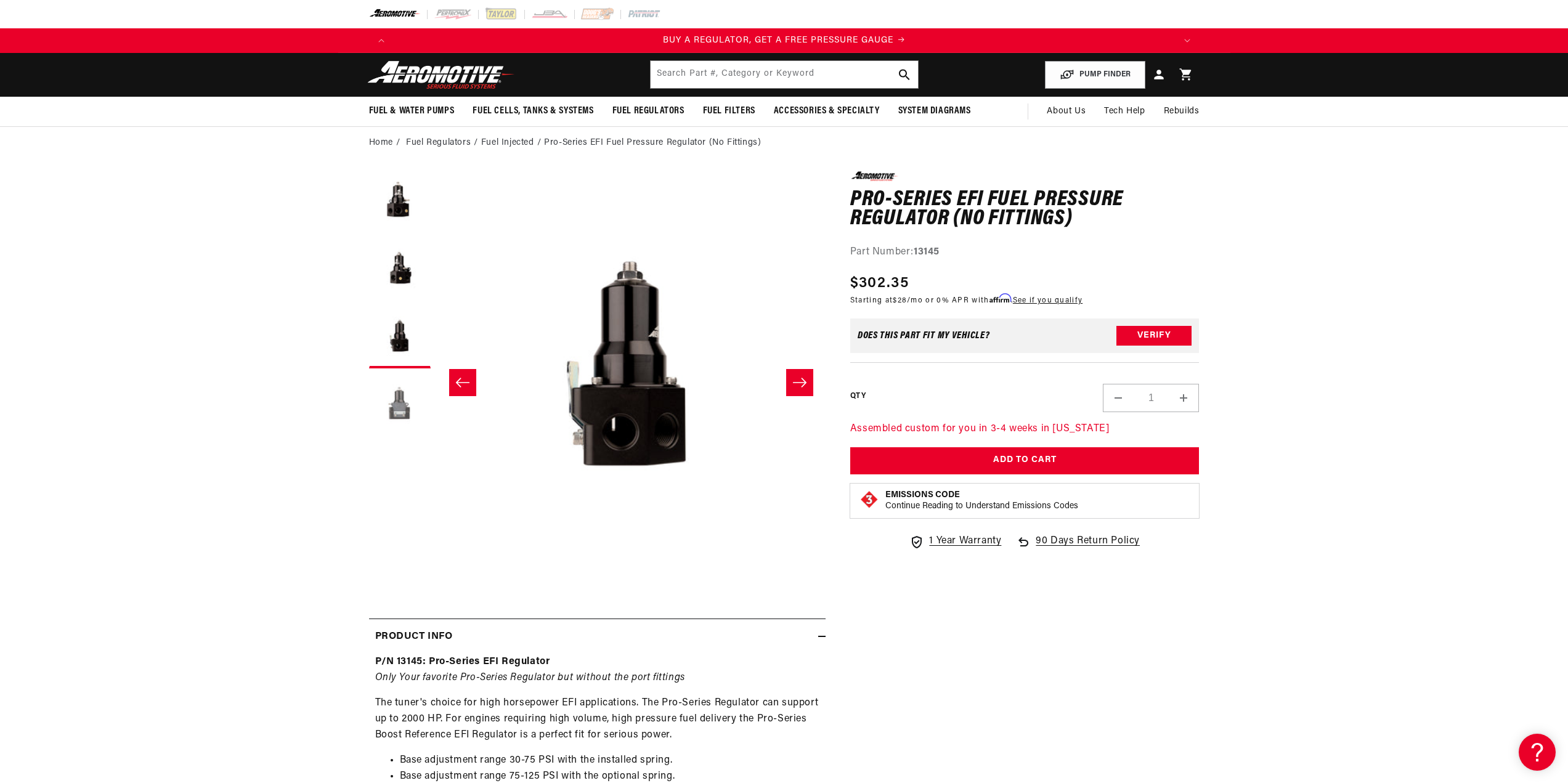
click at [396, 410] on button "Load image 4 in gallery view" at bounding box center [400, 405] width 62 height 62
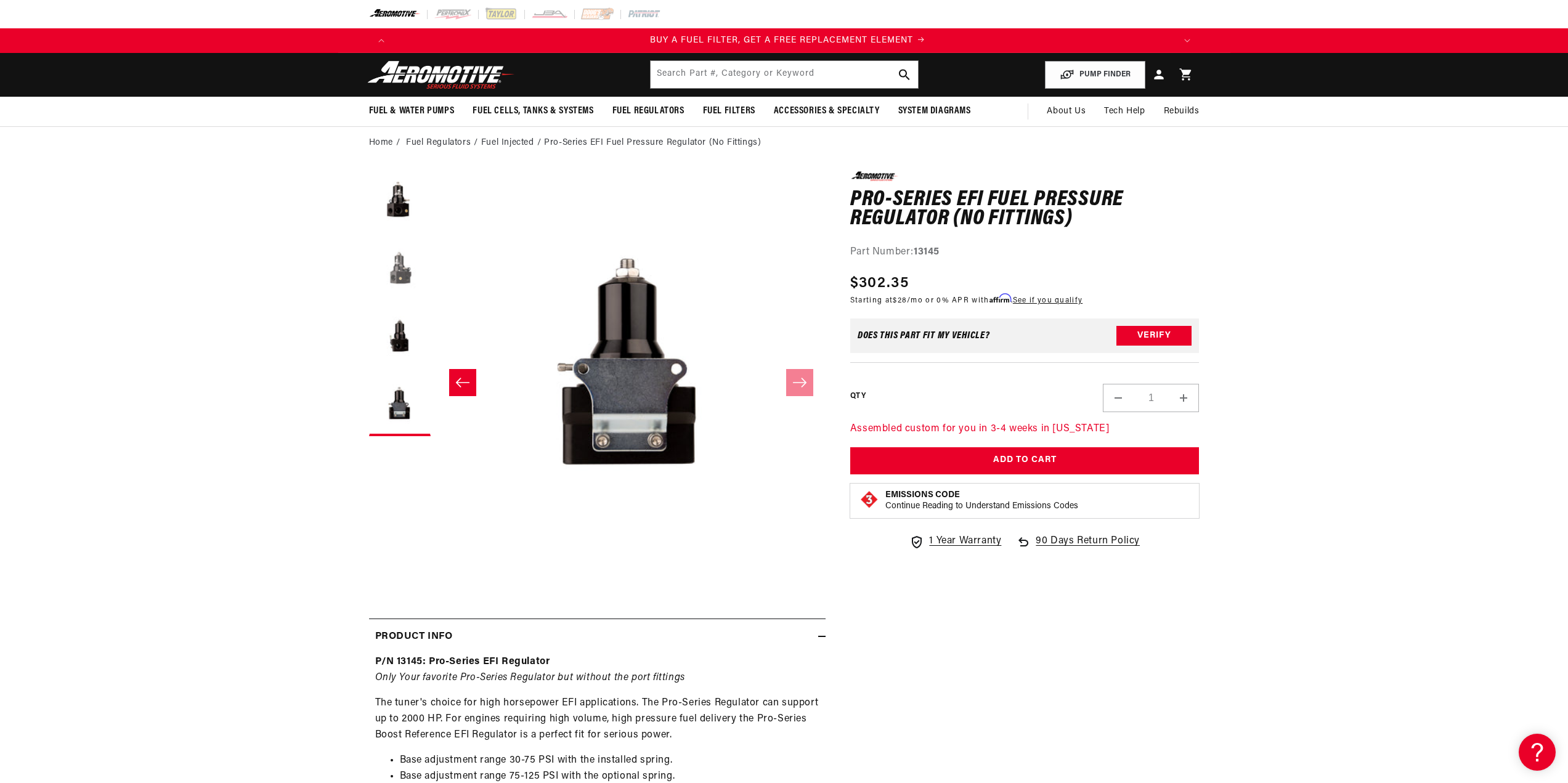
scroll to position [0, 782]
click at [403, 268] on button "Load image 2 in gallery view" at bounding box center [400, 270] width 62 height 62
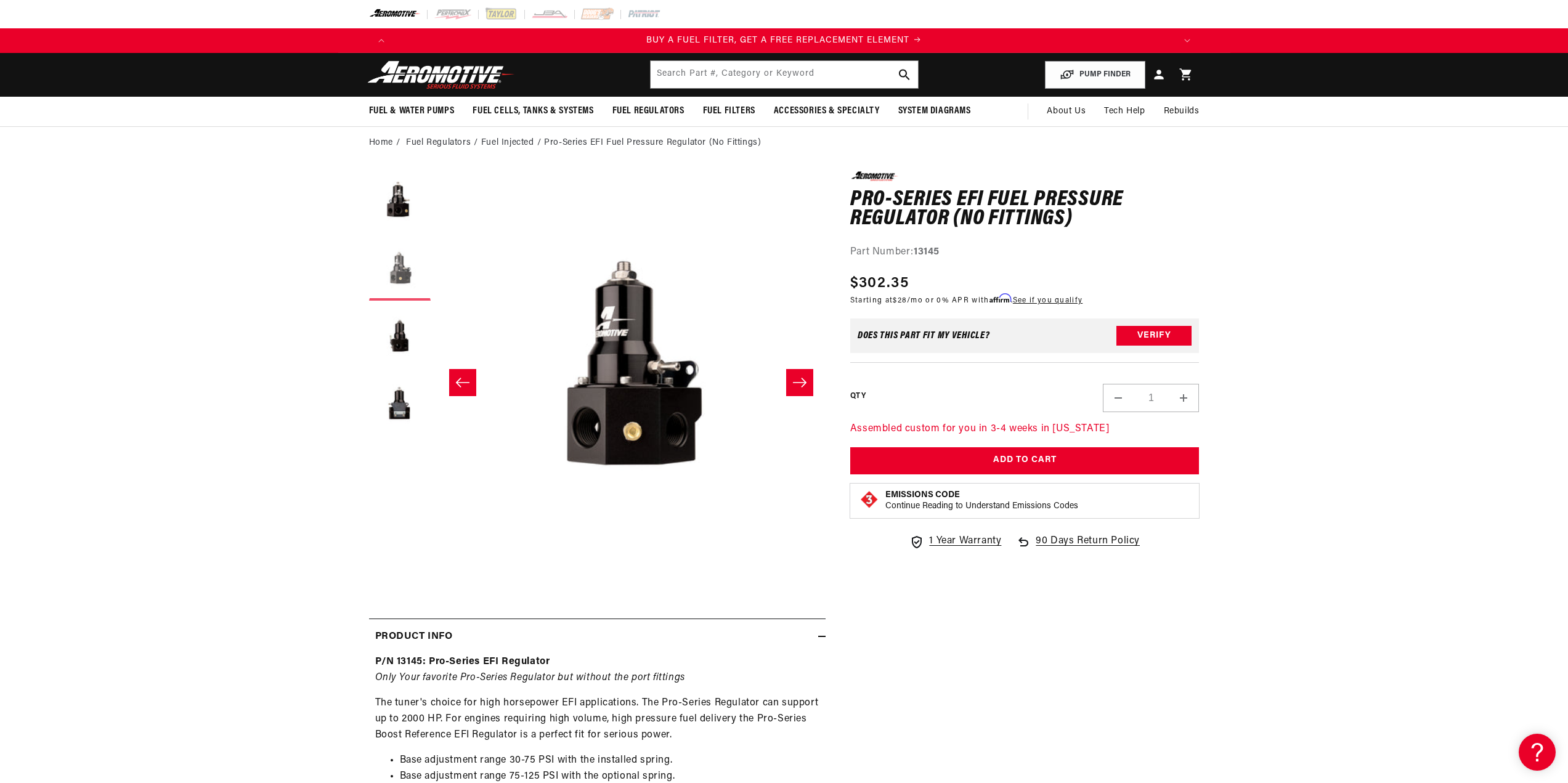
scroll to position [0, 389]
click at [403, 211] on button "Load image 1 in gallery view" at bounding box center [400, 202] width 62 height 62
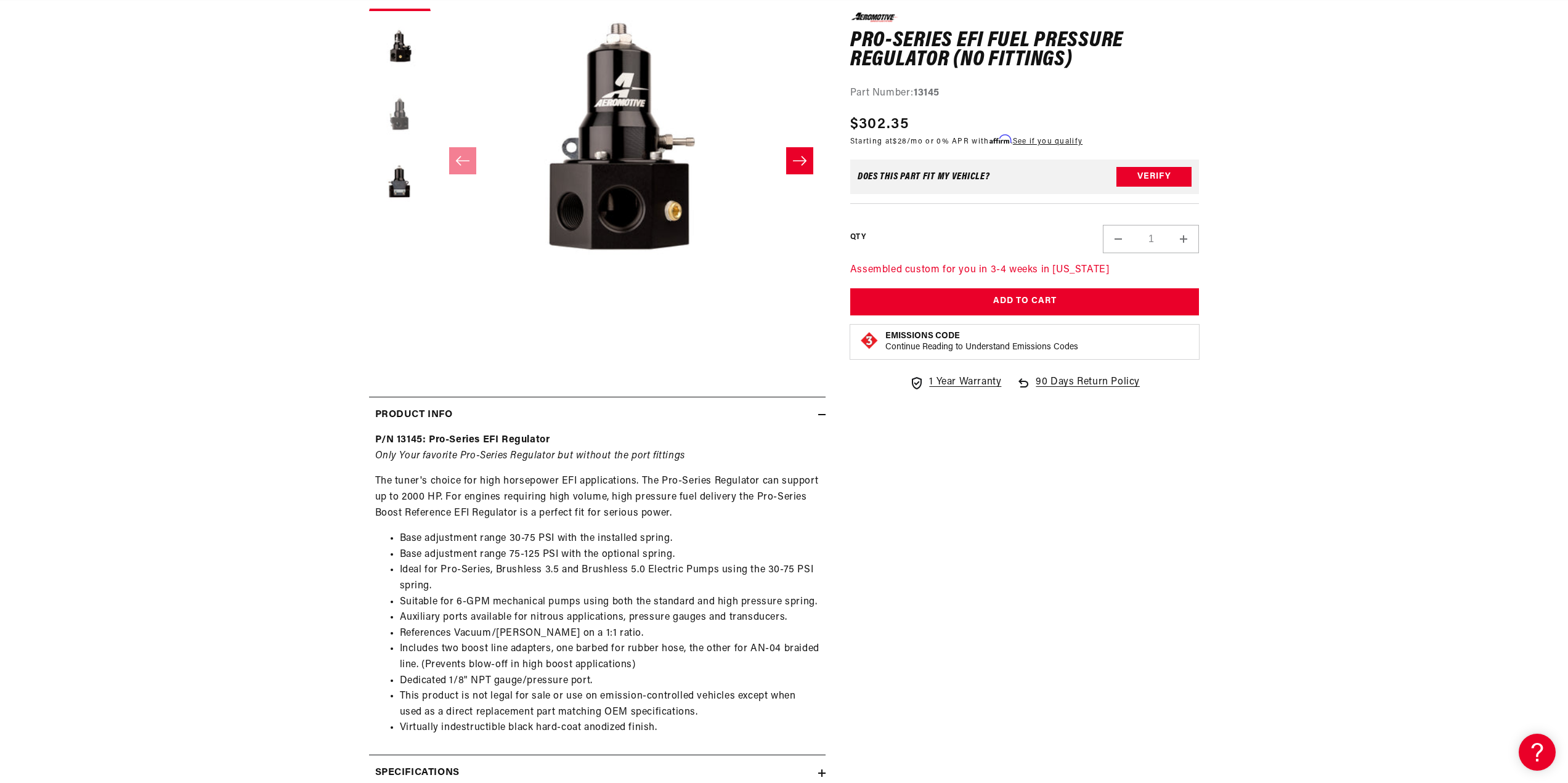
scroll to position [0, 0]
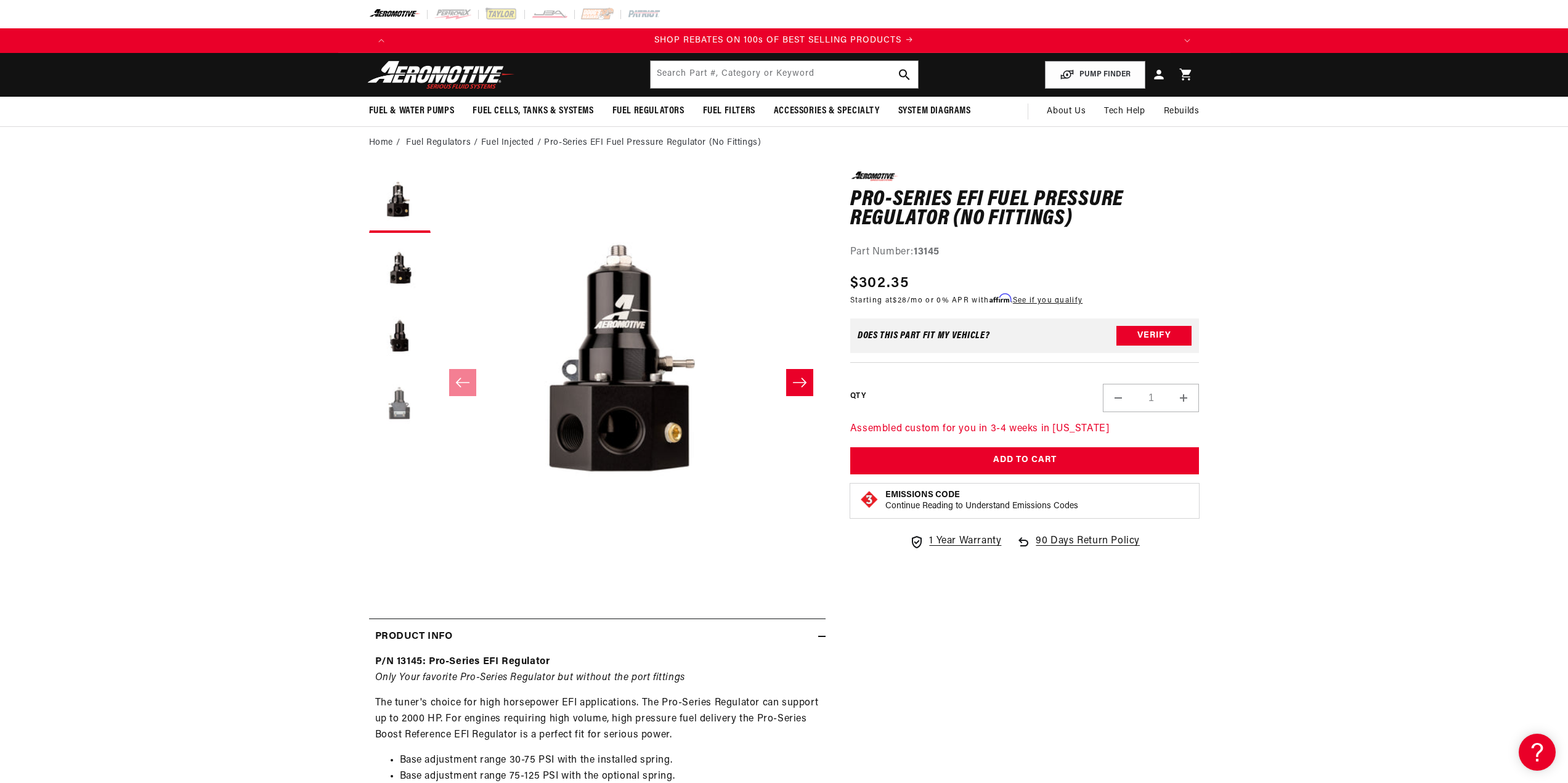
click at [397, 394] on button "Load image 4 in gallery view" at bounding box center [400, 405] width 62 height 62
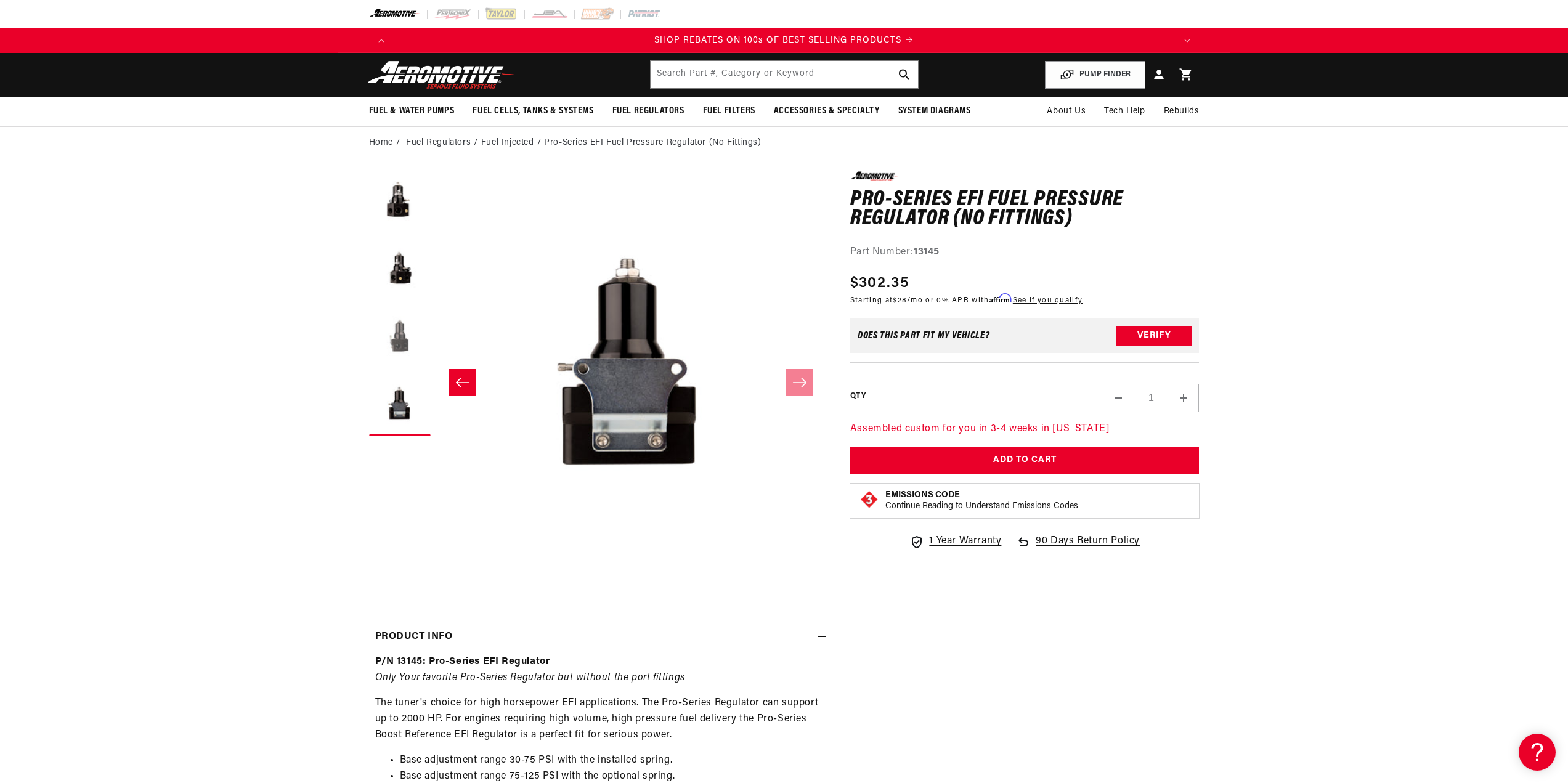
click at [398, 344] on button "Load image 3 in gallery view" at bounding box center [400, 338] width 62 height 62
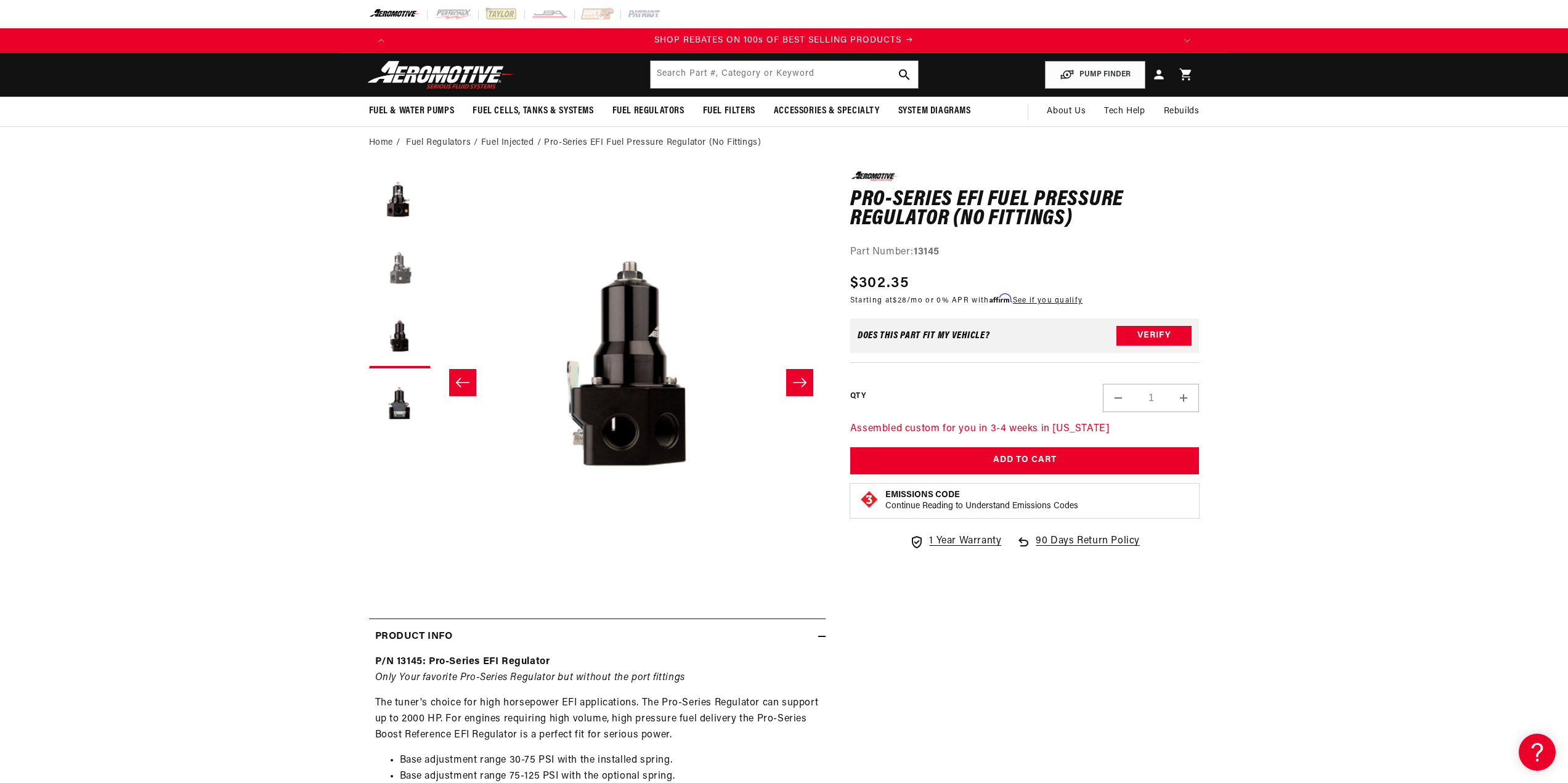
click at [398, 264] on button "Load image 2 in gallery view" at bounding box center [400, 270] width 62 height 62
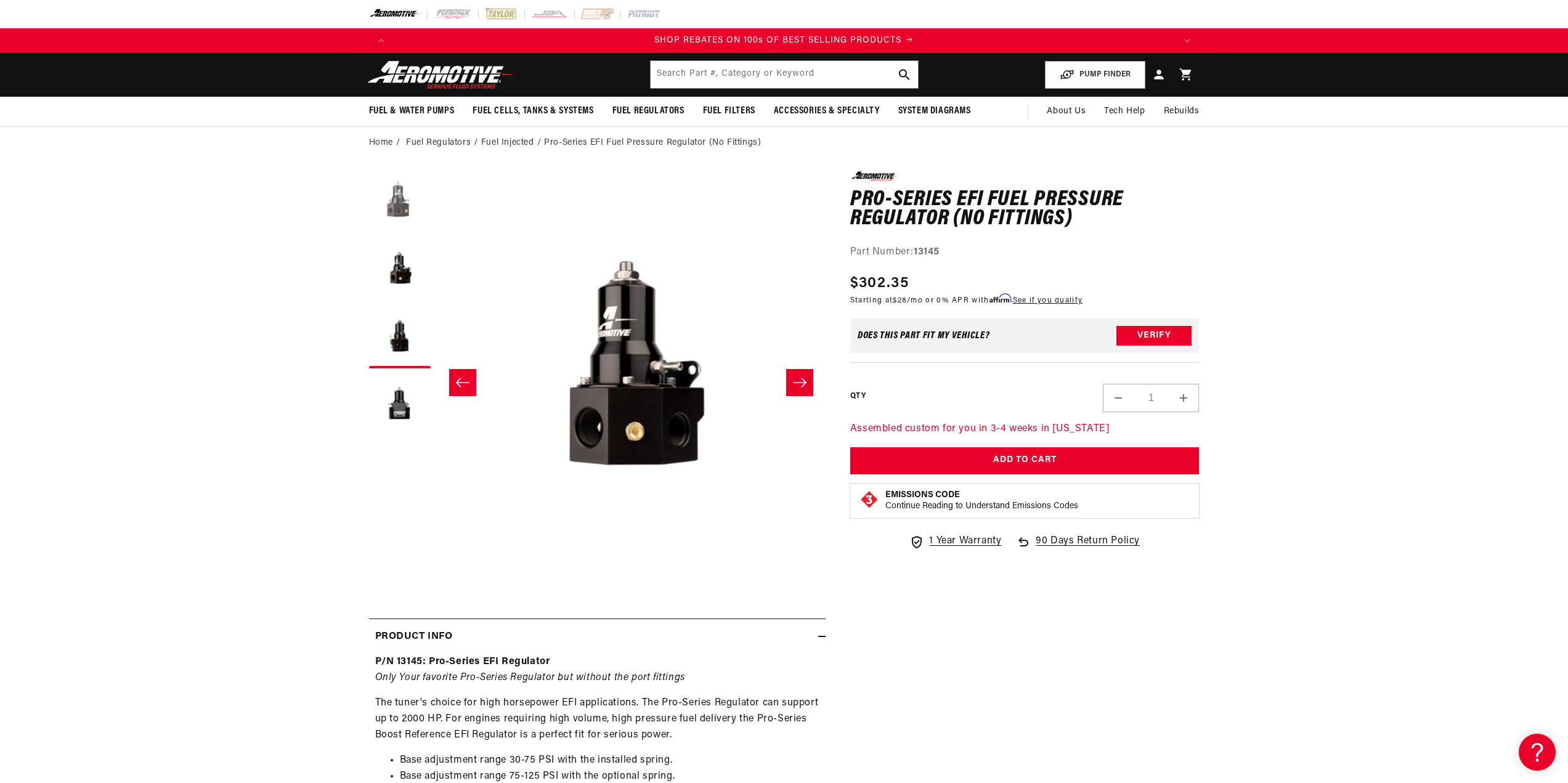
click at [397, 224] on button "Load image 1 in gallery view" at bounding box center [400, 202] width 62 height 62
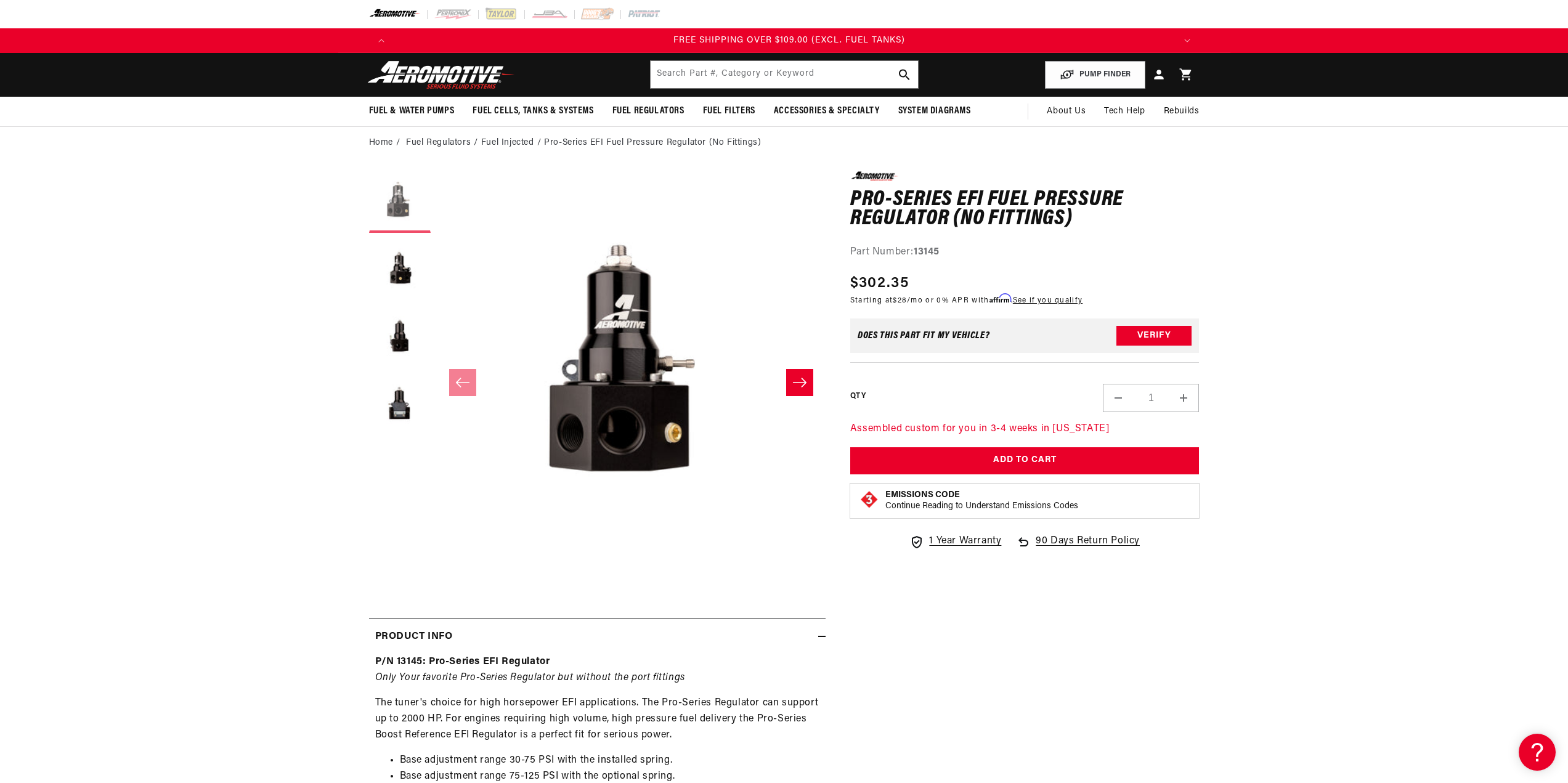
scroll to position [0, 2344]
click at [398, 278] on button "Load image 2 in gallery view" at bounding box center [400, 270] width 62 height 62
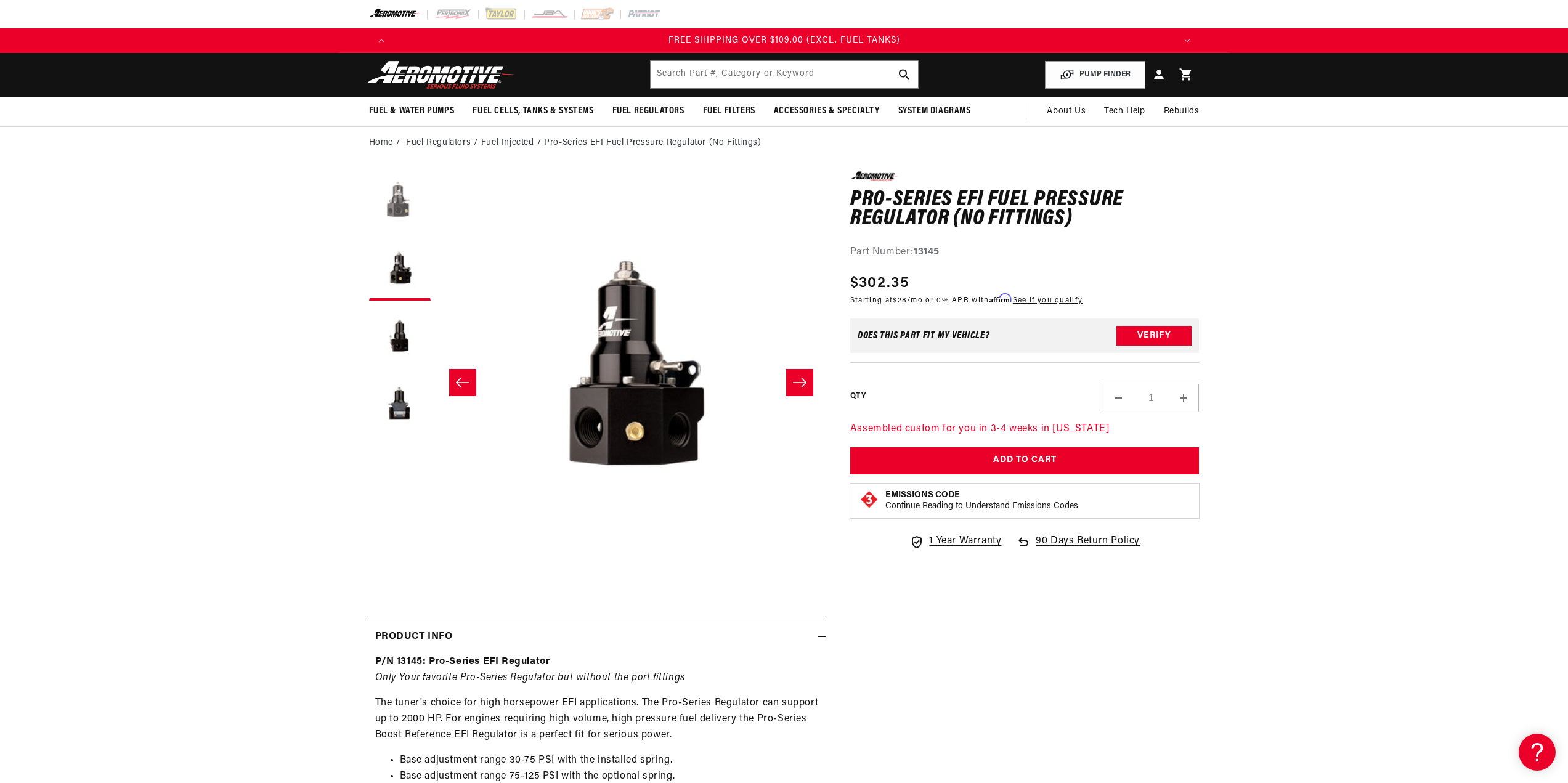
click at [403, 209] on button "Load image 1 in gallery view" at bounding box center [400, 202] width 62 height 62
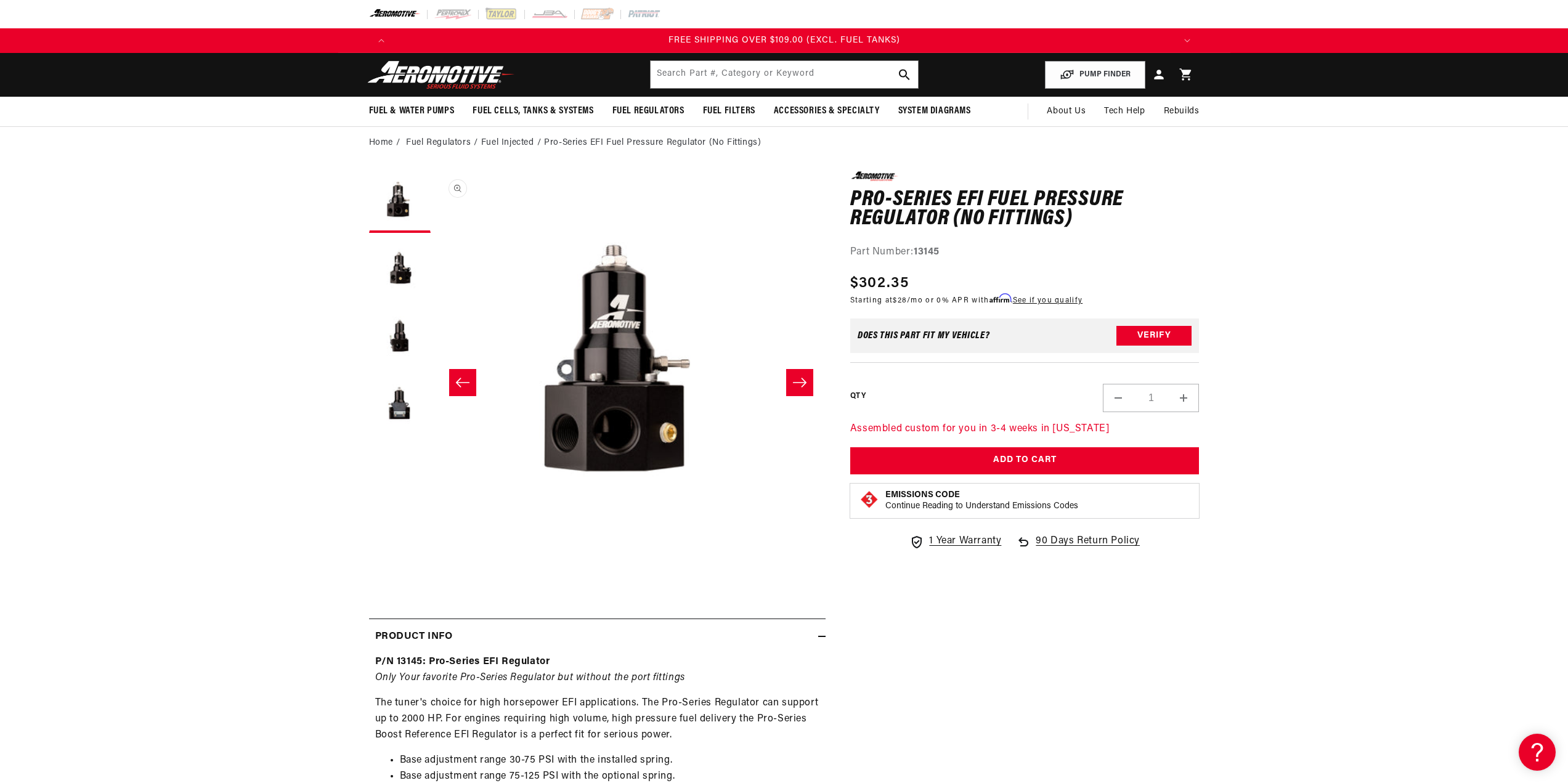
scroll to position [0, 0]
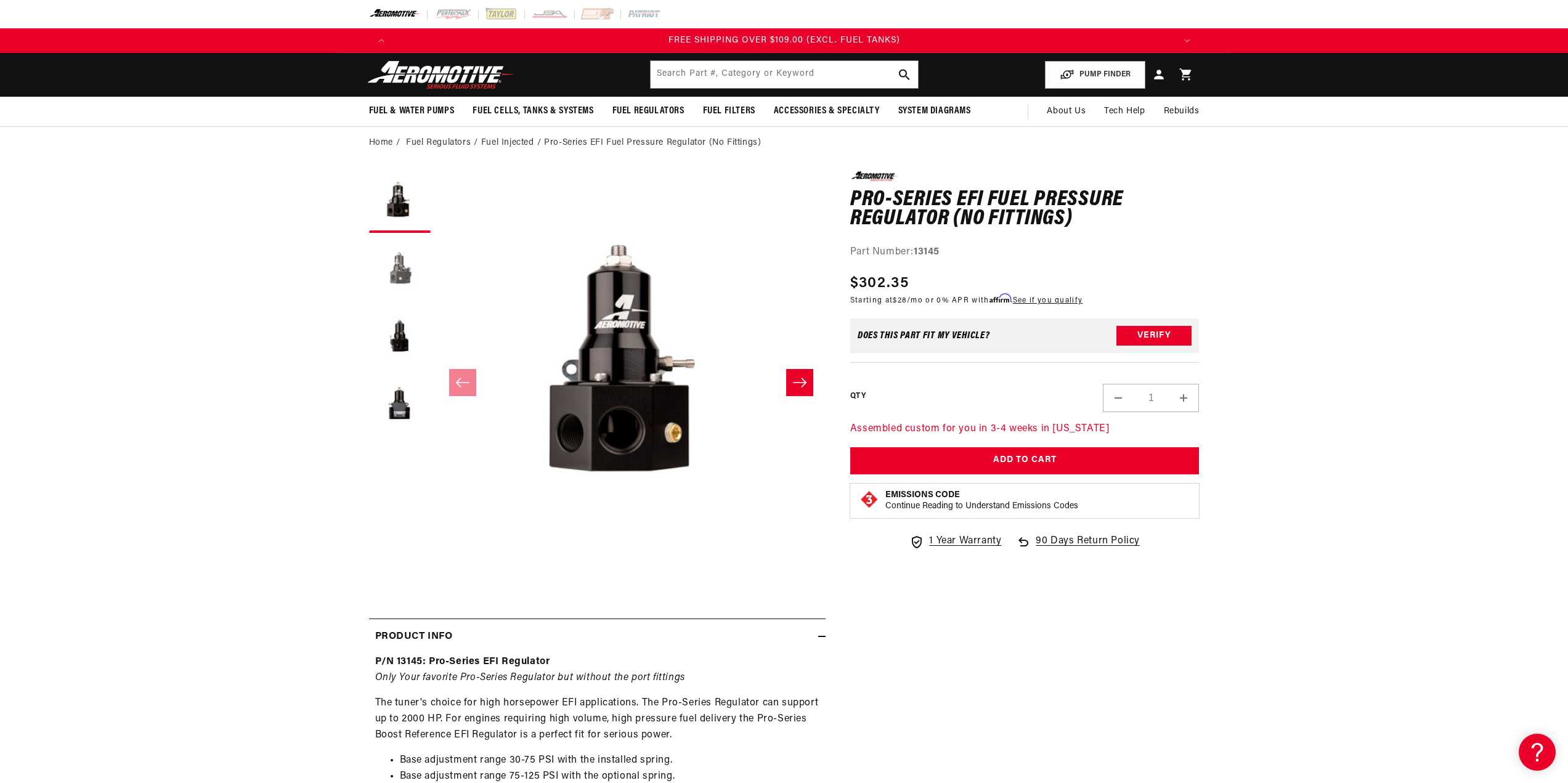
click at [396, 283] on button "Load image 2 in gallery view" at bounding box center [400, 270] width 62 height 62
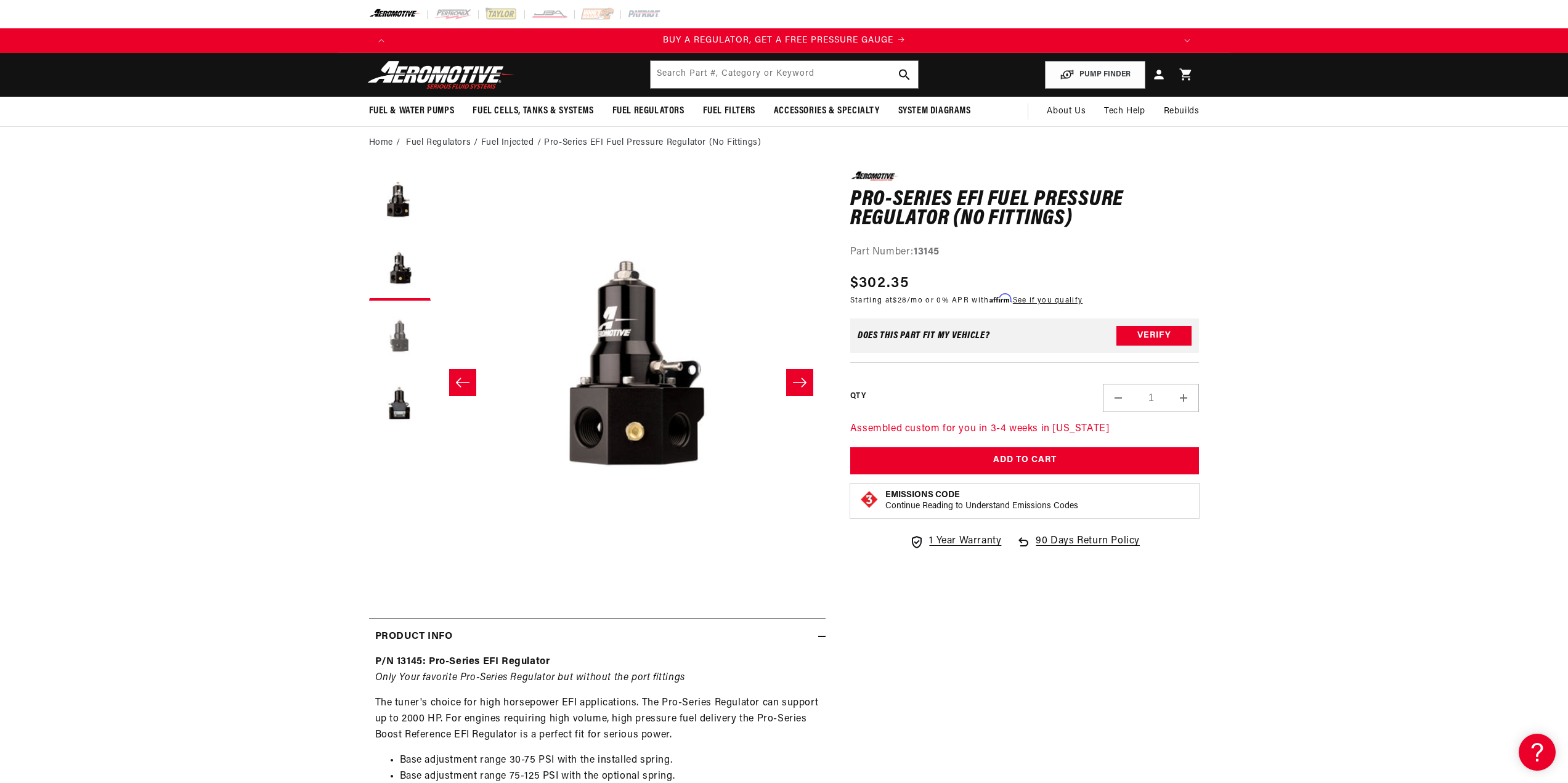
click at [408, 342] on button "Load image 3 in gallery view" at bounding box center [400, 338] width 62 height 62
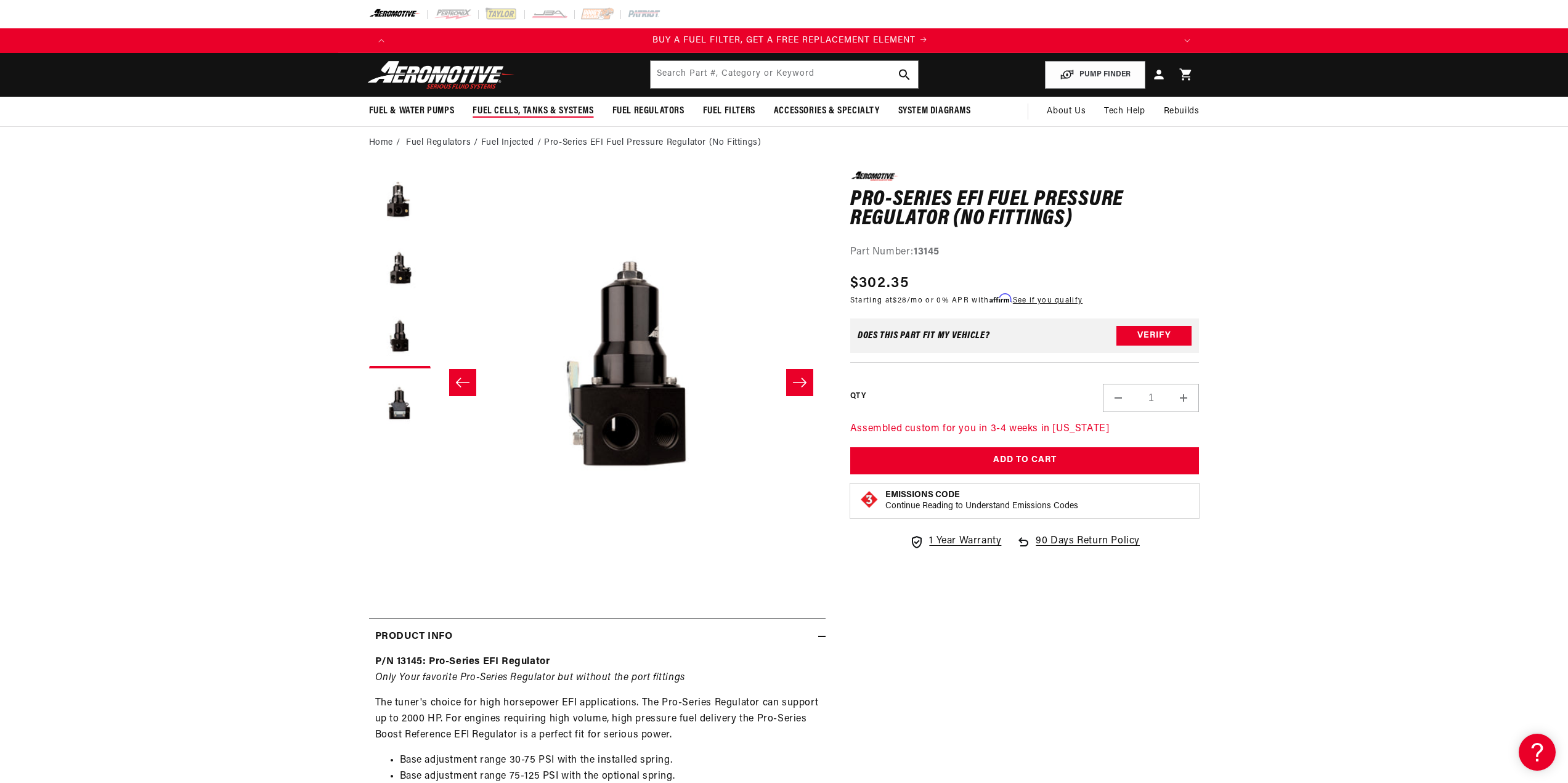
scroll to position [0, 782]
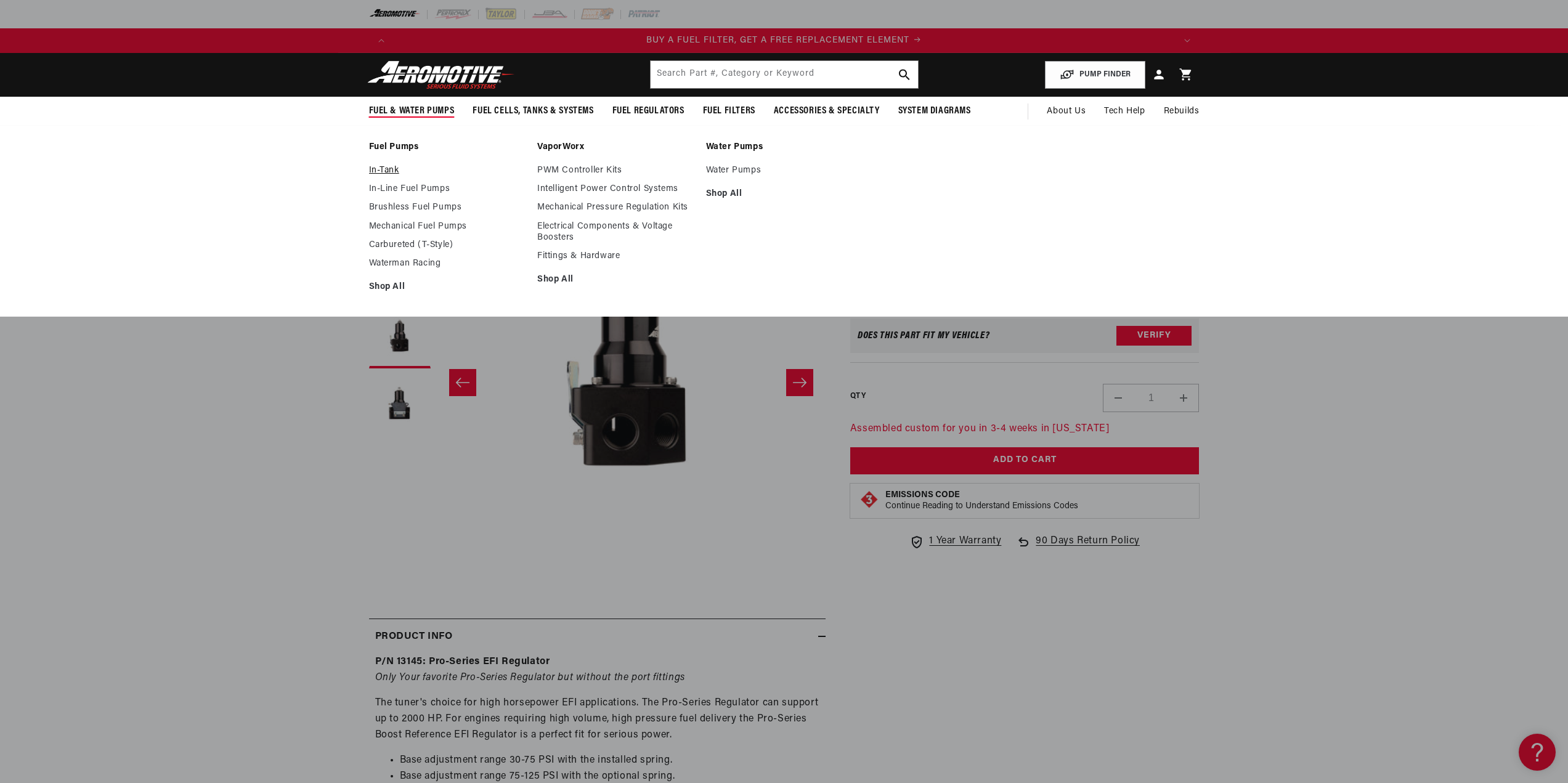
click at [389, 169] on link "In-Tank" at bounding box center [447, 171] width 157 height 11
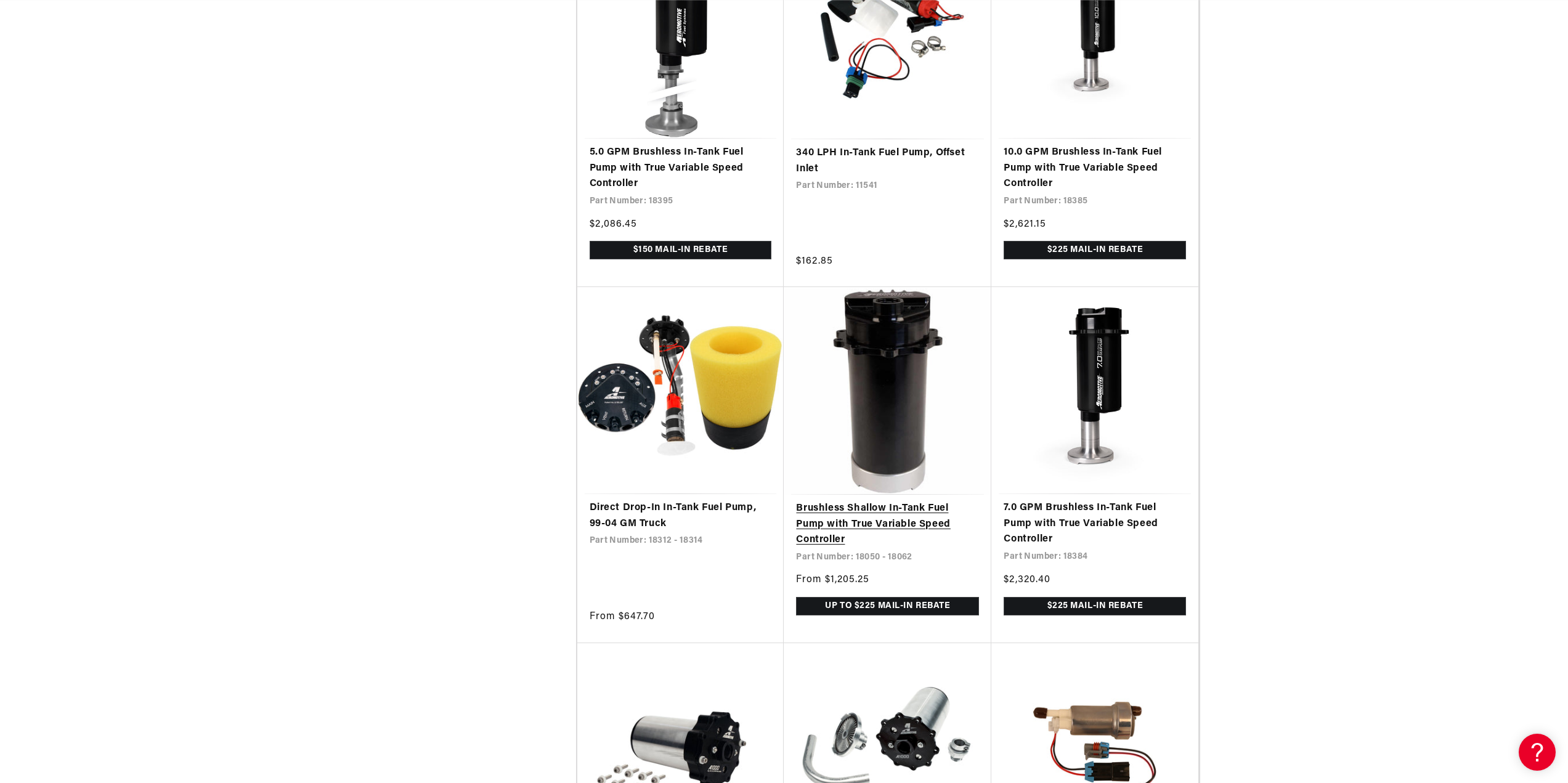
scroll to position [0, 782]
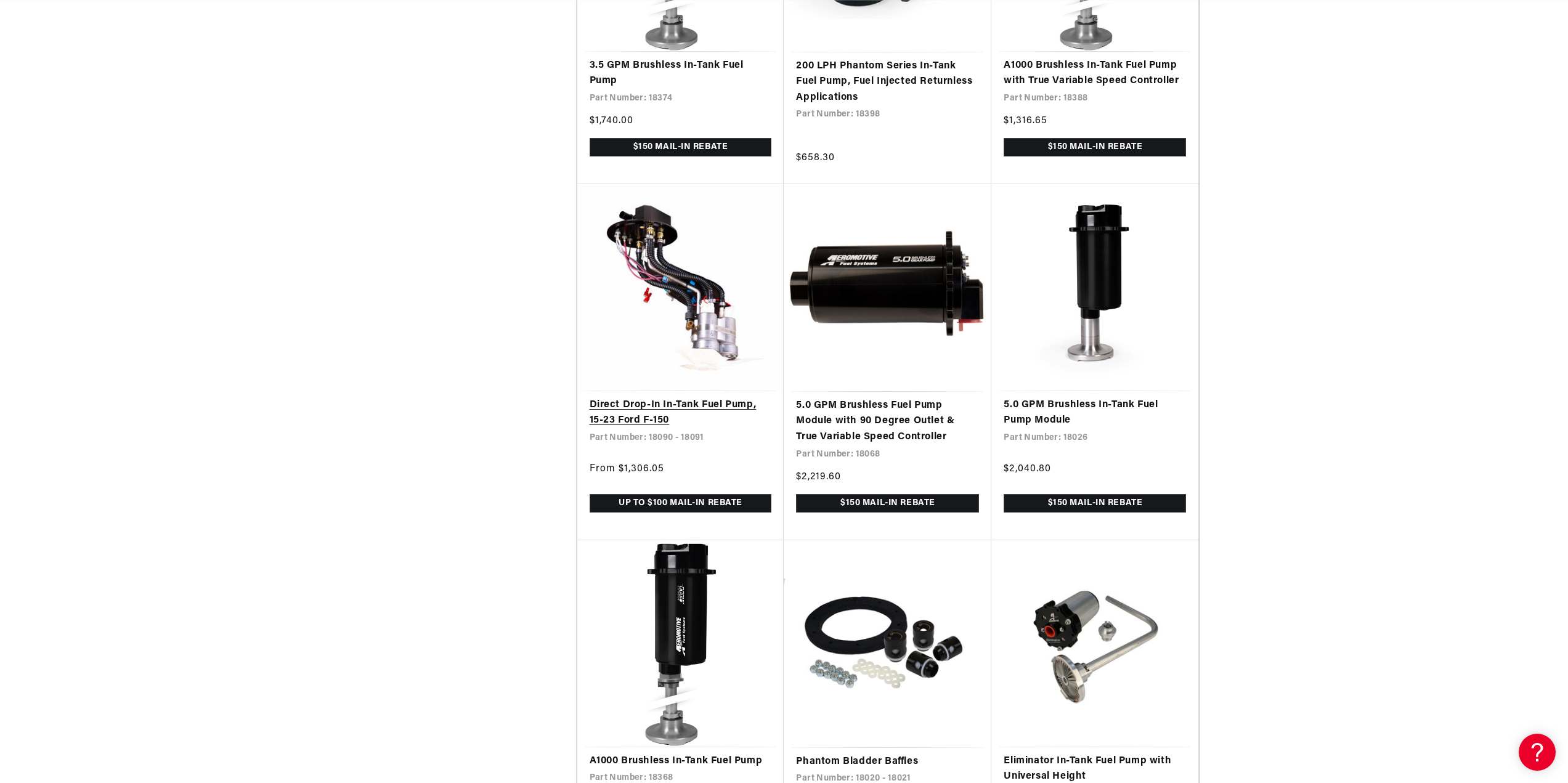
click at [704, 402] on link "Direct Drop-In In-Tank Fuel Pump, 15-23 Ford F-150" at bounding box center [681, 413] width 182 height 31
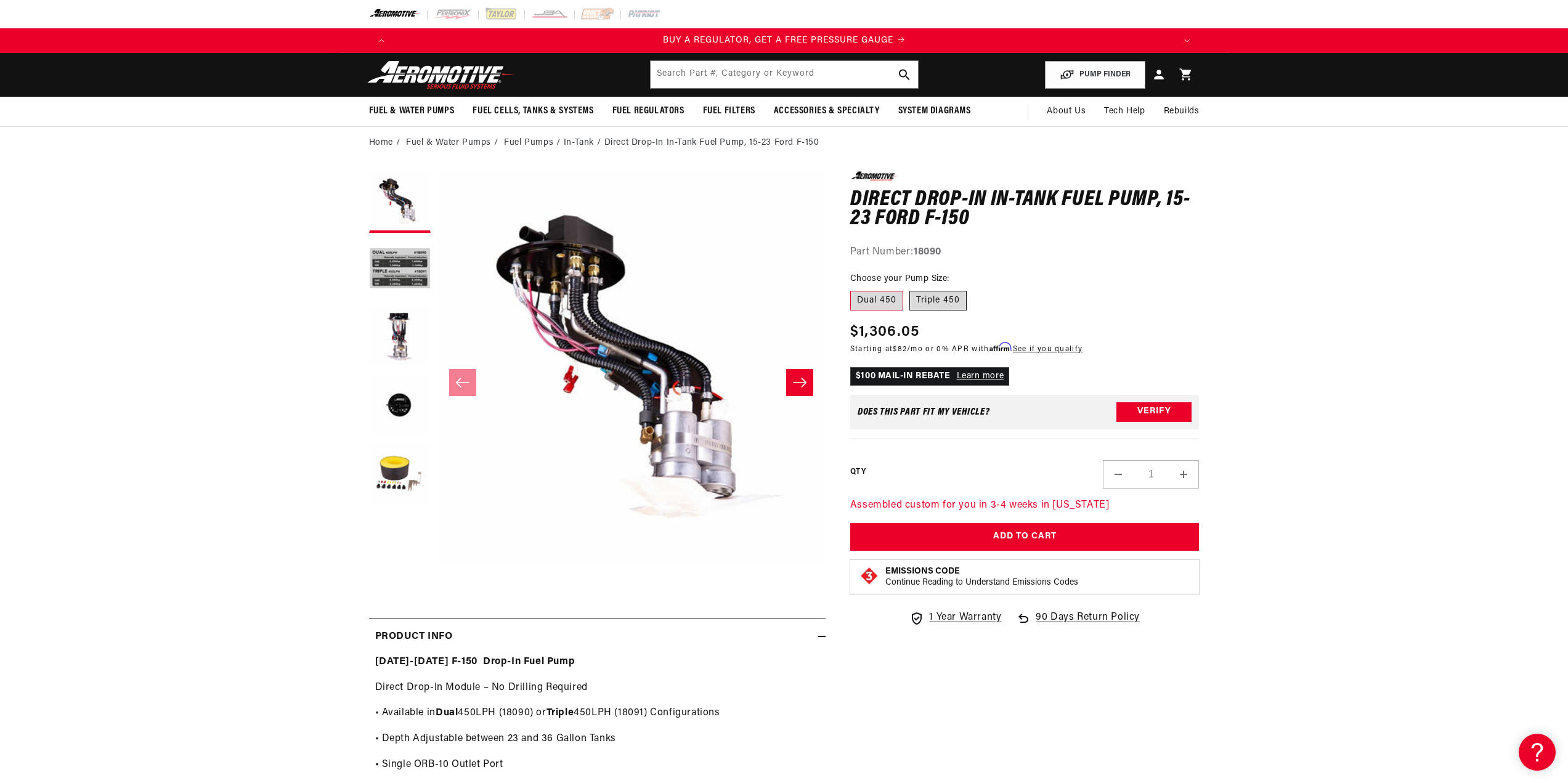
click at [937, 304] on label "Triple 450" at bounding box center [938, 301] width 57 height 20
click at [910, 289] on input "Triple 450" at bounding box center [909, 289] width 1 height 1
radio input "true"
click at [434, 81] on img at bounding box center [441, 74] width 154 height 29
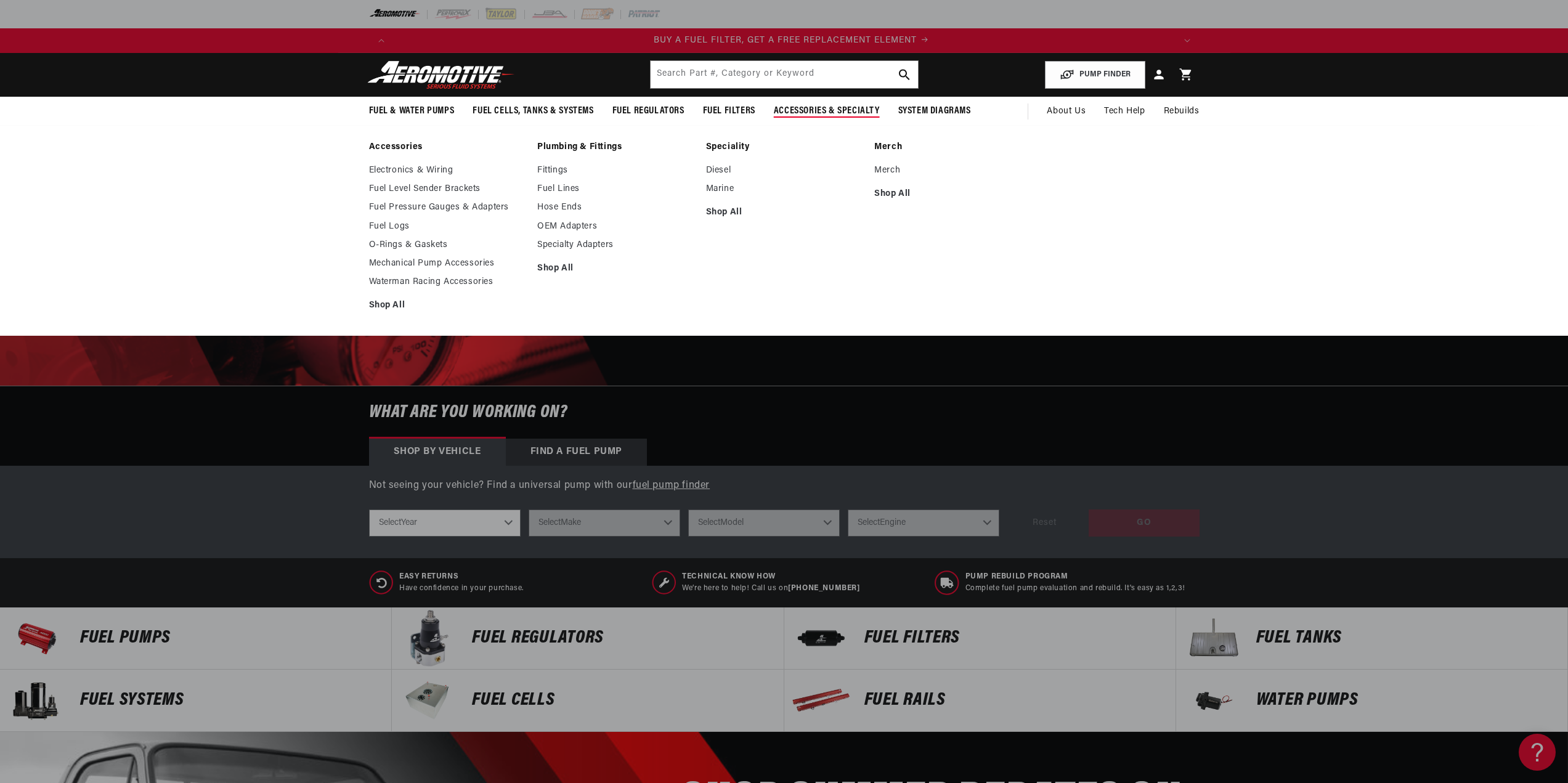
scroll to position [0, 782]
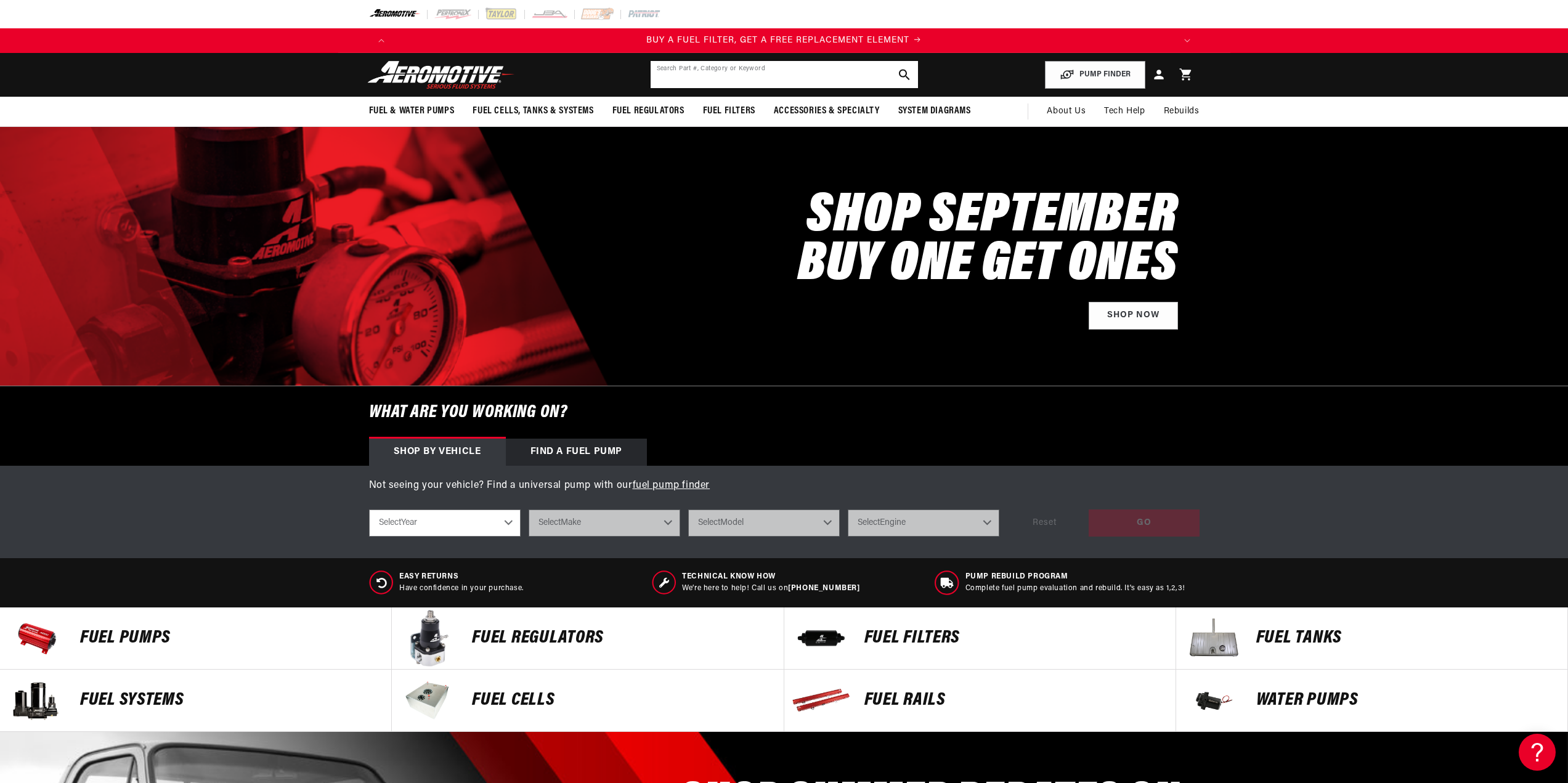
click at [730, 73] on input "text" at bounding box center [784, 74] width 268 height 27
type input "f"
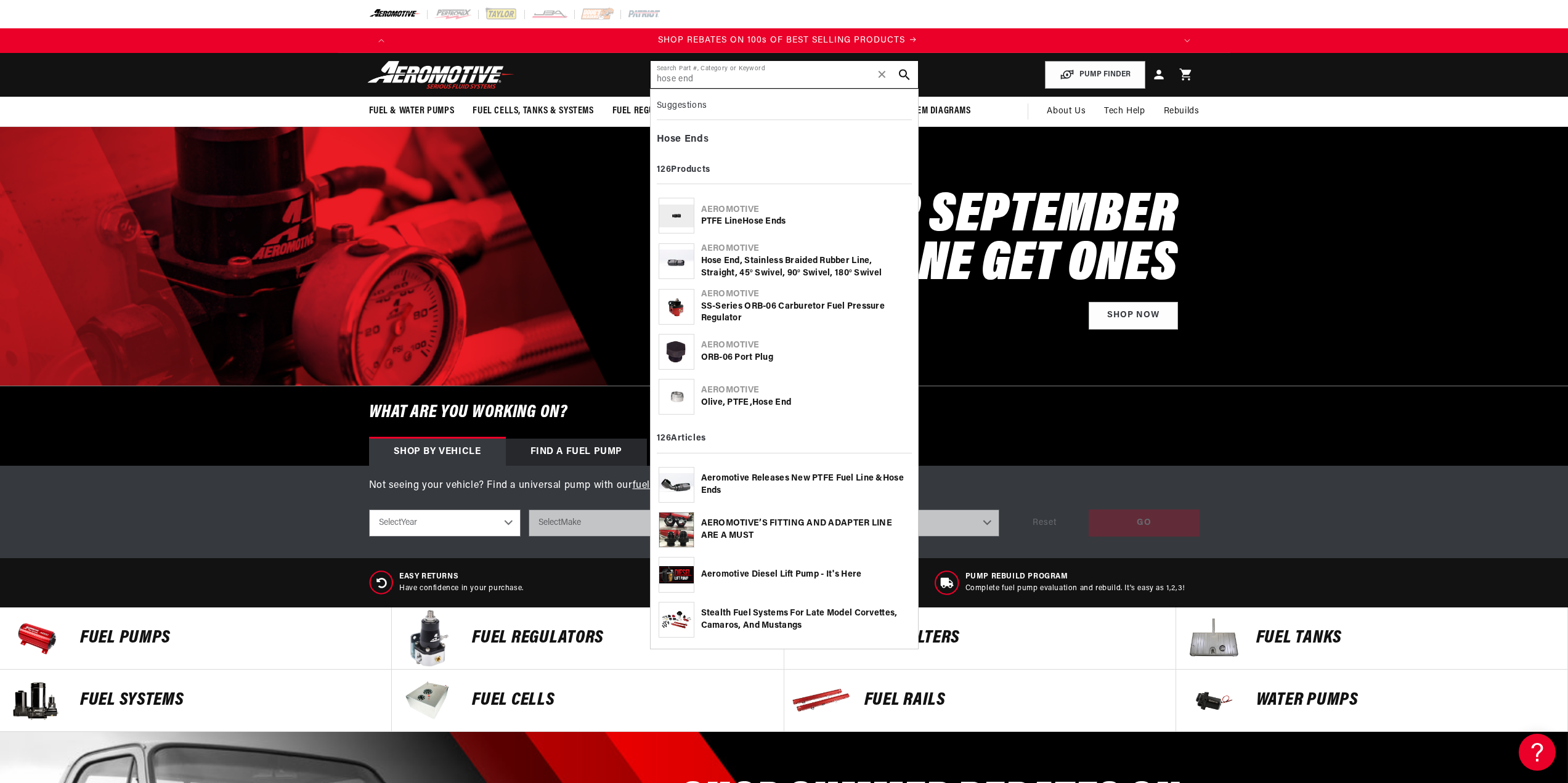
scroll to position [0, 1563]
type input "hose end"
click at [747, 220] on b "Hose" at bounding box center [753, 221] width 21 height 9
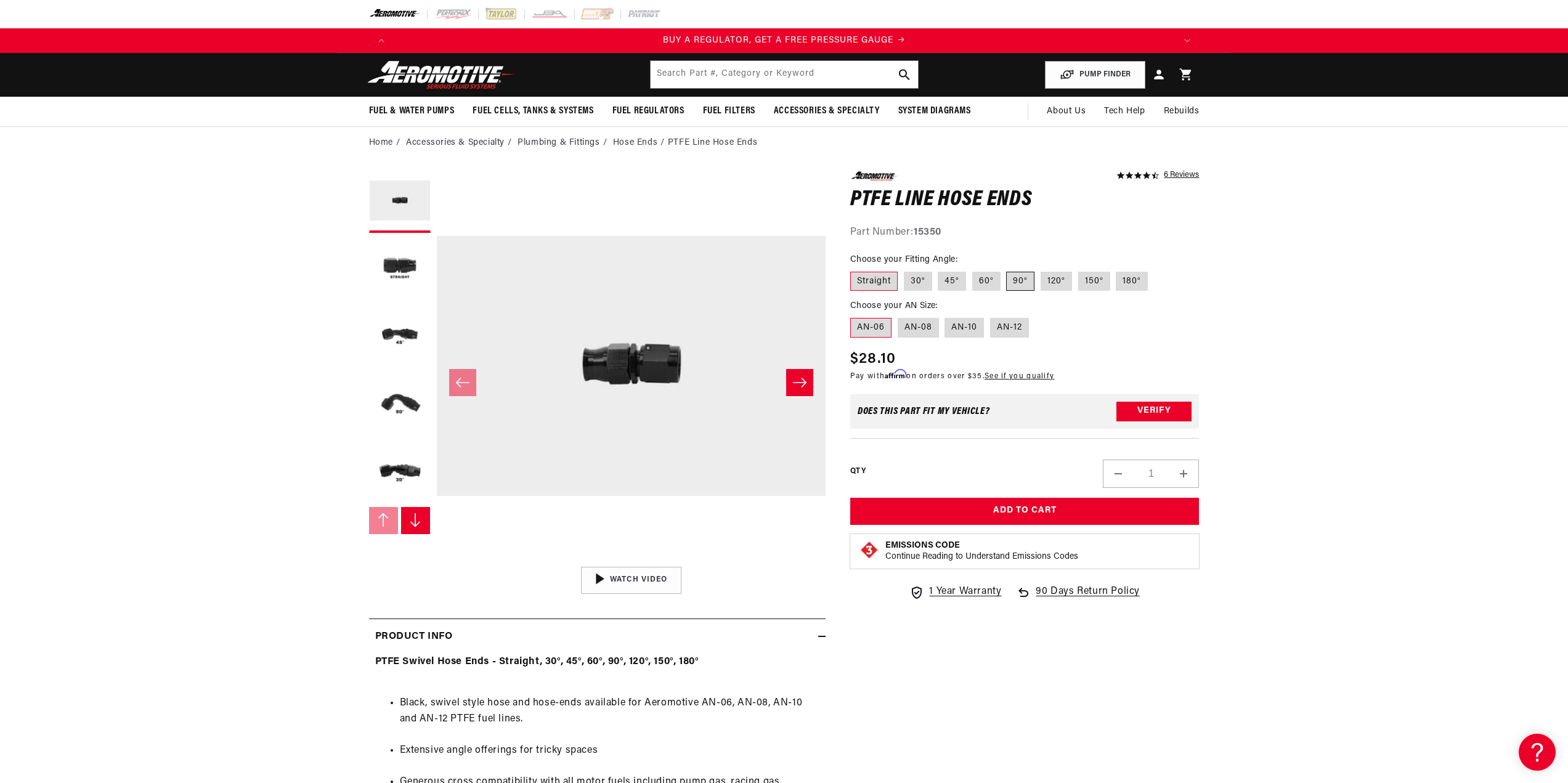
click at [1027, 276] on label "90°" at bounding box center [1021, 282] width 29 height 20
click at [1007, 270] on input "90°" at bounding box center [1007, 269] width 1 height 1
radio input "true"
click at [912, 335] on label "AN-08" at bounding box center [918, 328] width 41 height 20
click at [898, 316] on input "AN-08" at bounding box center [898, 315] width 1 height 1
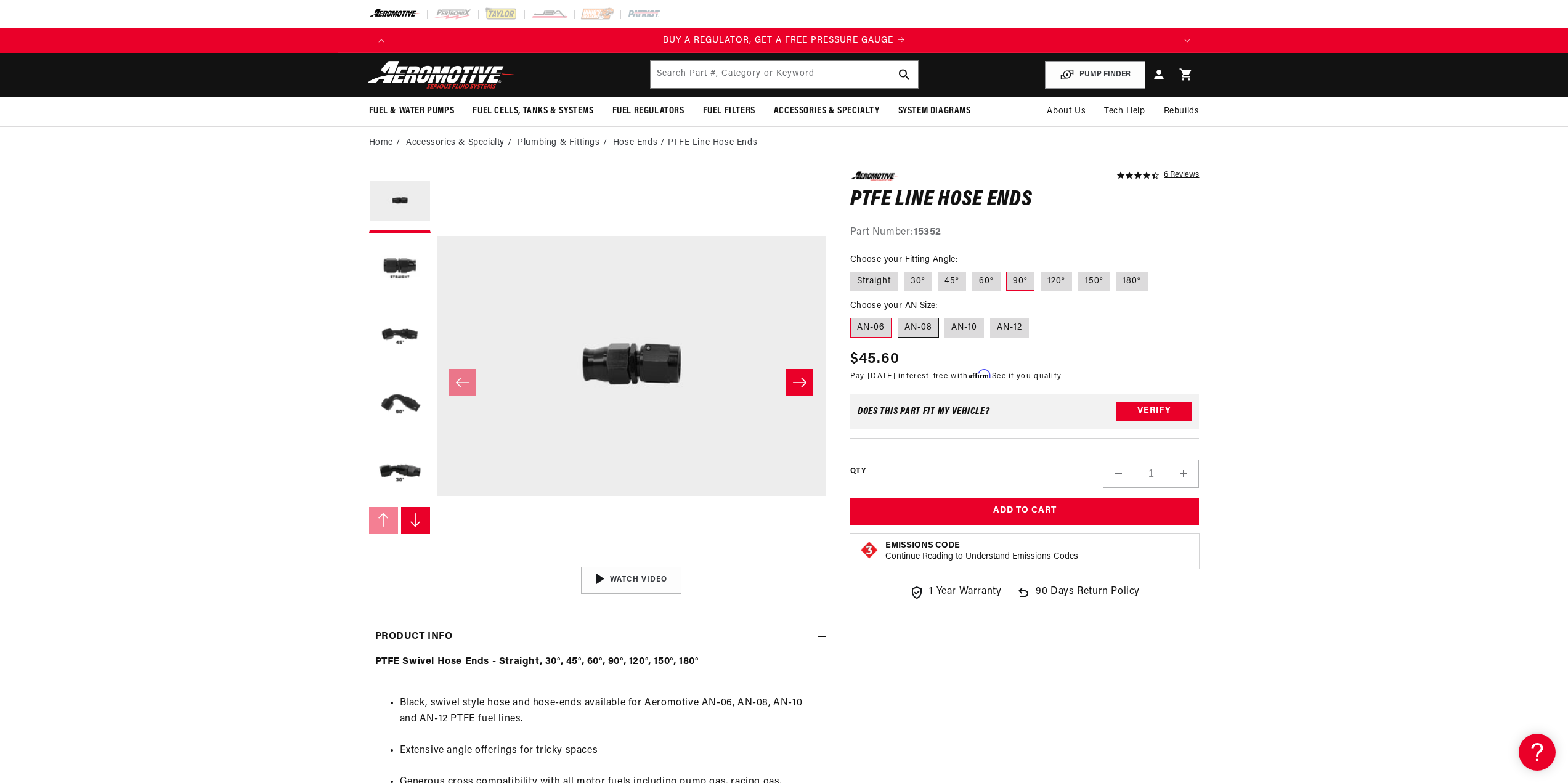
radio input "true"
click at [938, 231] on strong "15355" at bounding box center [928, 232] width 28 height 10
drag, startPoint x: 915, startPoint y: 231, endPoint x: 954, endPoint y: 231, distance: 39.0
click at [954, 231] on div "Part Number: 15355" at bounding box center [1025, 233] width 350 height 16
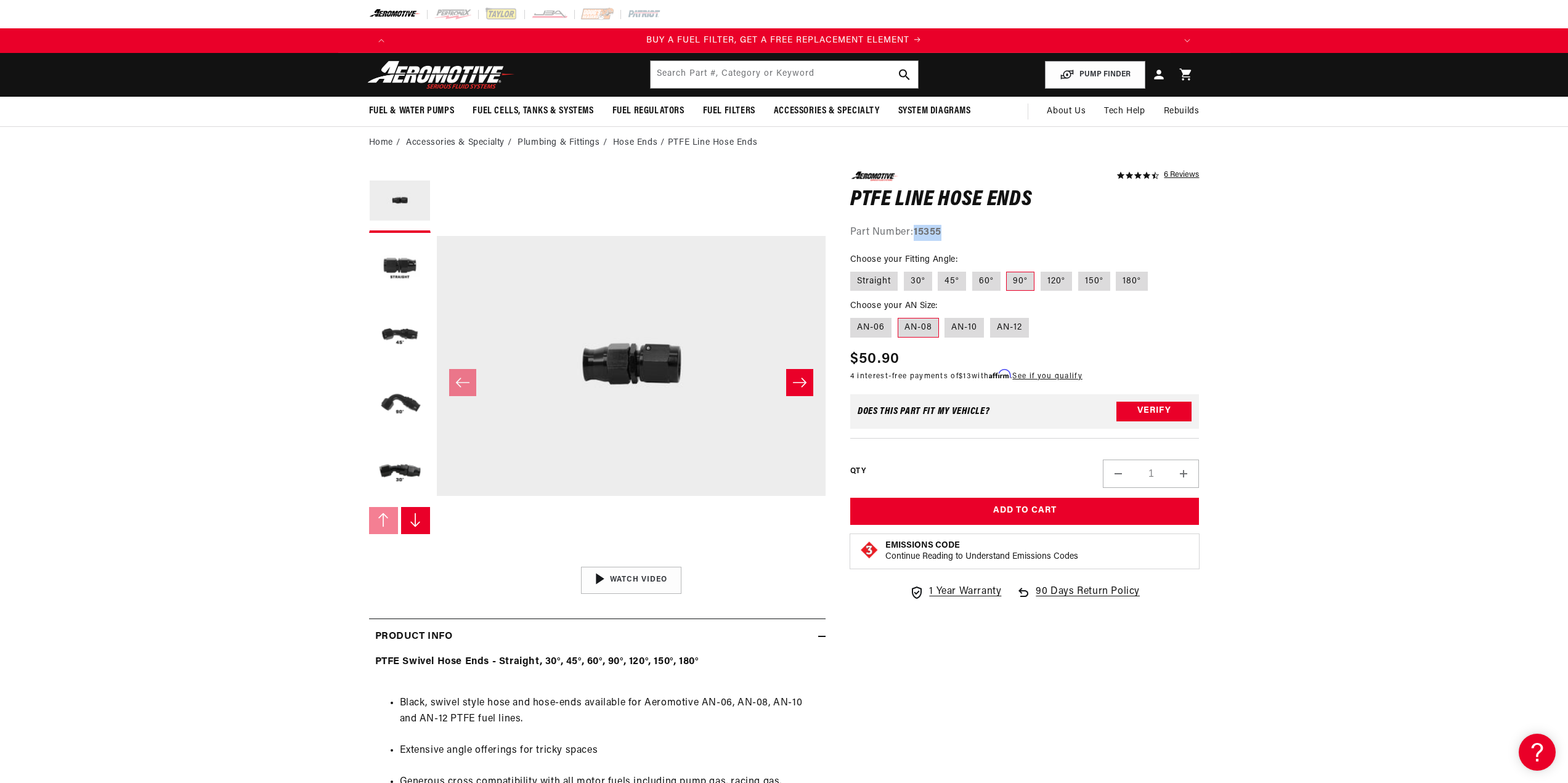
copy strong "15355"
